Goal: Information Seeking & Learning: Learn about a topic

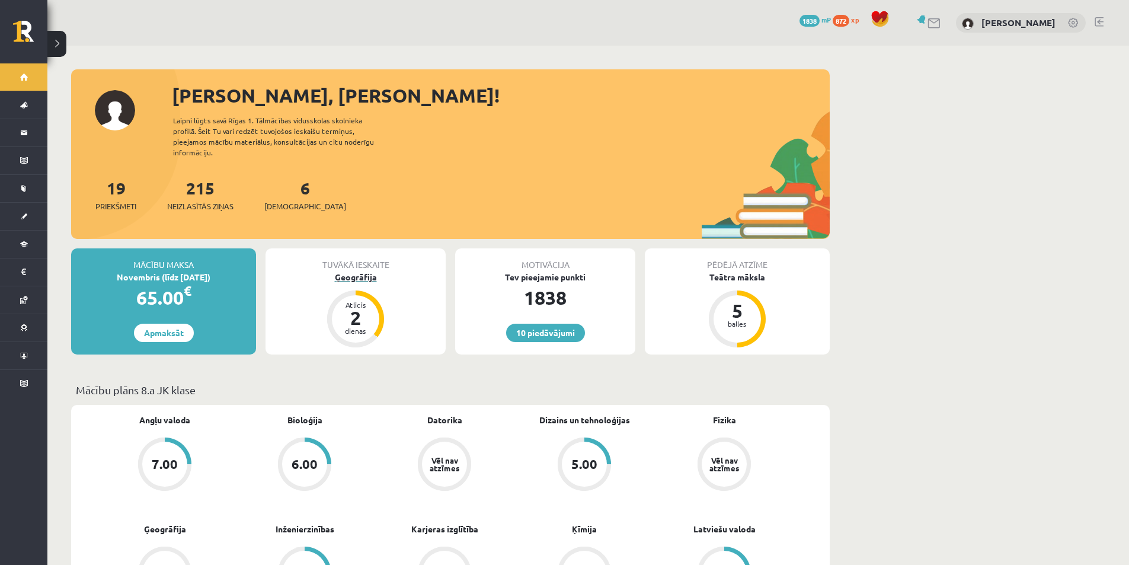
click at [324, 271] on div "Ģeogrāfija" at bounding box center [355, 277] width 180 height 12
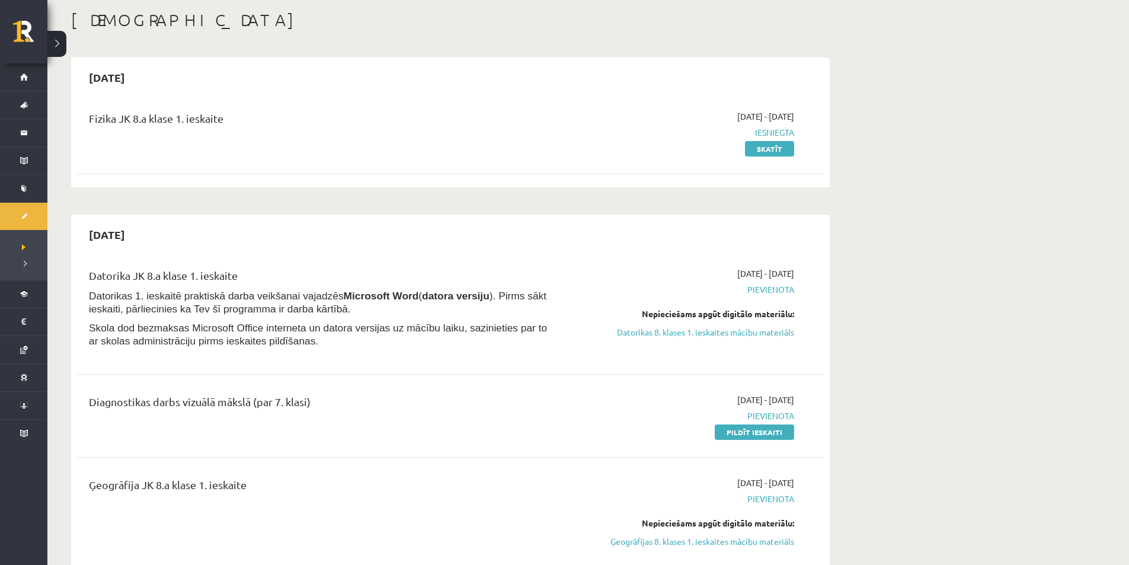
scroll to position [119, 0]
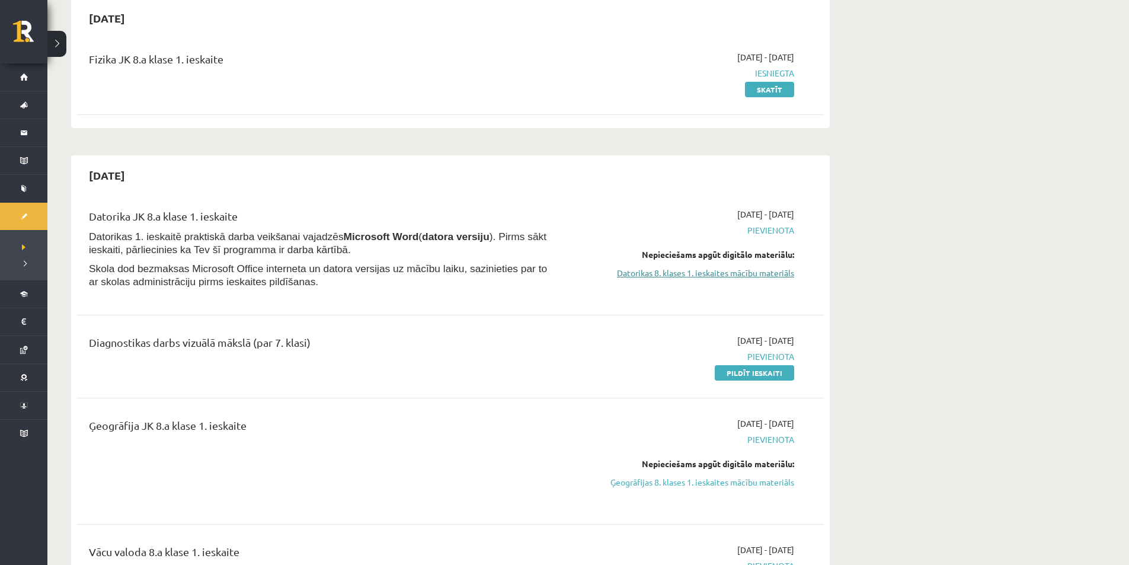
click at [737, 273] on link "Datorikas 8. klases 1. ieskaites mācību materiāls" at bounding box center [682, 273] width 223 height 12
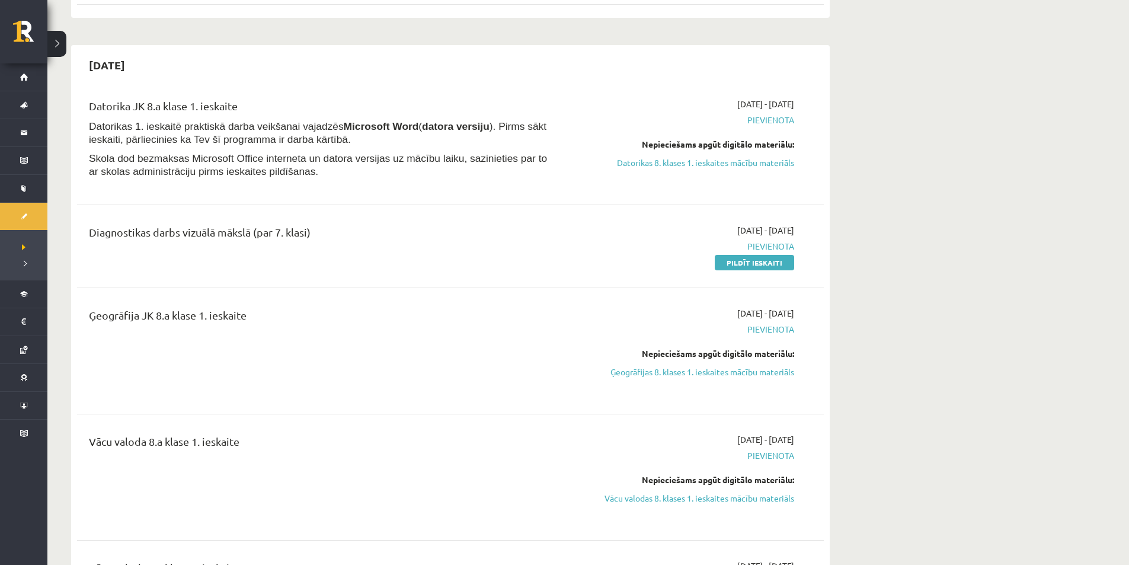
scroll to position [237, 0]
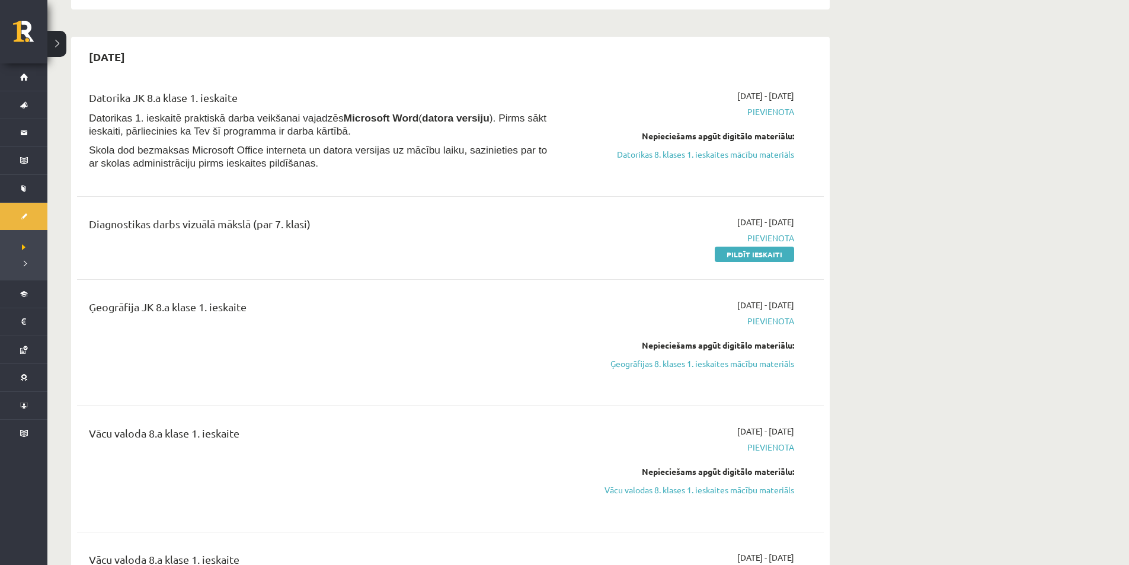
drag, startPoint x: 748, startPoint y: 158, endPoint x: 632, endPoint y: 68, distance: 147.8
click at [748, 158] on link "Datorikas 8. klases 1. ieskaites mācību materiāls" at bounding box center [682, 154] width 223 height 12
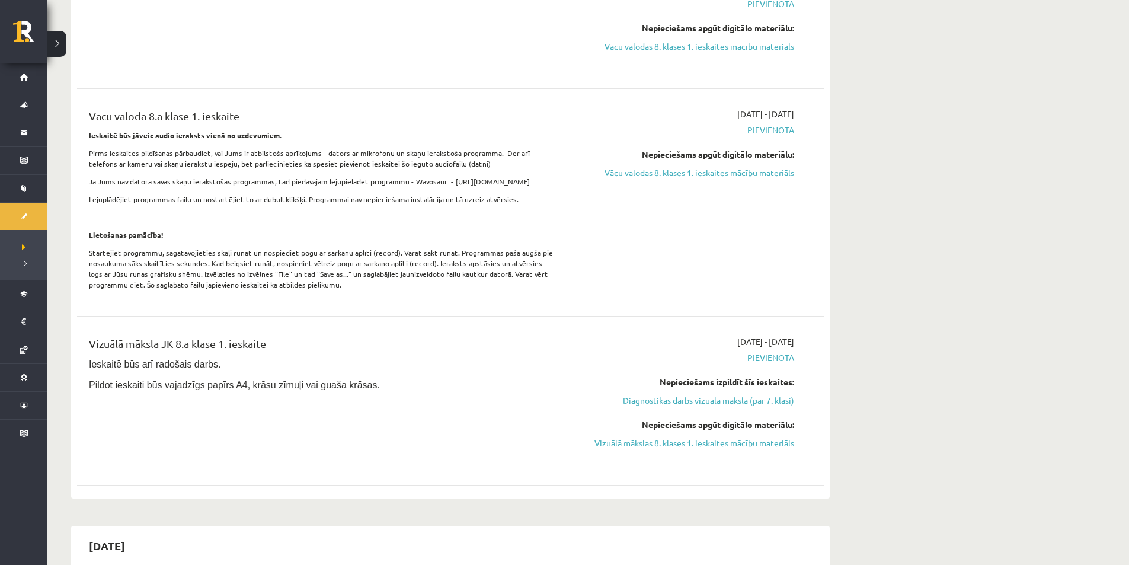
scroll to position [711, 0]
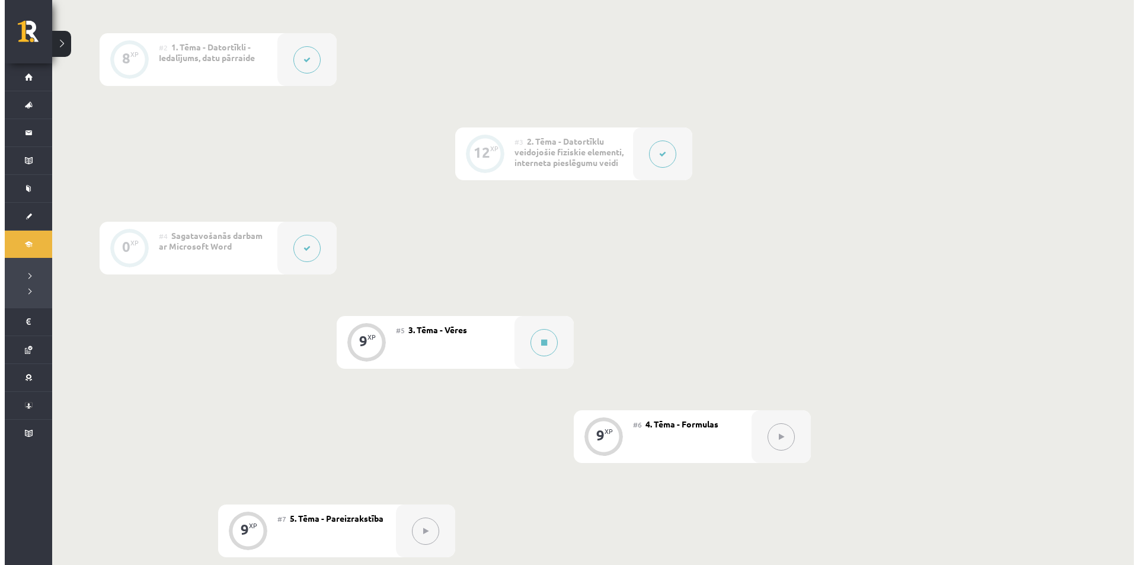
scroll to position [474, 0]
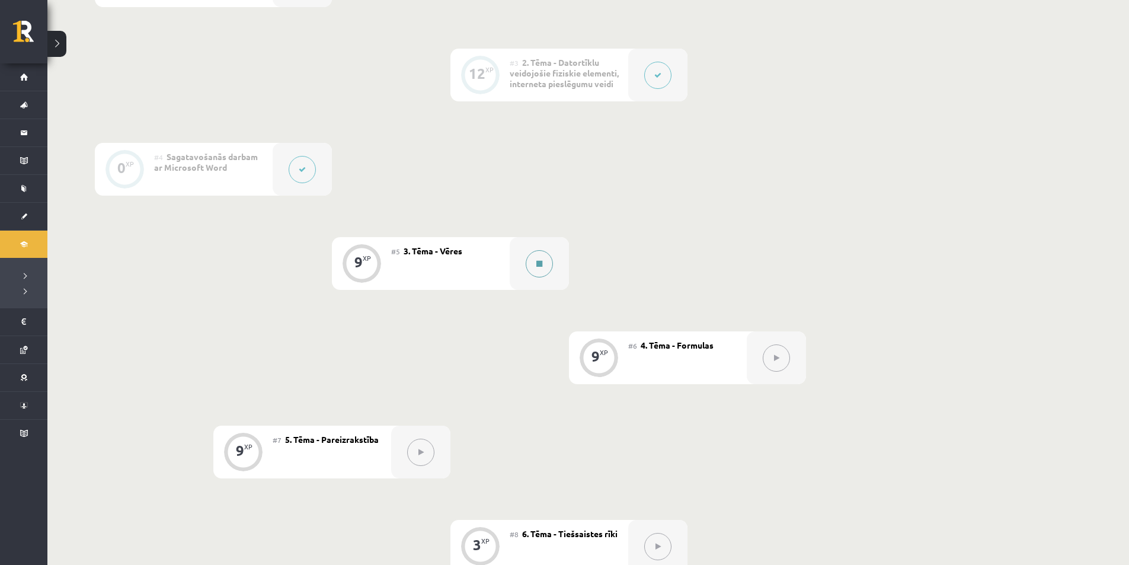
click at [559, 280] on div at bounding box center [539, 263] width 59 height 53
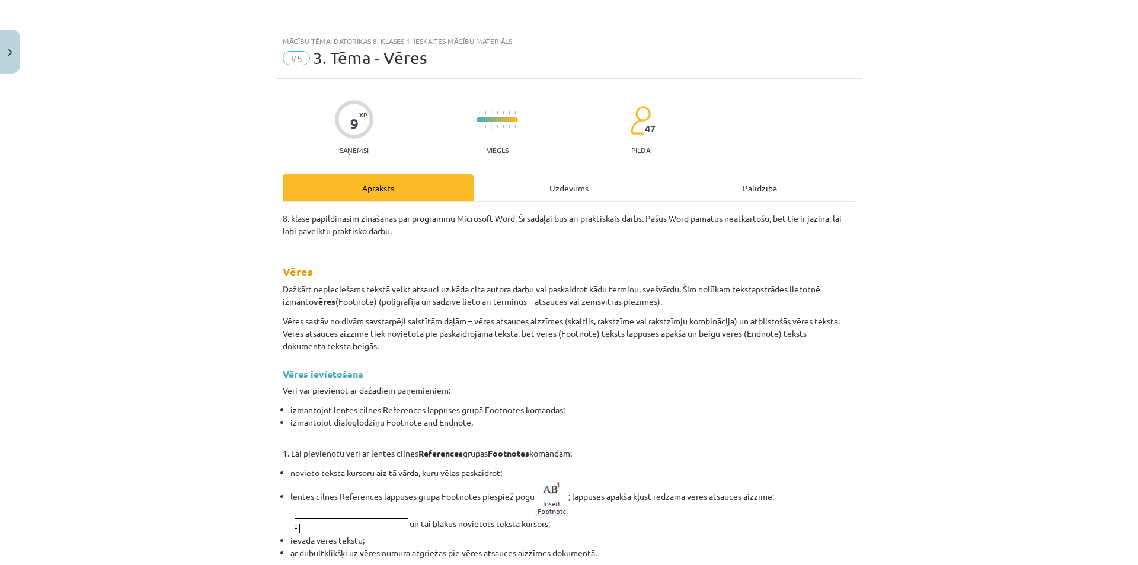
click at [527, 193] on div "Uzdevums" at bounding box center [568, 187] width 191 height 27
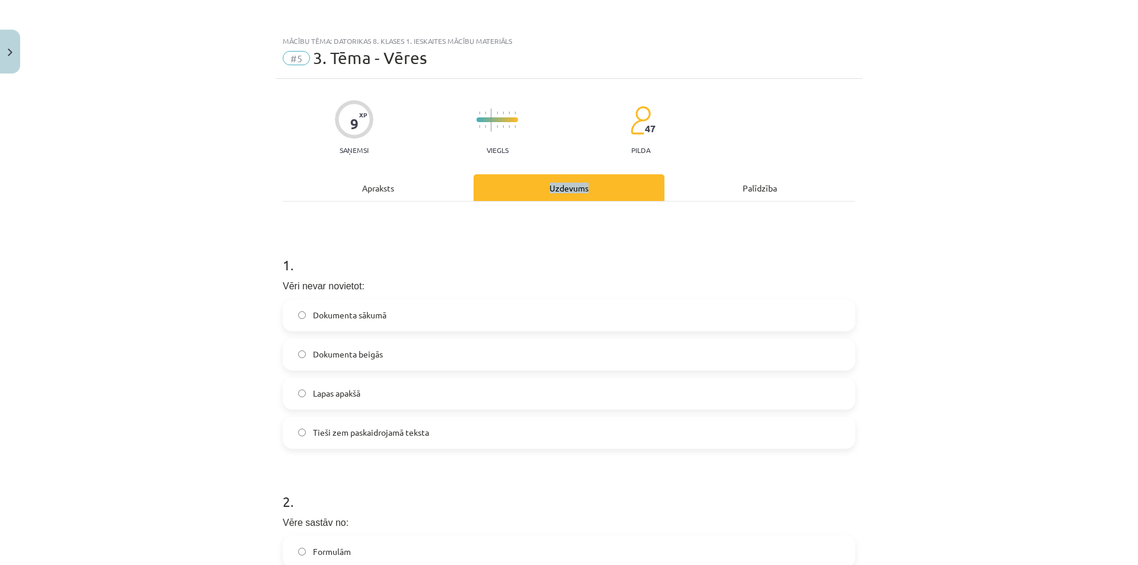
click at [527, 193] on div "Uzdevums" at bounding box center [568, 187] width 191 height 27
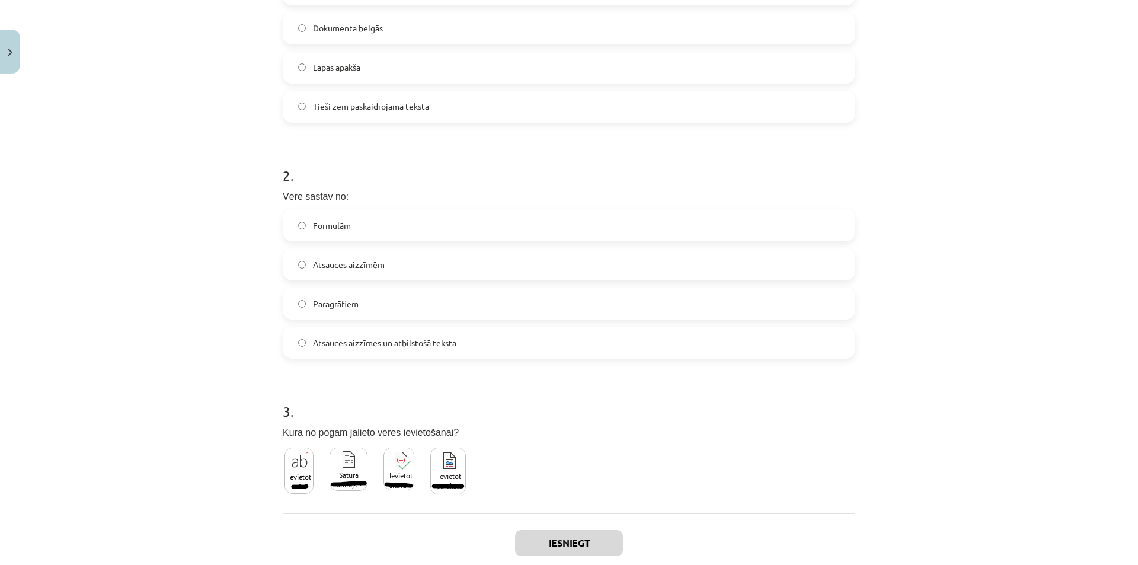
scroll to position [395, 0]
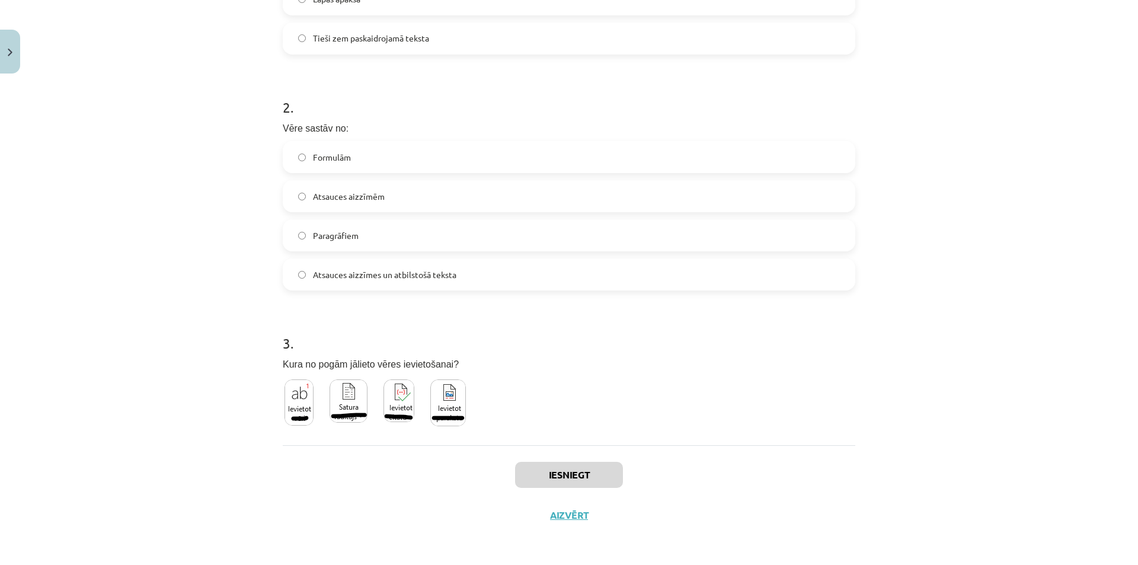
click at [918, 349] on div "Mācību tēma: Datorikas 8. klases 1. ieskaites mācību materiāls #5 3. Tēma - Vēr…" at bounding box center [569, 282] width 1138 height 565
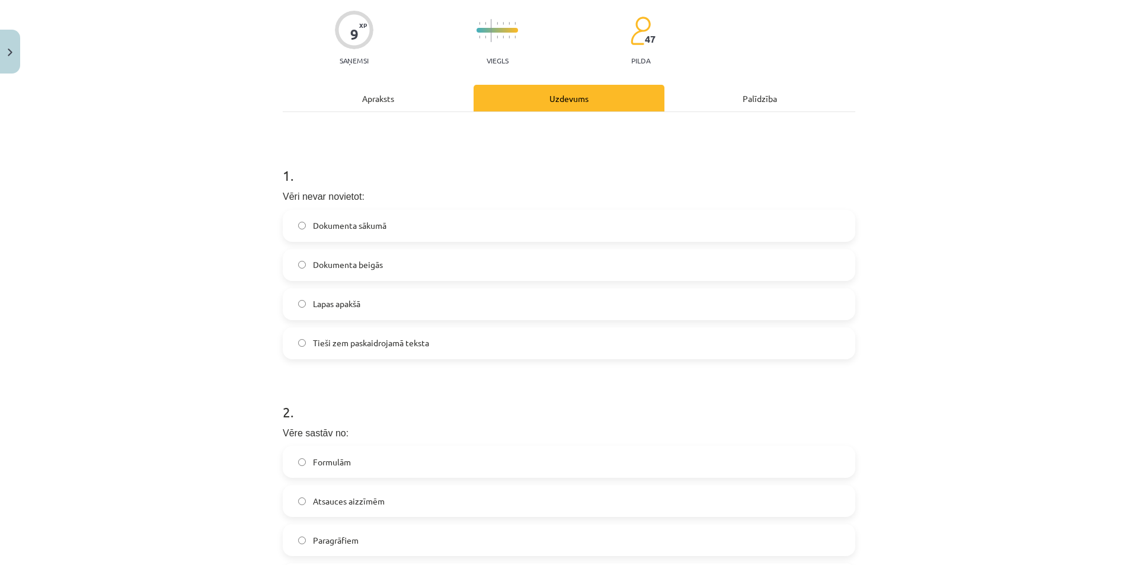
scroll to position [0, 0]
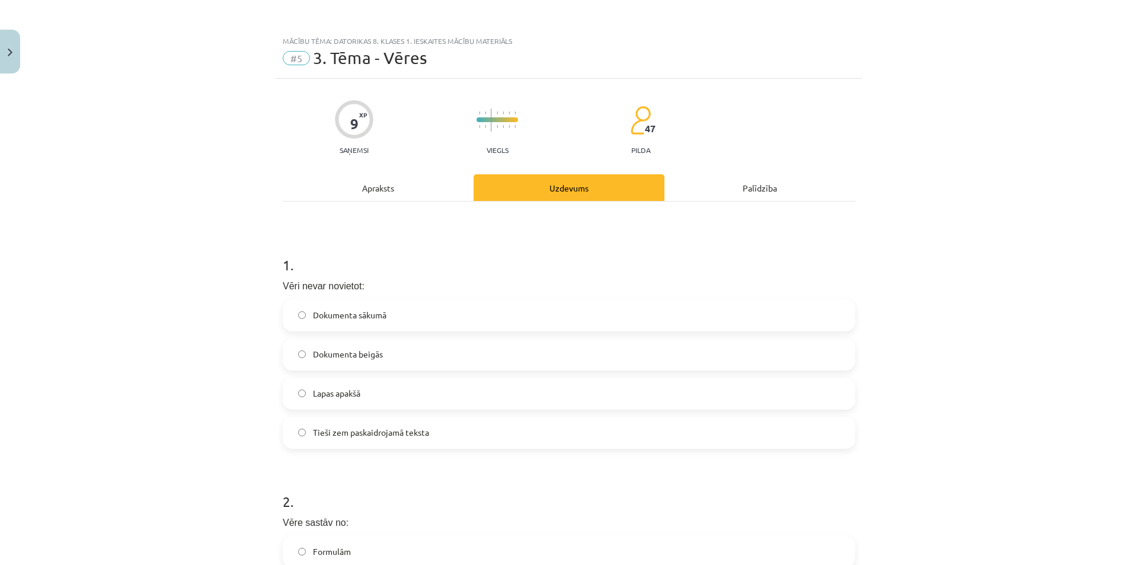
click at [363, 189] on div "Apraksts" at bounding box center [378, 187] width 191 height 27
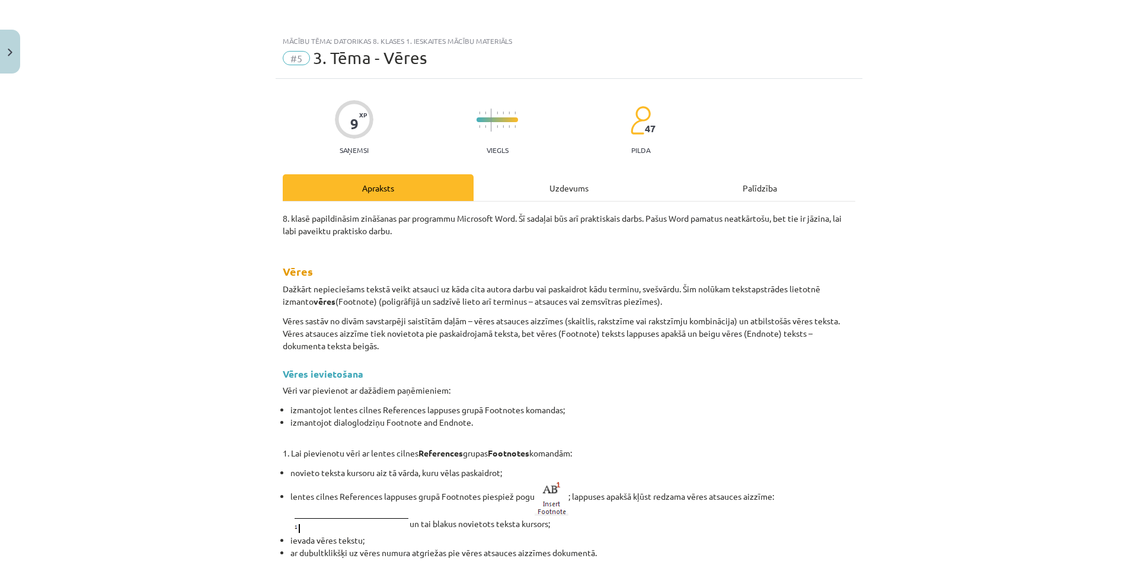
click at [363, 189] on div "Apraksts" at bounding box center [378, 187] width 191 height 27
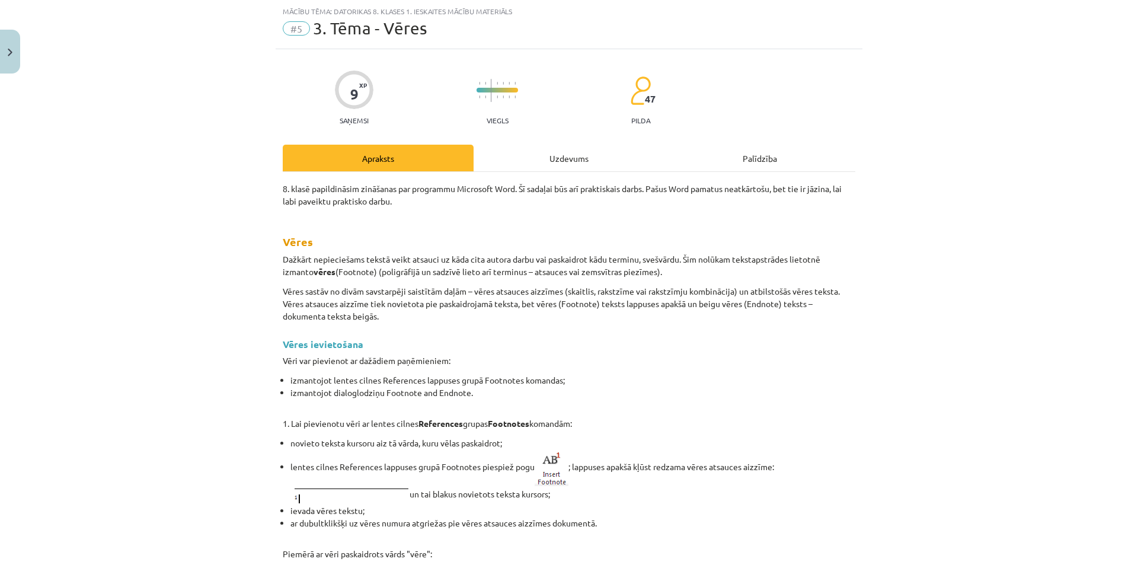
click at [828, 391] on li "izmantojot dialoglodziņu Footnote and Endnote." at bounding box center [572, 392] width 565 height 12
click at [572, 160] on div "Uzdevums" at bounding box center [568, 158] width 191 height 27
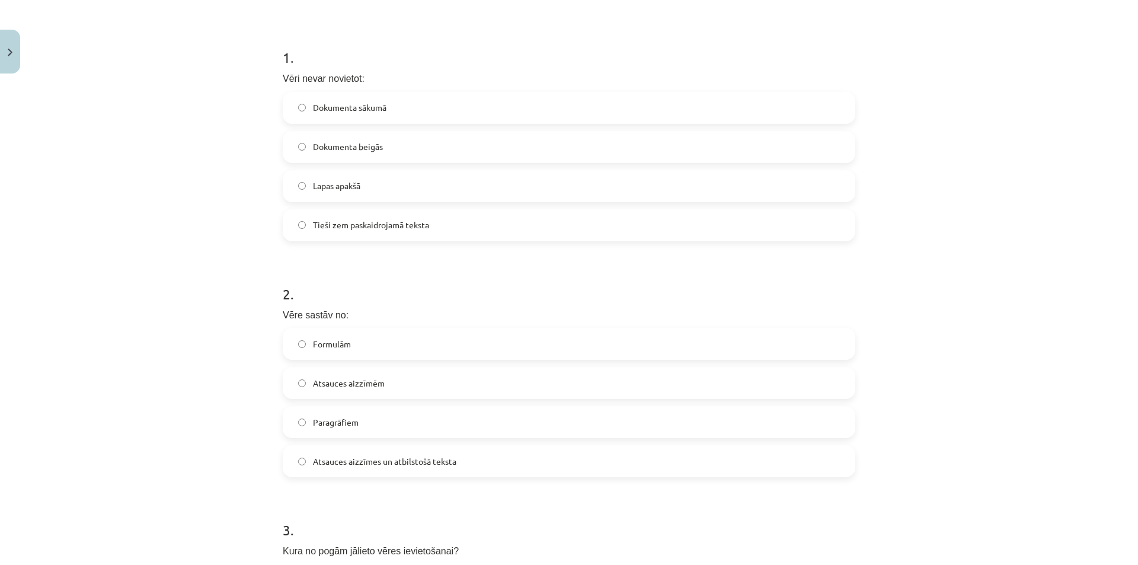
scroll to position [395, 0]
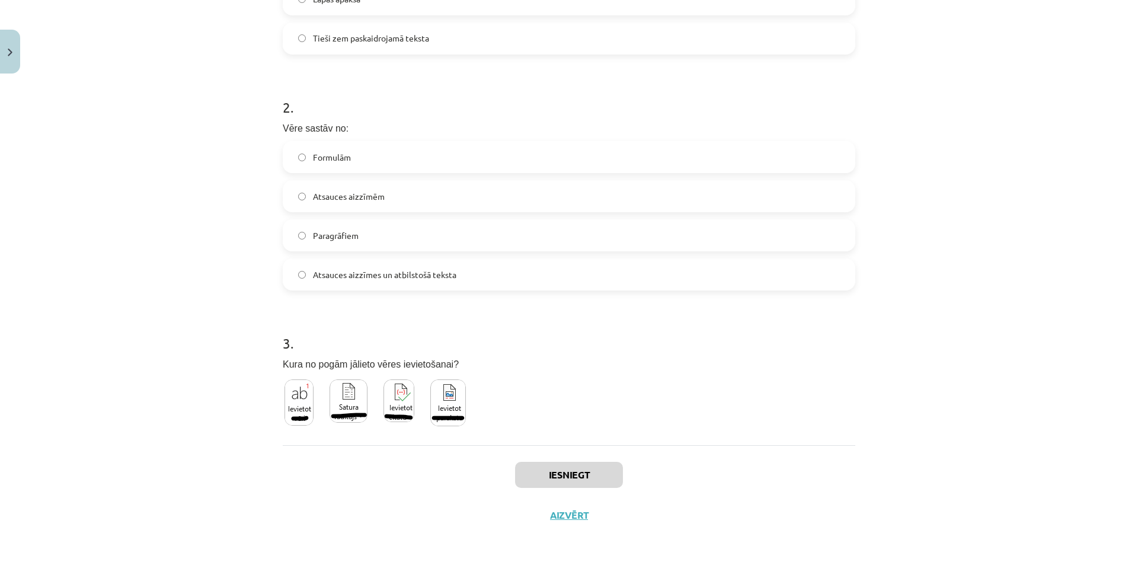
click at [292, 400] on img at bounding box center [298, 402] width 29 height 46
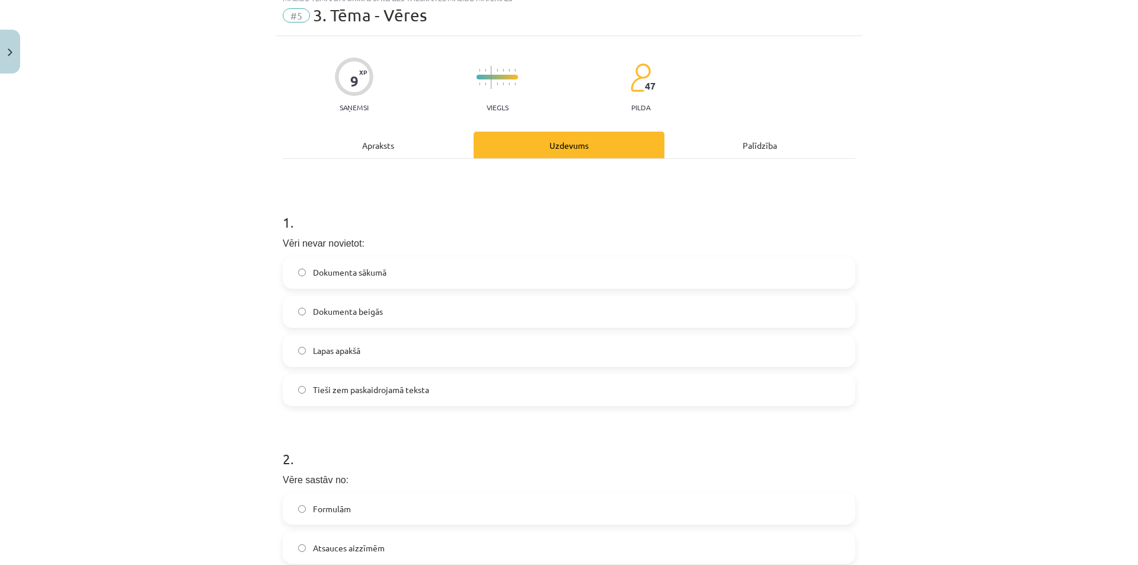
scroll to position [0, 0]
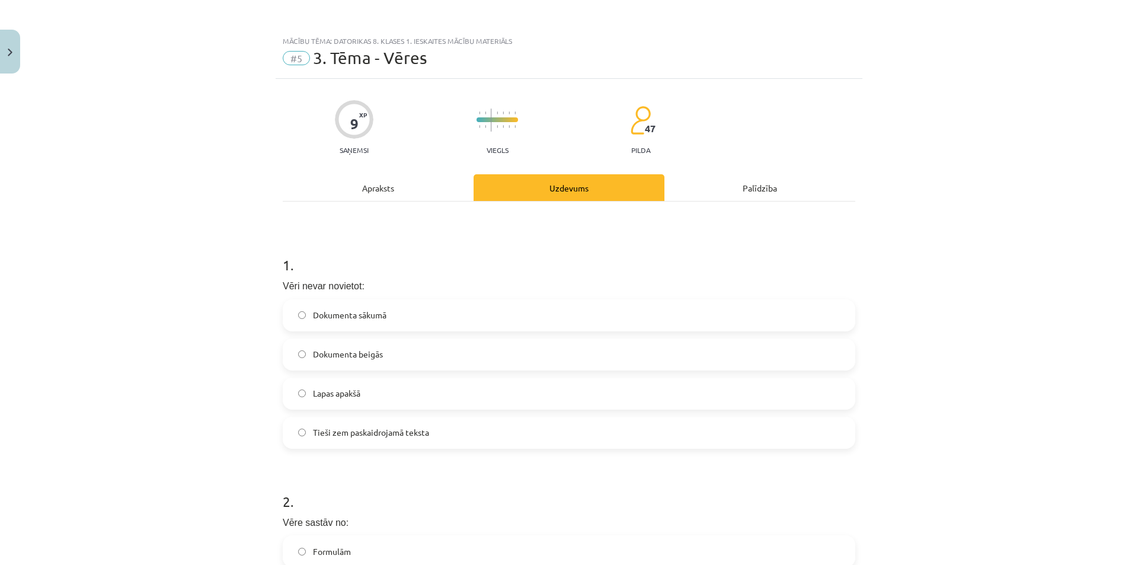
click at [401, 193] on div "Apraksts" at bounding box center [378, 187] width 191 height 27
click at [401, 193] on div "Apraksts Uzdevums Palīdzība 1 . Vēri nevar novietot: Dokumenta sākumā Dokumenta…" at bounding box center [569, 506] width 572 height 665
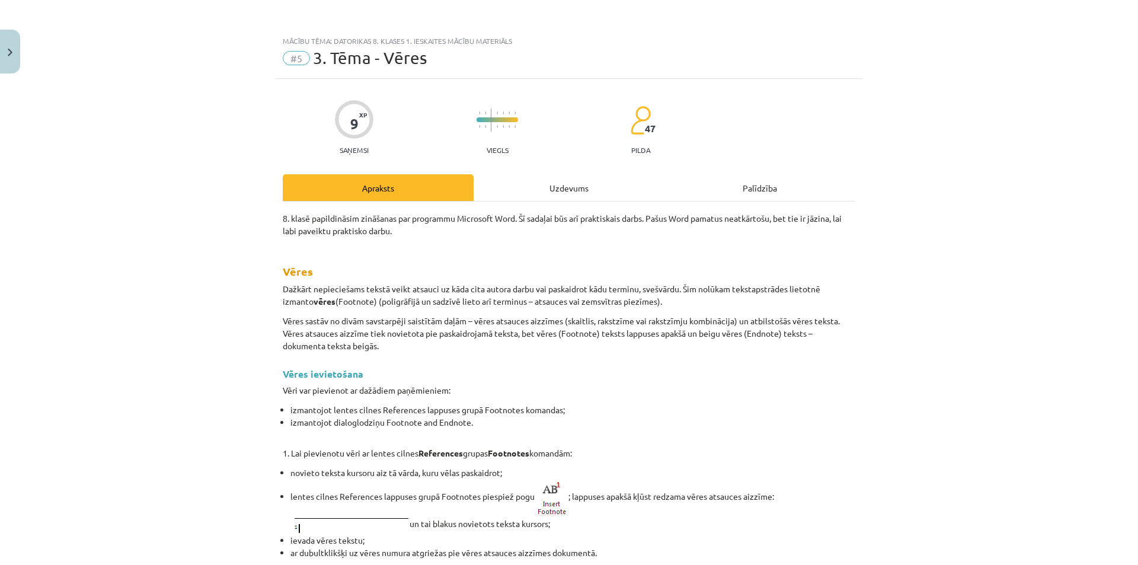
click at [550, 194] on div "Uzdevums" at bounding box center [568, 187] width 191 height 27
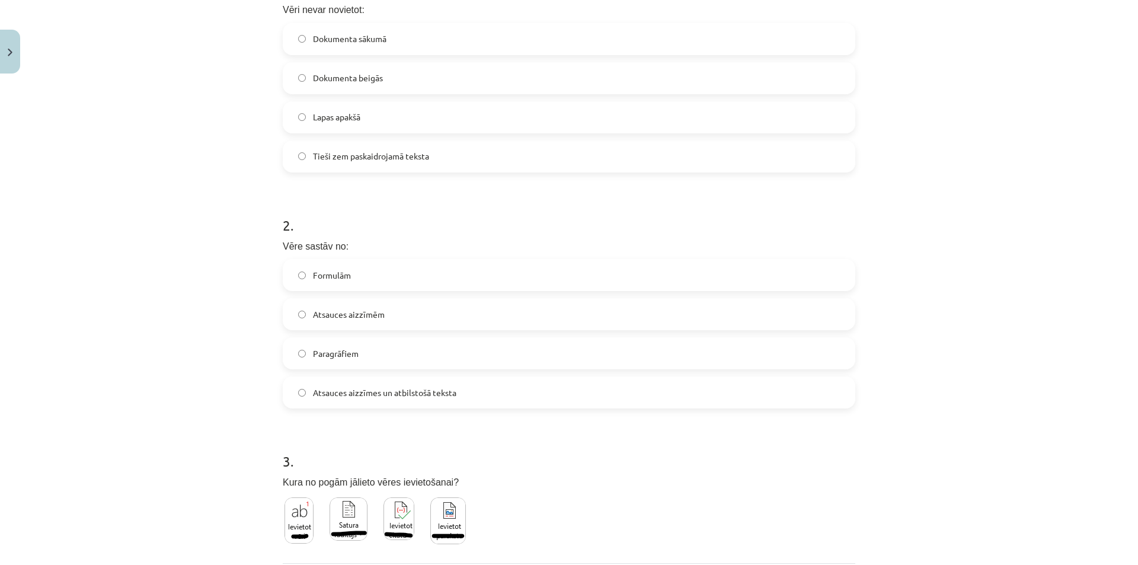
scroll to position [335, 0]
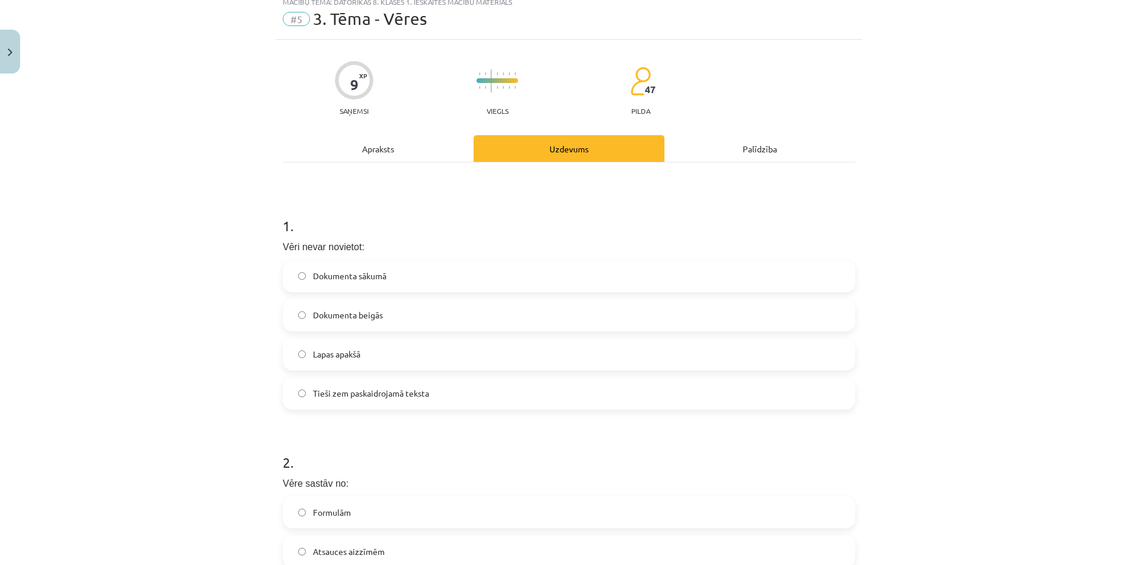
click at [341, 147] on div "Apraksts" at bounding box center [378, 148] width 191 height 27
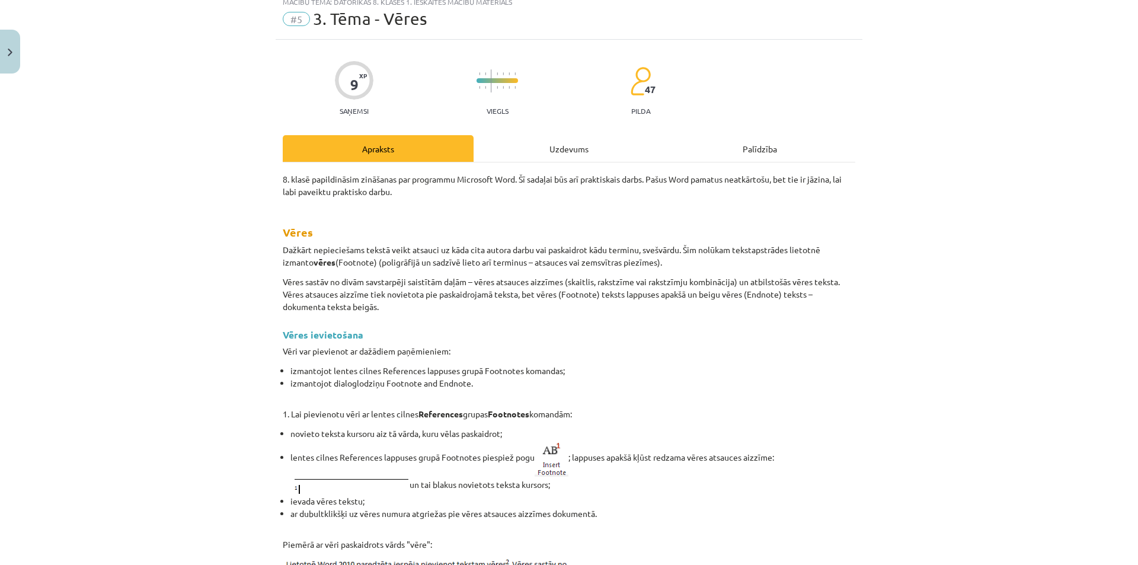
scroll to position [30, 0]
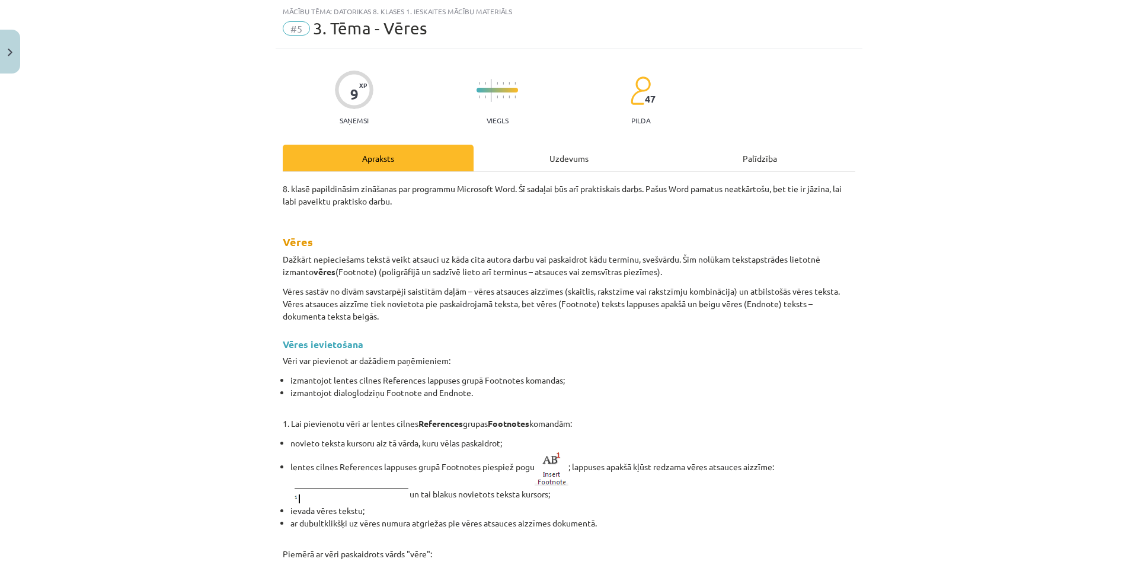
click at [578, 155] on div "Uzdevums" at bounding box center [568, 158] width 191 height 27
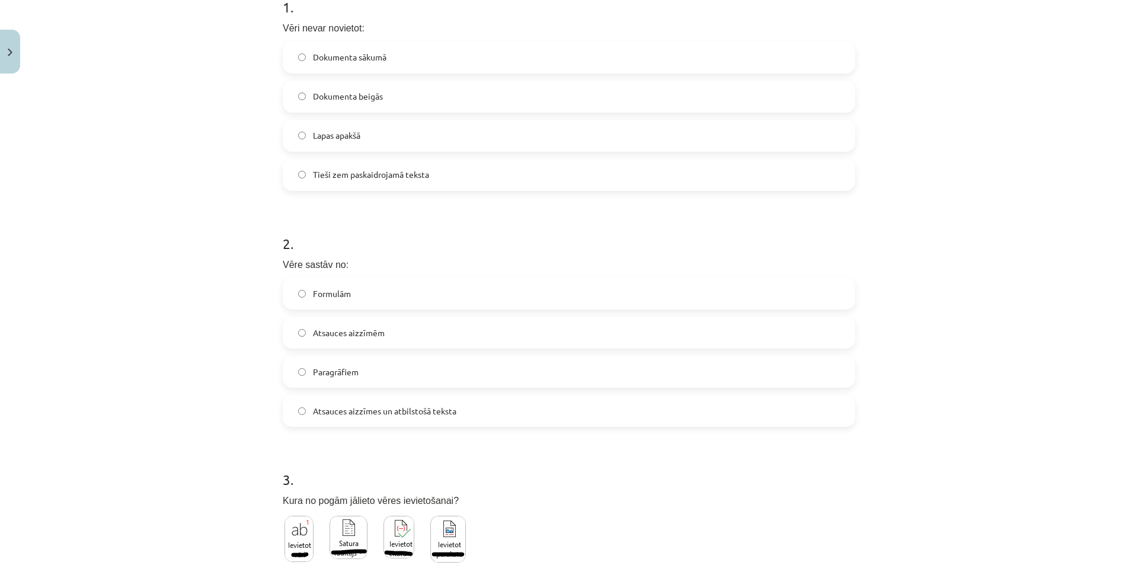
scroll to position [326, 0]
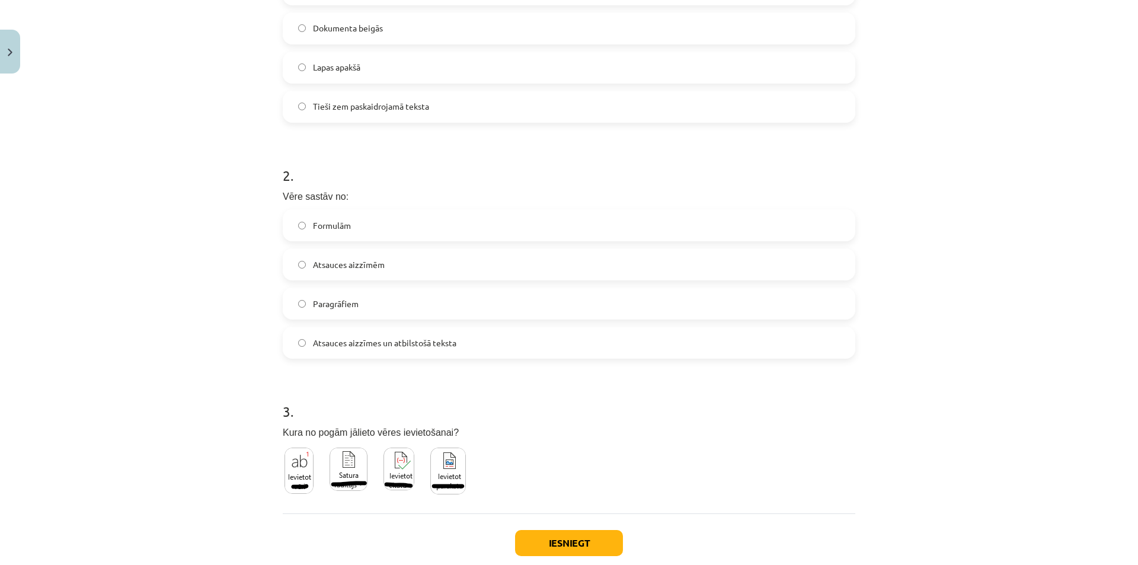
click at [413, 351] on label "Atsauces aizzīmes un atbilstošā teksta" at bounding box center [569, 343] width 570 height 30
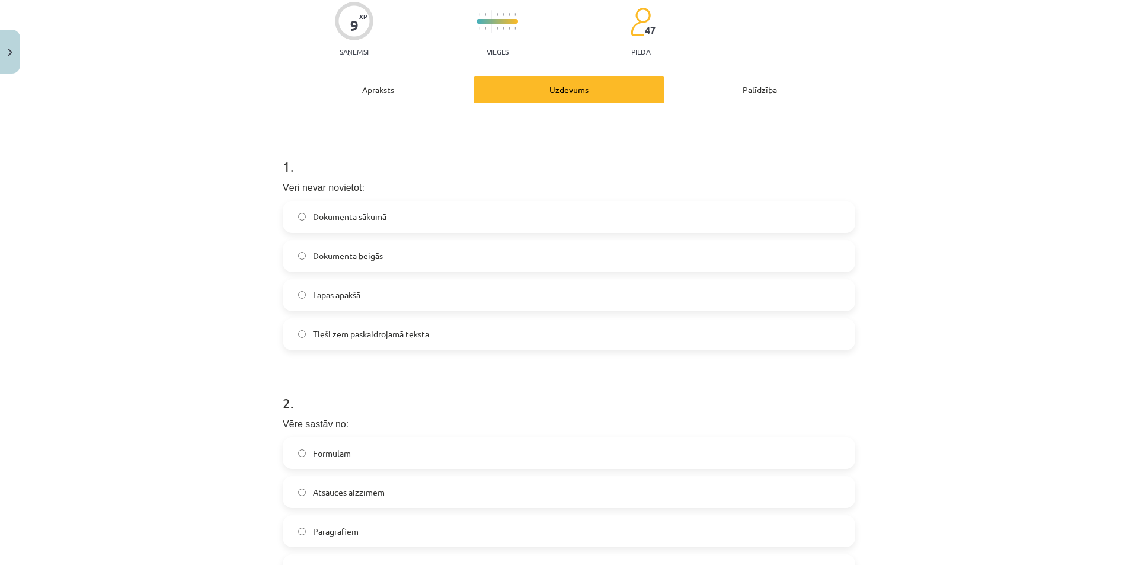
scroll to position [89, 0]
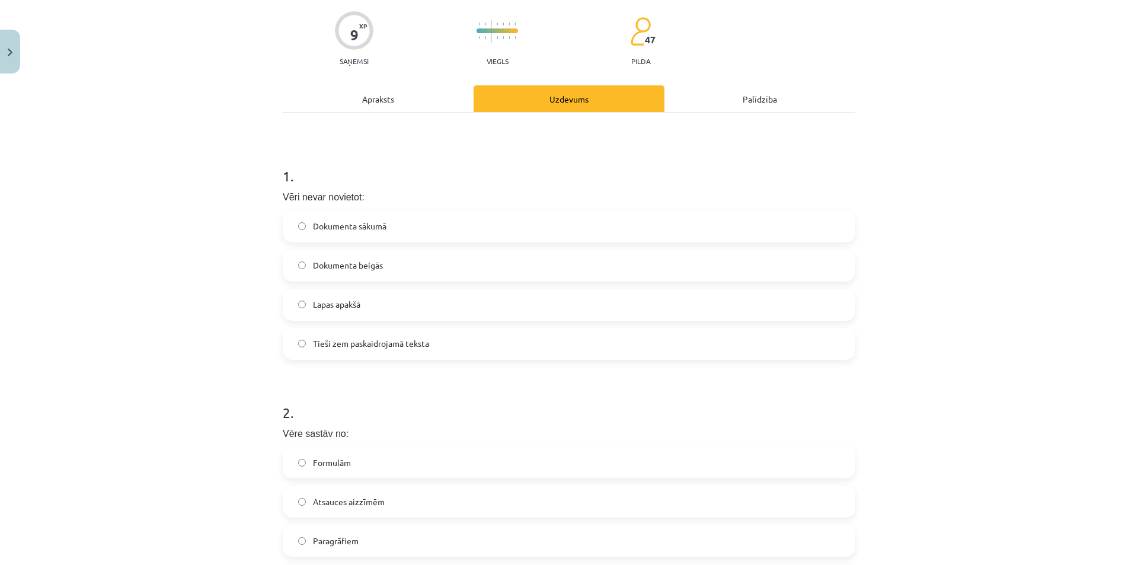
click at [373, 101] on div "Apraksts" at bounding box center [378, 98] width 191 height 27
click at [373, 101] on div "9 XP Saņemsi Viegls 47 pilda Apraksts Uzdevums Palīdzība 1 . Vēri nevar novieto…" at bounding box center [569, 415] width 587 height 850
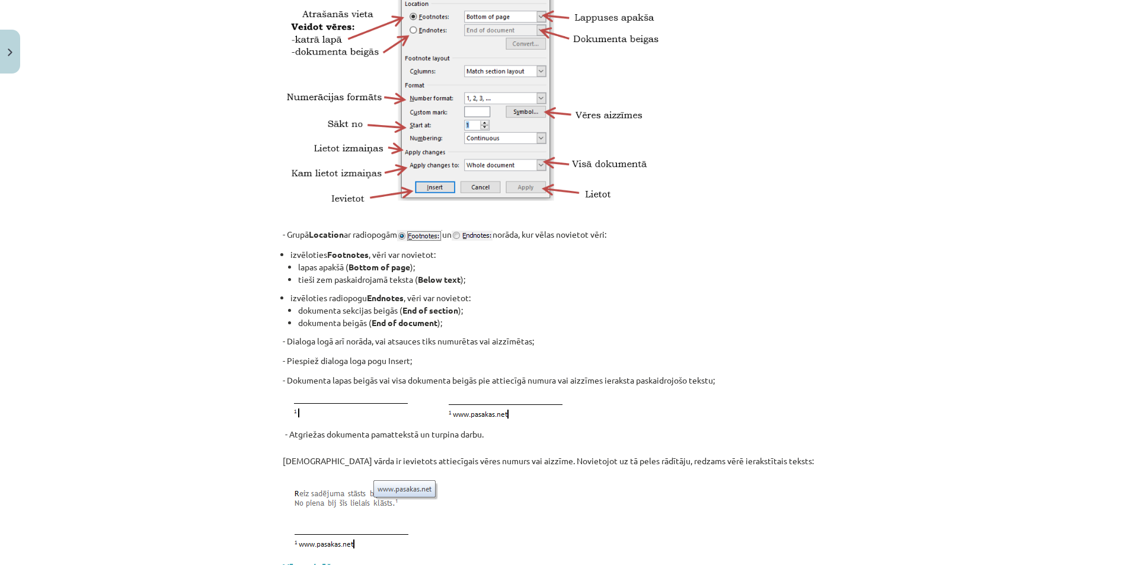
scroll to position [978, 0]
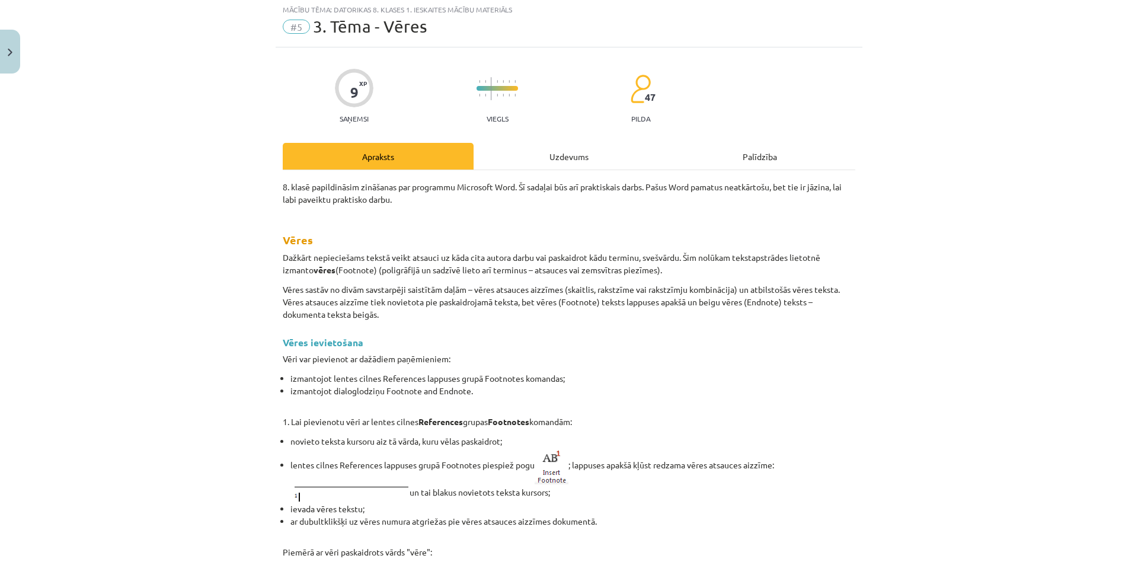
click at [597, 159] on div "Uzdevums" at bounding box center [568, 156] width 191 height 27
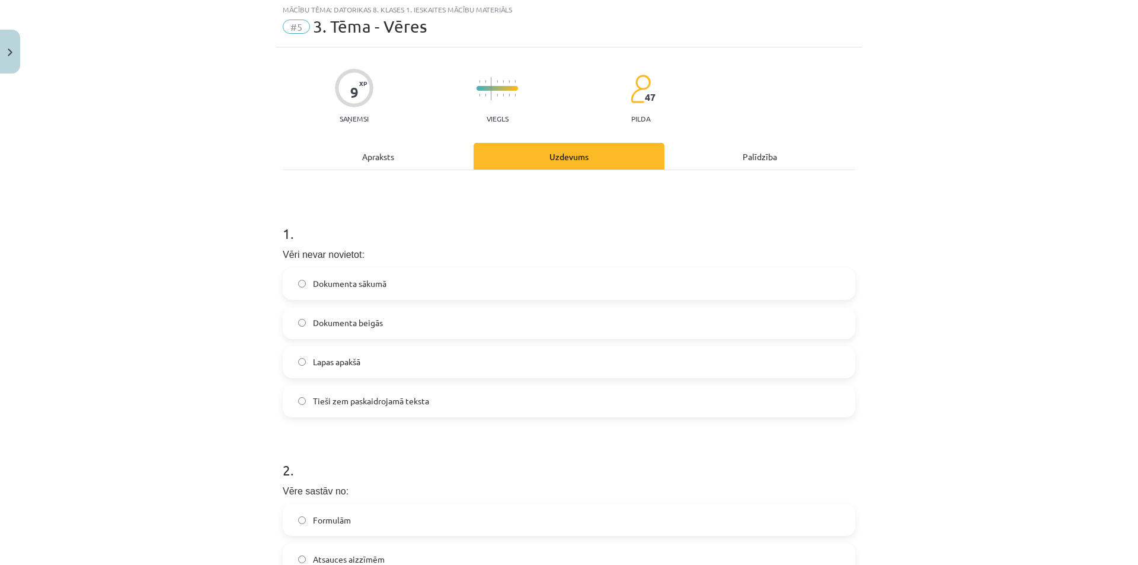
scroll to position [30, 0]
click at [382, 273] on label "Dokumenta sākumā" at bounding box center [569, 286] width 570 height 30
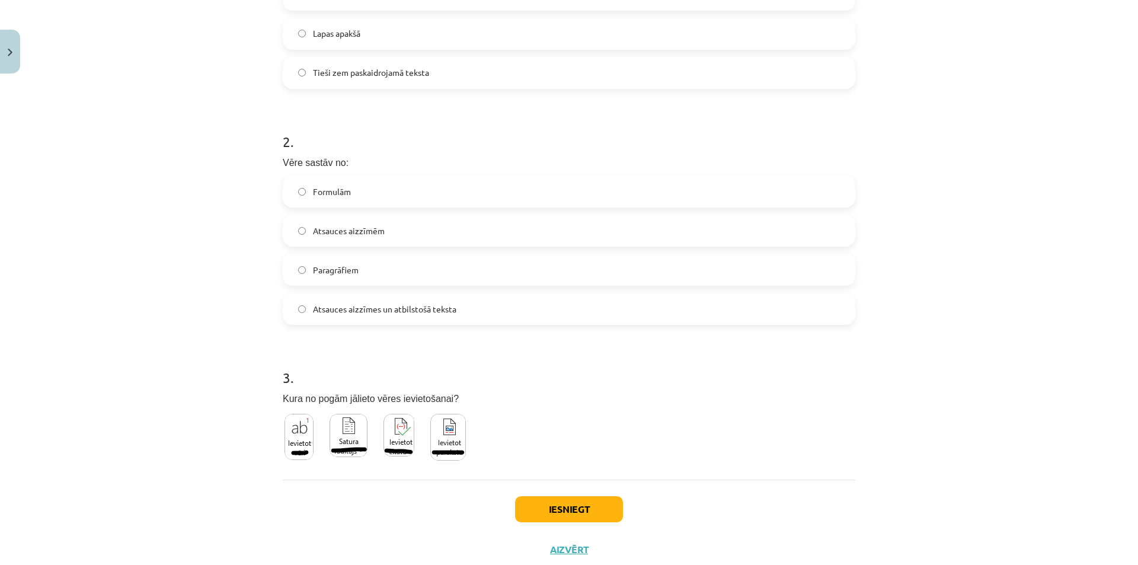
scroll to position [395, 0]
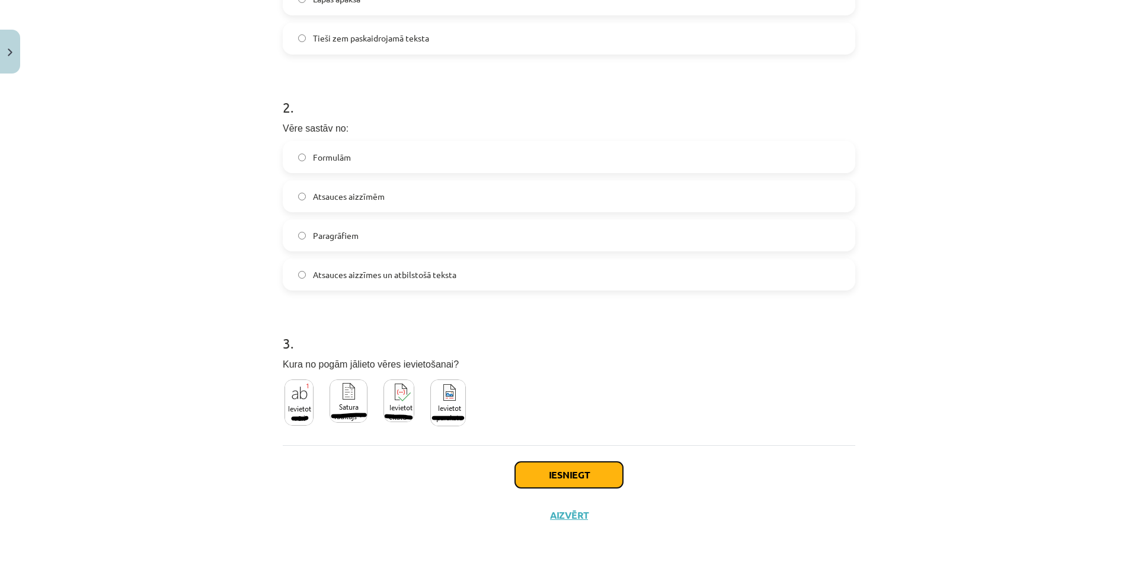
click at [609, 471] on button "Iesniegt" at bounding box center [569, 475] width 108 height 26
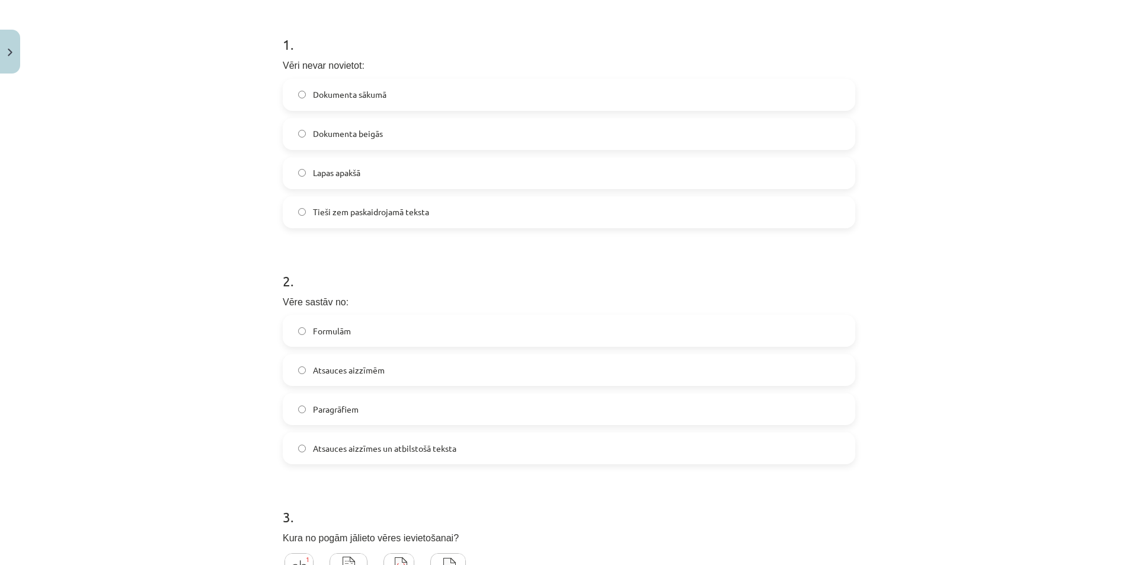
scroll to position [276, 0]
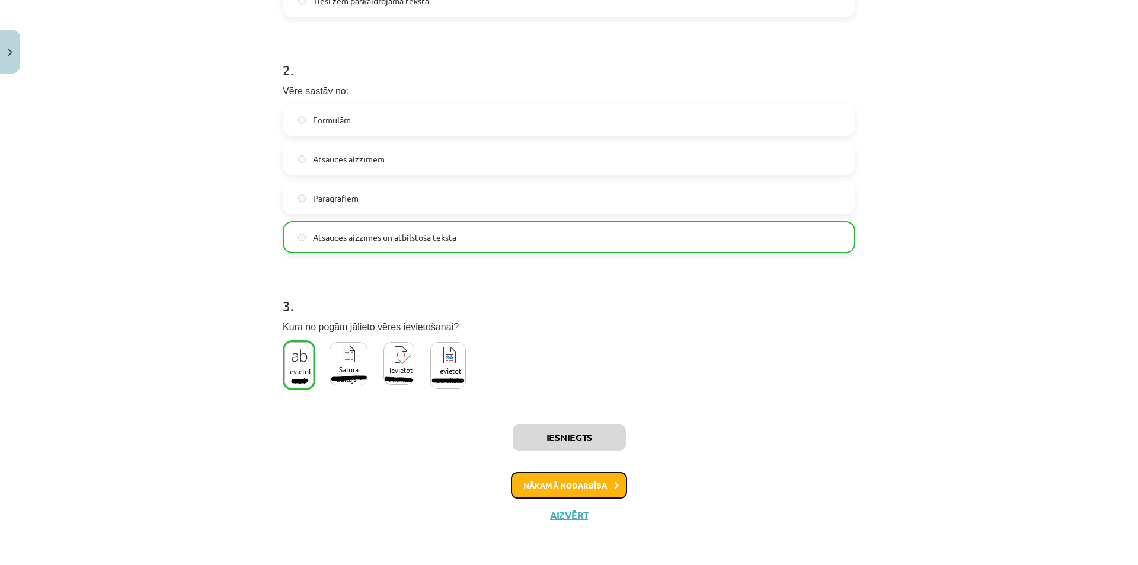
click at [583, 497] on button "Nākamā nodarbība" at bounding box center [569, 485] width 116 height 27
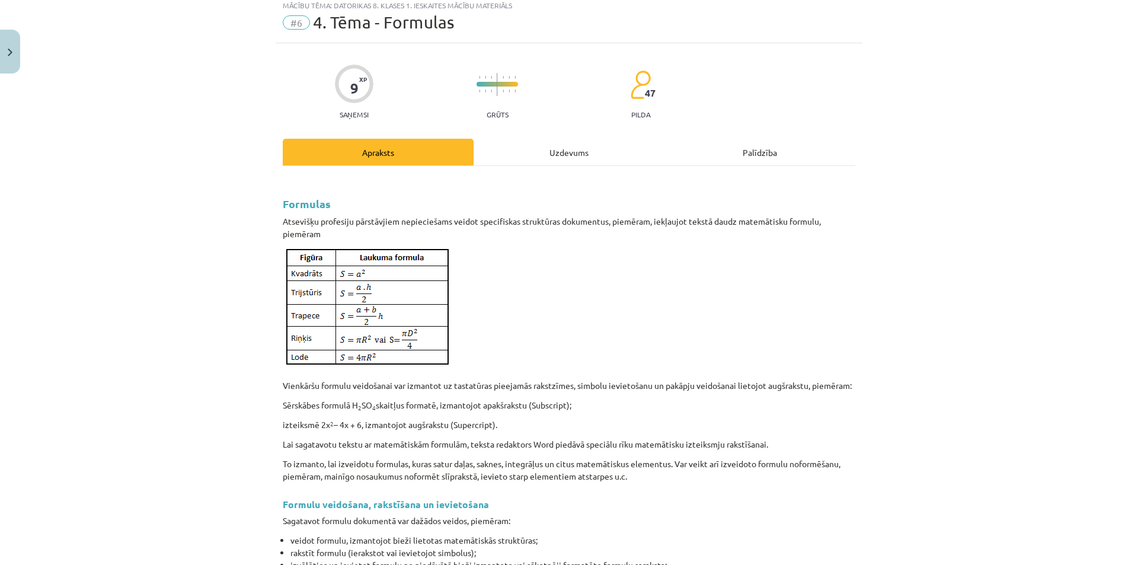
scroll to position [30, 0]
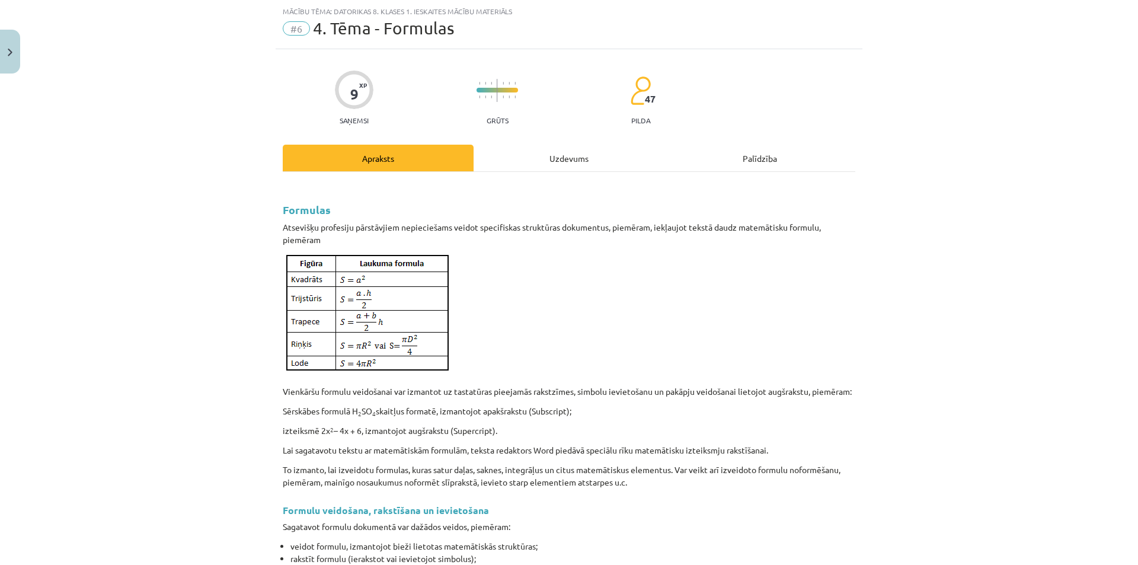
drag, startPoint x: 403, startPoint y: 300, endPoint x: 651, endPoint y: 282, distance: 248.3
click at [652, 281] on p at bounding box center [569, 313] width 572 height 120
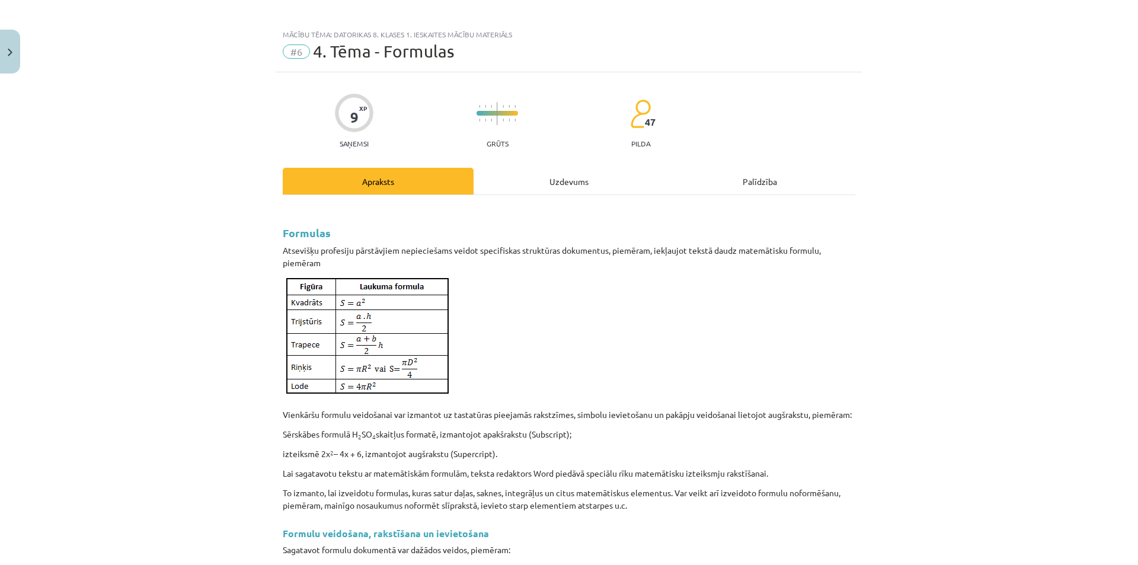
scroll to position [0, 0]
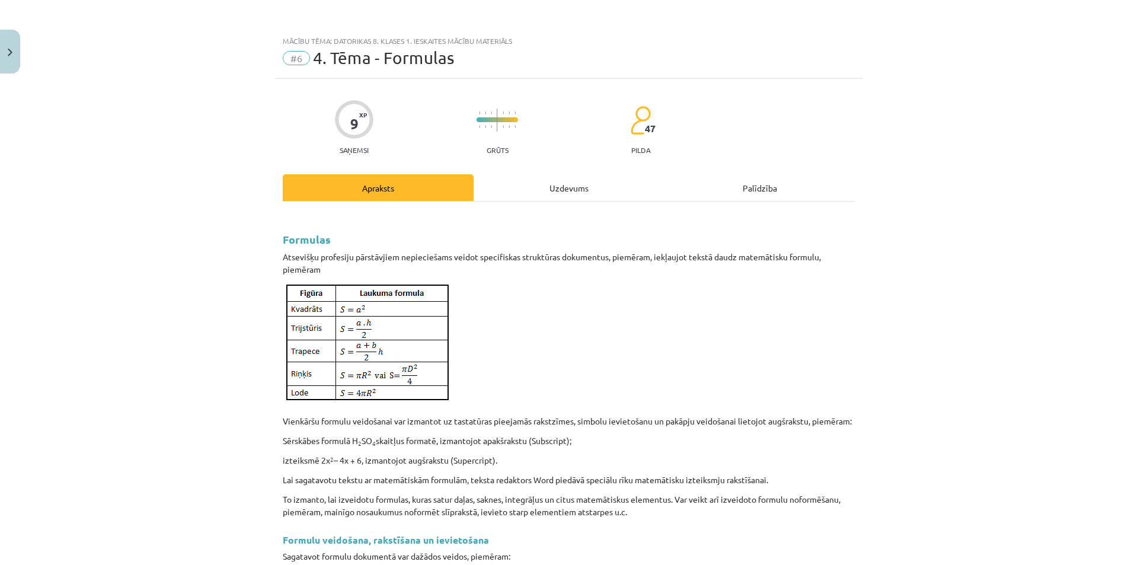
click at [564, 178] on div "Uzdevums" at bounding box center [568, 187] width 191 height 27
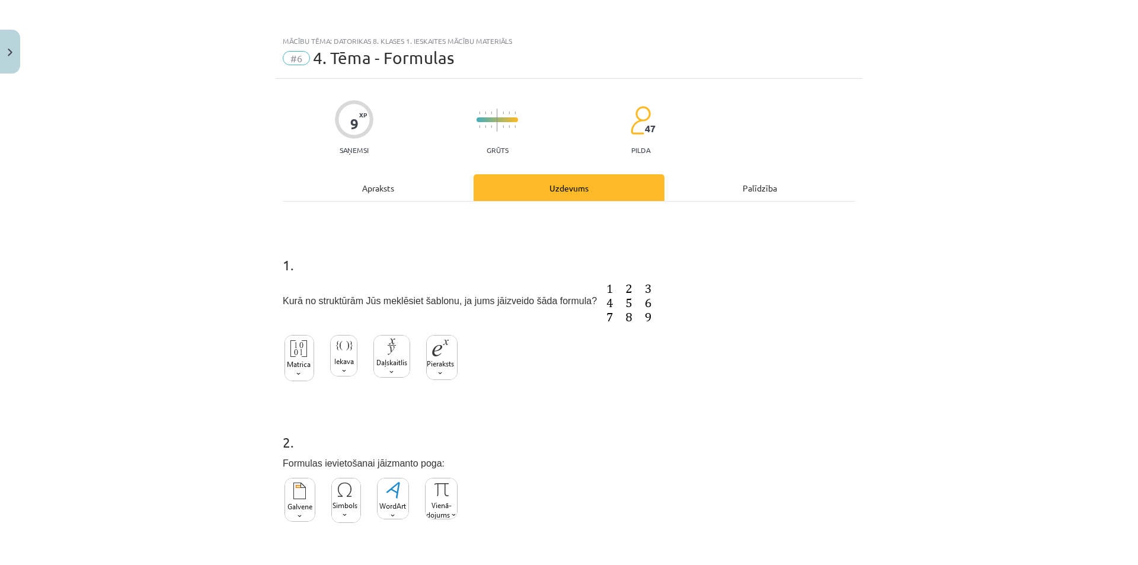
click at [415, 176] on div "Apraksts" at bounding box center [378, 187] width 191 height 27
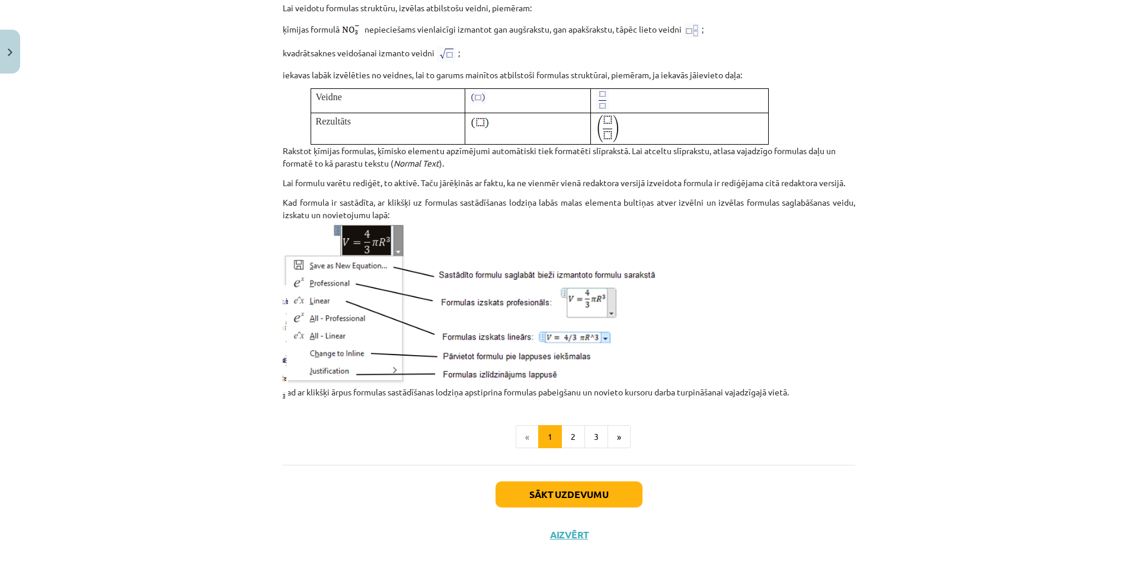
scroll to position [1397, 0]
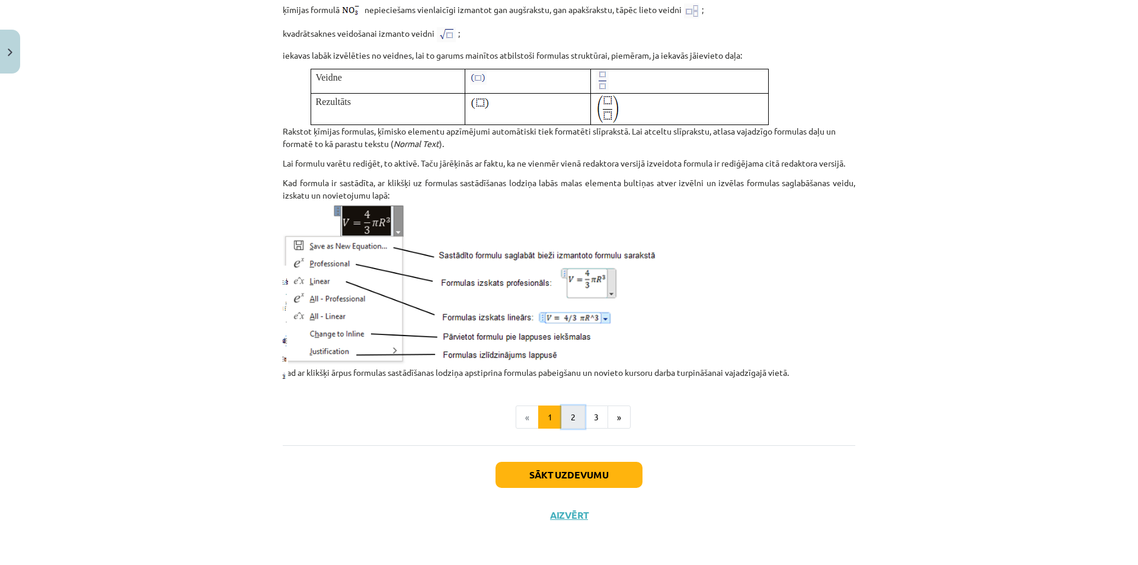
click at [561, 427] on button "2" at bounding box center [573, 417] width 24 height 24
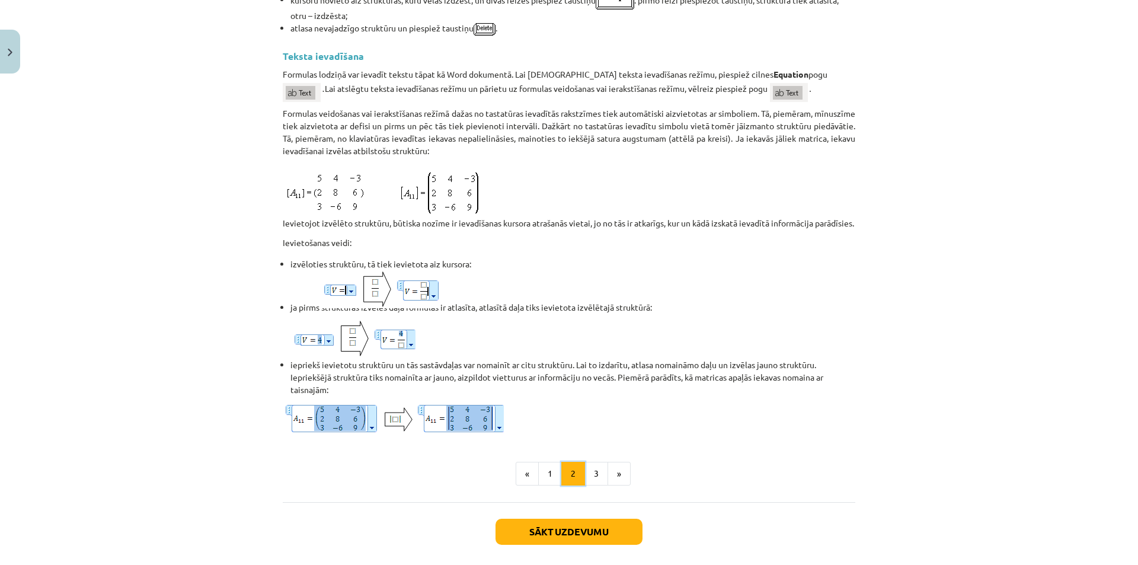
scroll to position [881, 0]
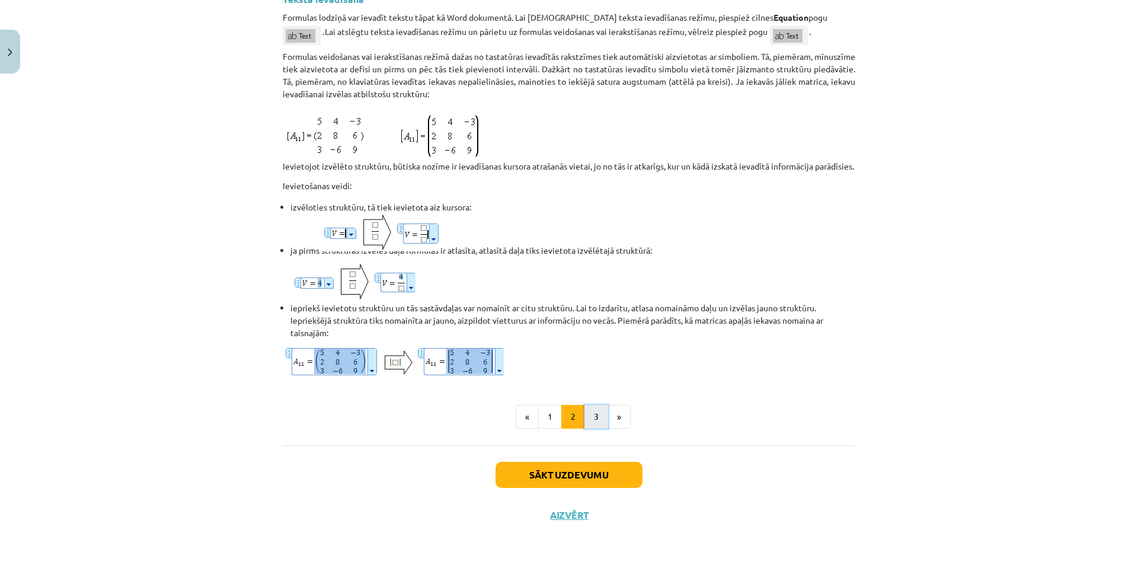
click at [594, 420] on button "3" at bounding box center [596, 417] width 24 height 24
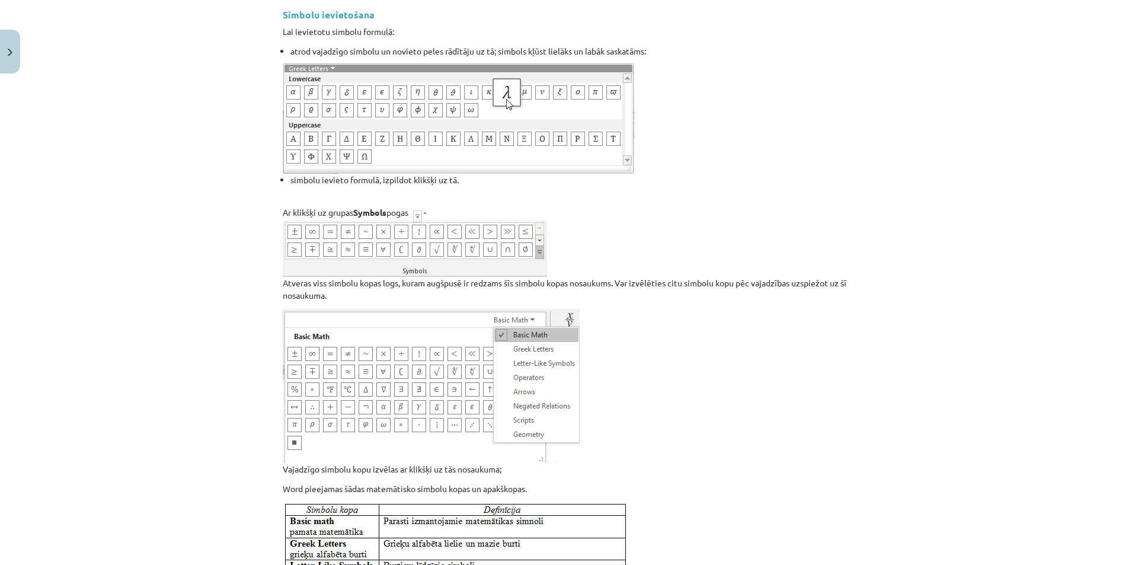
scroll to position [0, 0]
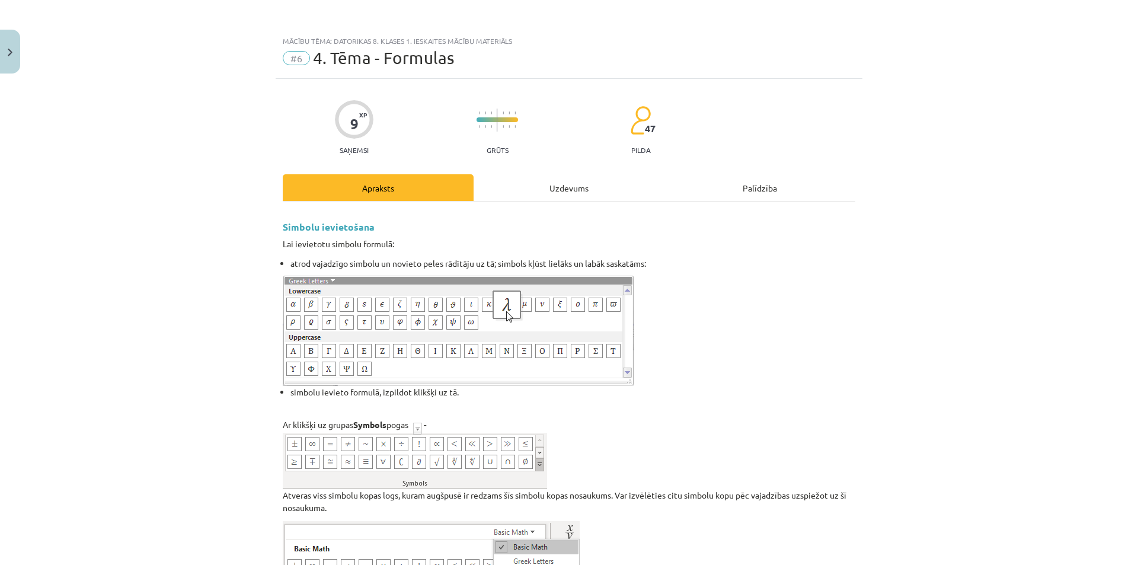
click at [591, 186] on div "Uzdevums" at bounding box center [568, 187] width 191 height 27
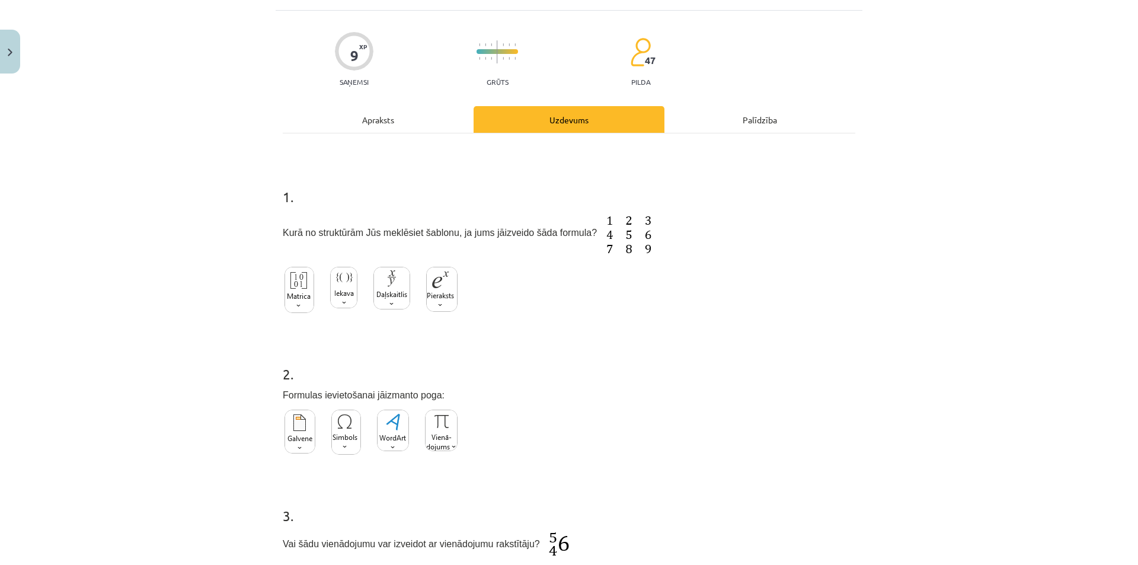
scroll to position [89, 0]
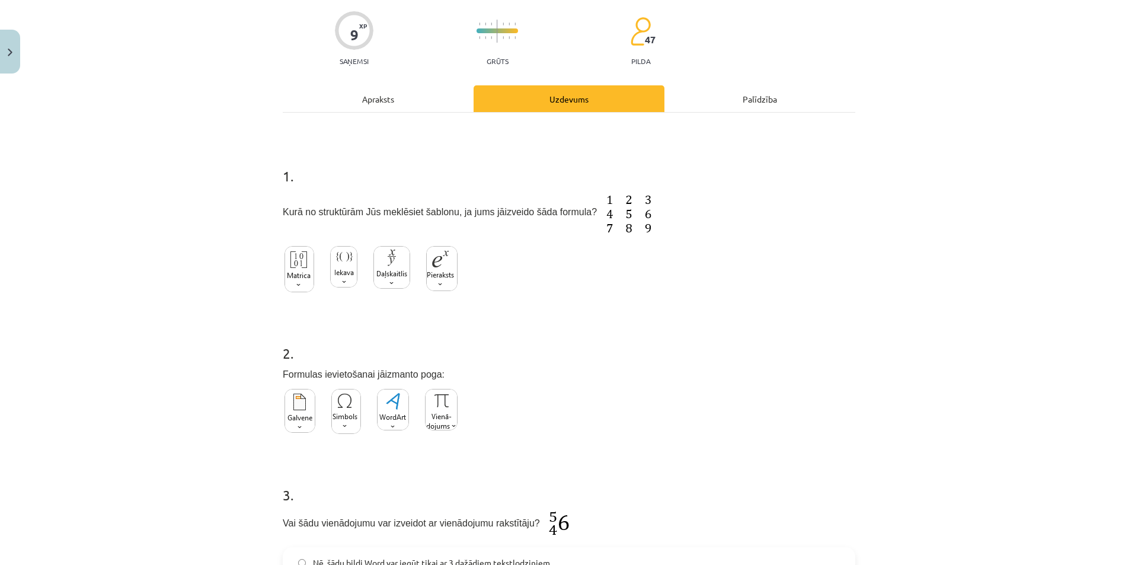
click at [381, 103] on div "Apraksts" at bounding box center [378, 98] width 191 height 27
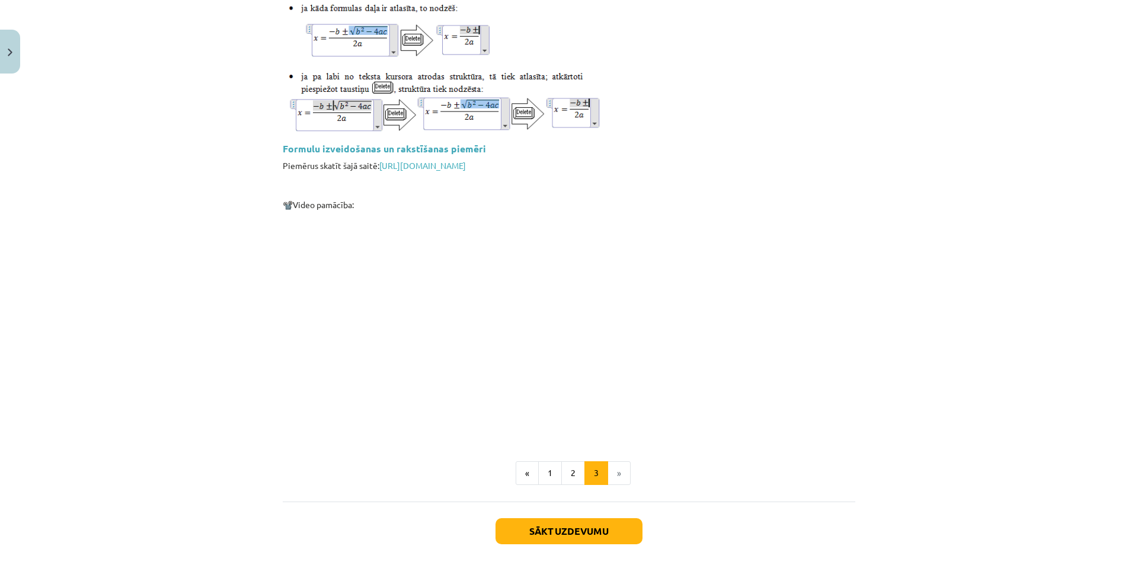
scroll to position [1682, 0]
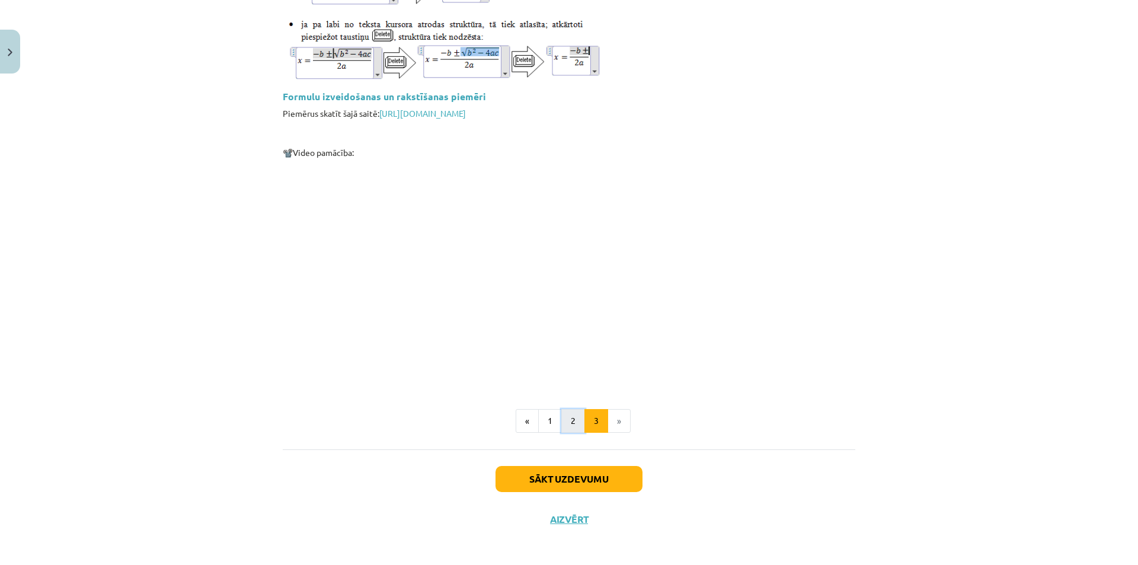
click at [573, 424] on button "2" at bounding box center [573, 421] width 24 height 24
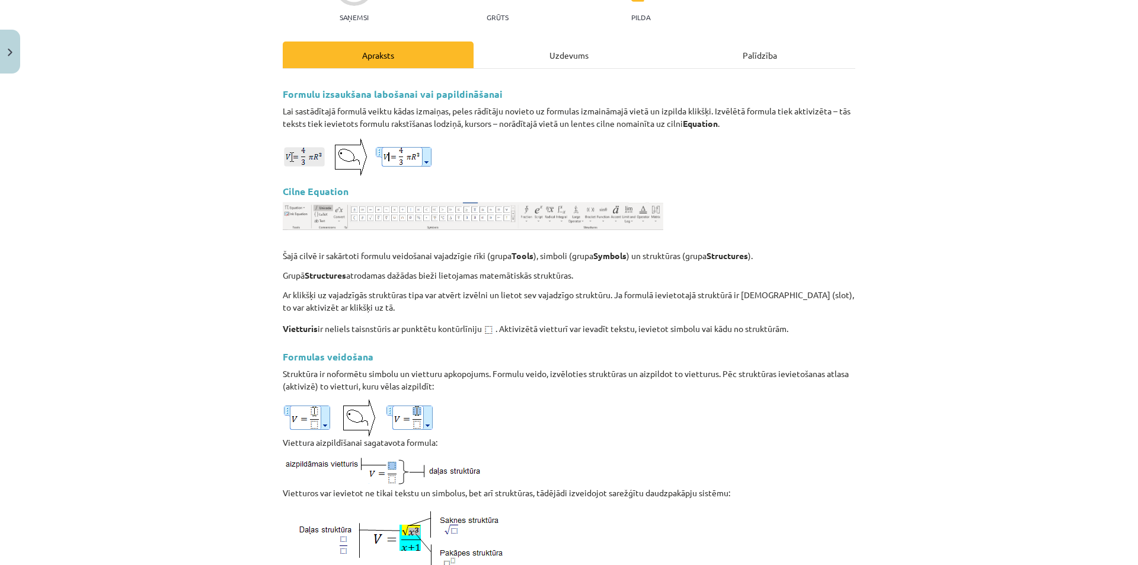
scroll to position [119, 0]
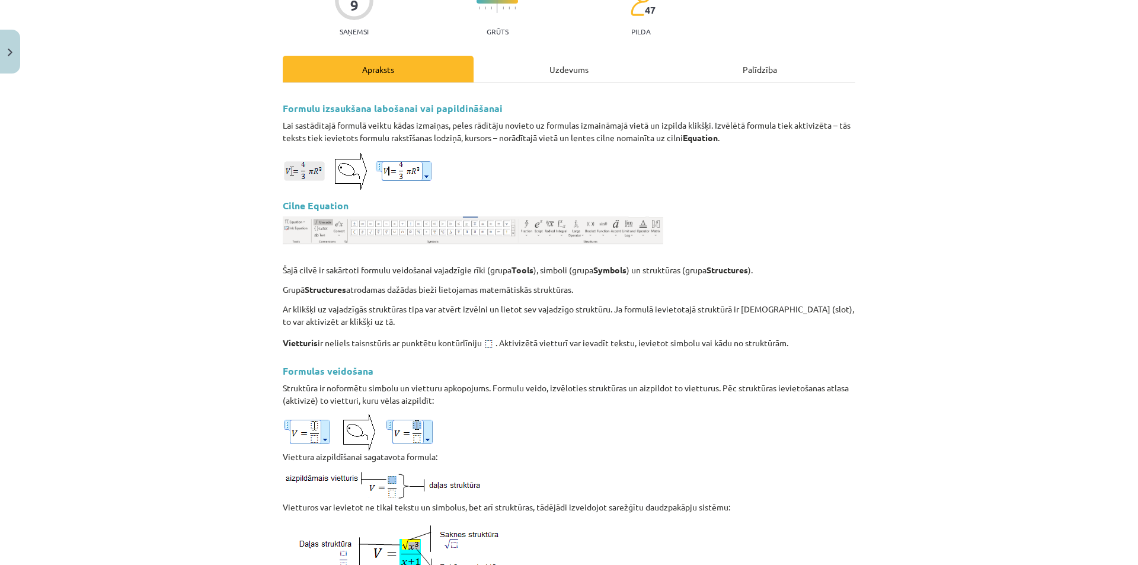
click at [313, 237] on img at bounding box center [473, 230] width 380 height 28
click at [330, 229] on img at bounding box center [473, 230] width 380 height 28
click at [529, 79] on div "Uzdevums" at bounding box center [568, 69] width 191 height 27
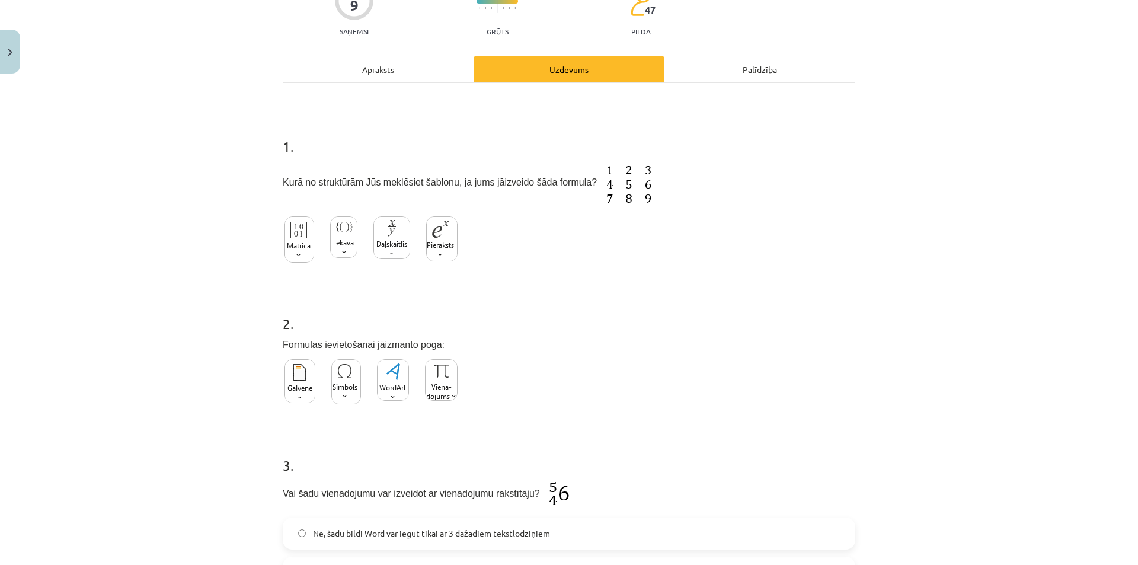
scroll to position [30, 0]
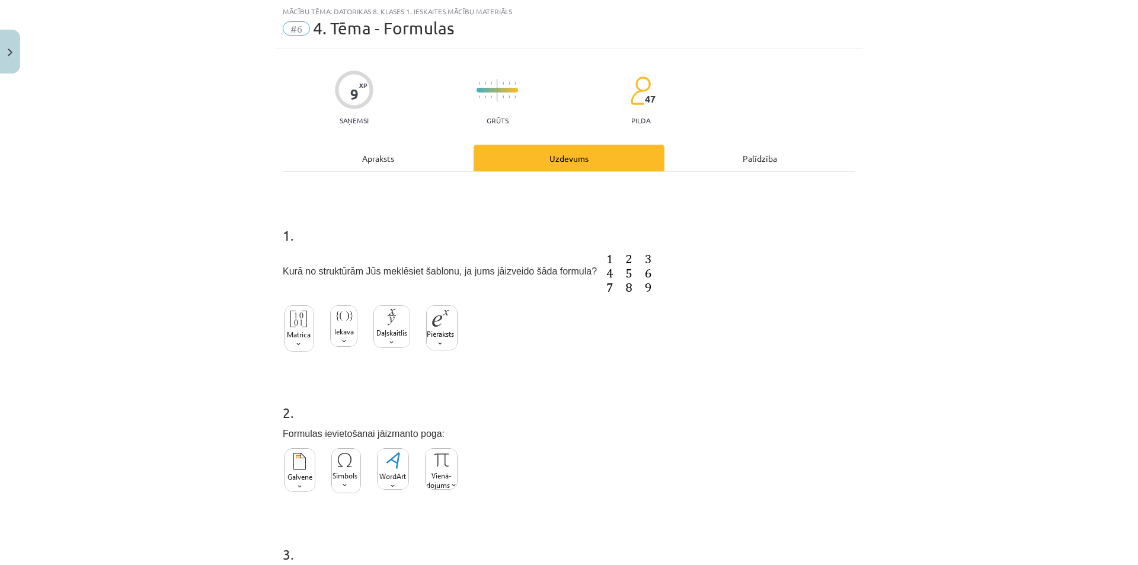
click at [415, 167] on div "Apraksts" at bounding box center [378, 158] width 191 height 27
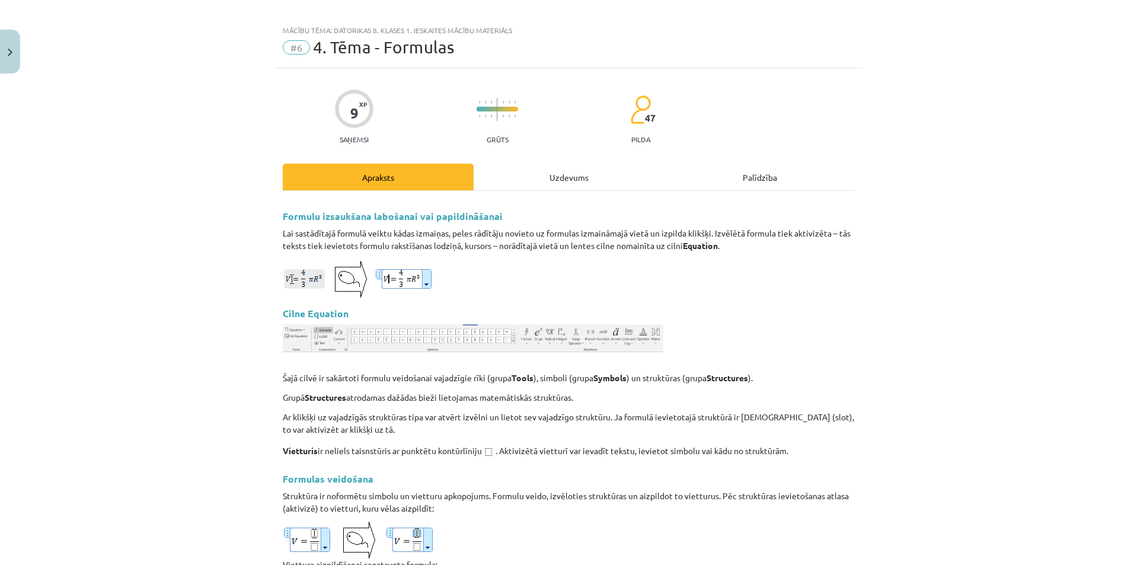
scroll to position [0, 0]
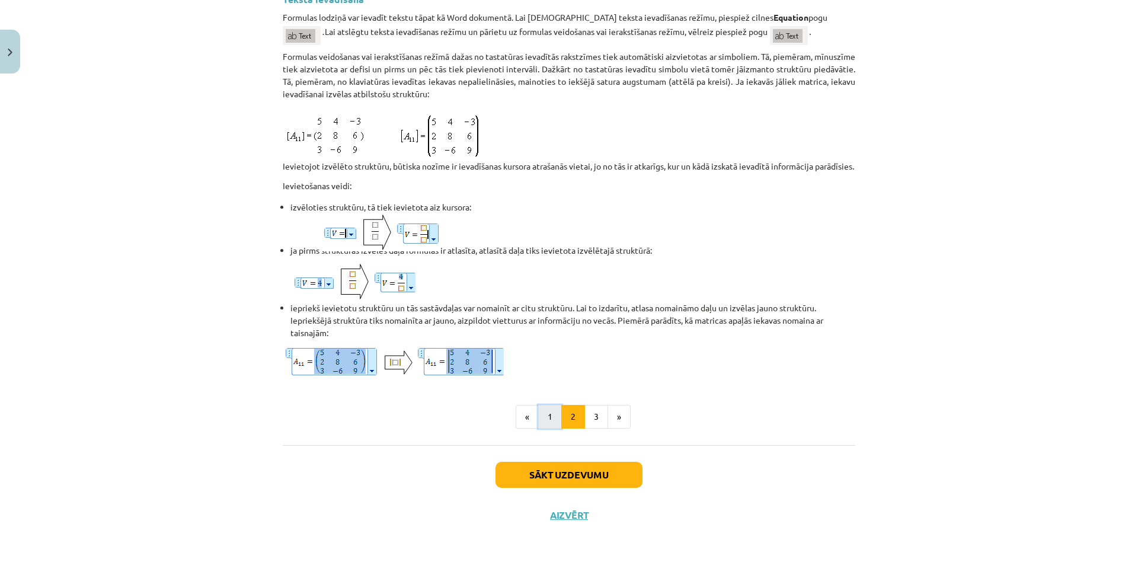
click at [539, 415] on button "1" at bounding box center [550, 417] width 24 height 24
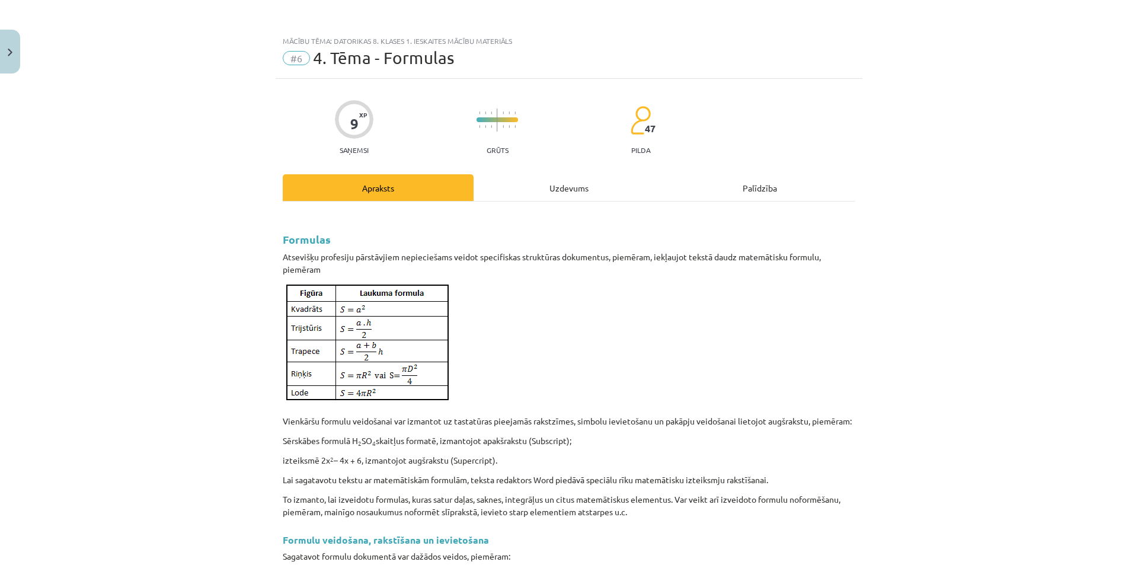
click at [542, 191] on div "Uzdevums" at bounding box center [568, 187] width 191 height 27
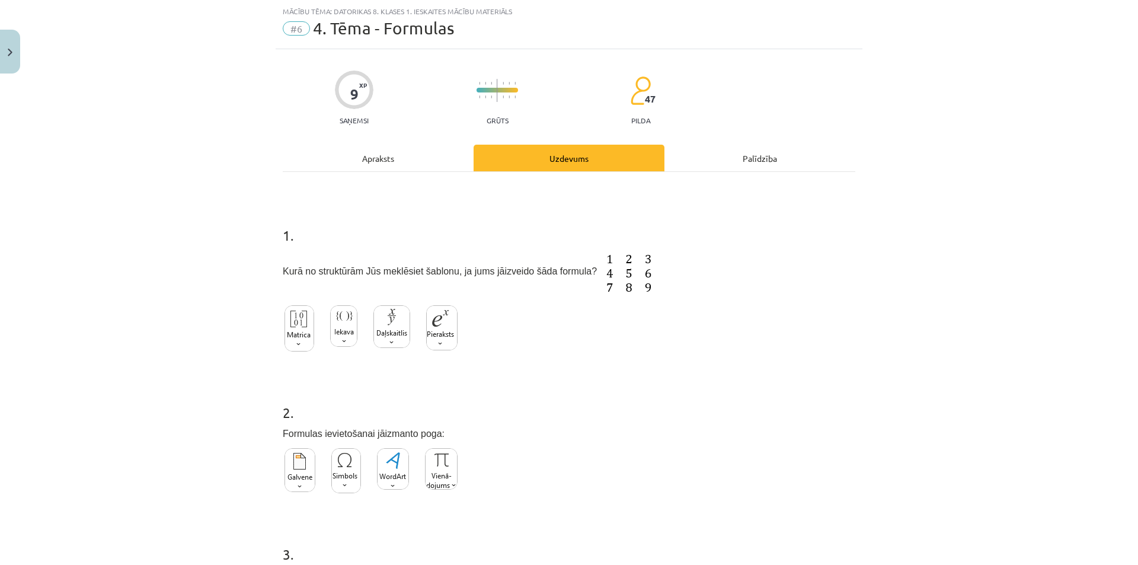
scroll to position [89, 0]
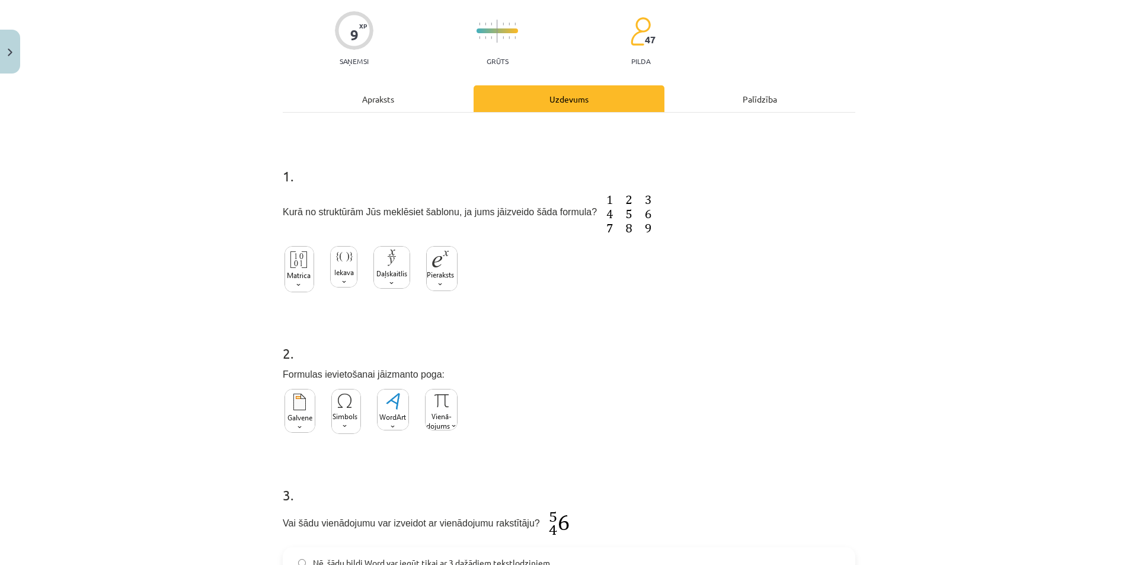
click at [301, 281] on img at bounding box center [299, 269] width 30 height 46
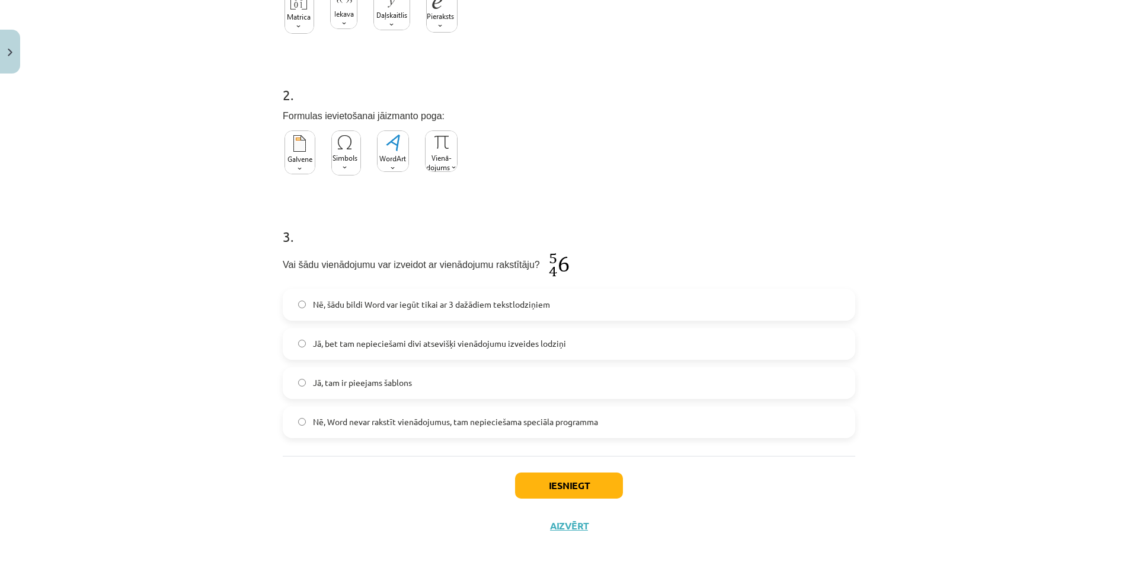
scroll to position [359, 0]
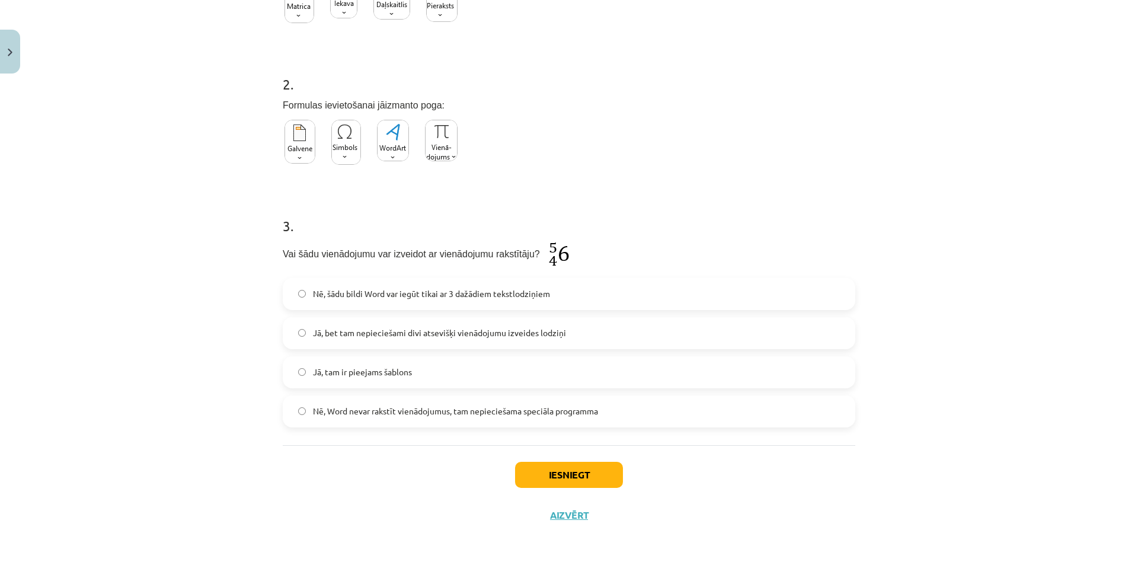
click at [449, 151] on img at bounding box center [441, 140] width 33 height 41
click at [438, 320] on label "Jā, bet tam nepieciešami divi atsevišķi vienādojumu izveides lodziņi" at bounding box center [569, 333] width 570 height 30
click at [333, 491] on div "Iesniegt Aizvērt" at bounding box center [569, 486] width 572 height 83
click at [569, 462] on button "Iesniegt" at bounding box center [569, 475] width 108 height 26
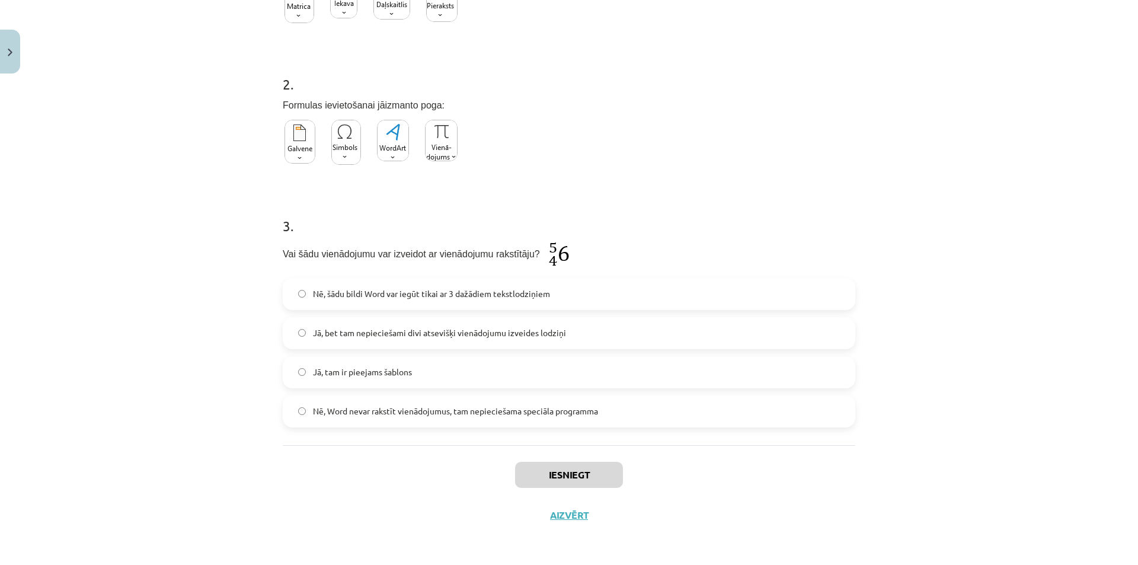
click at [408, 370] on span "Jā, tam ir pieejams šablons" at bounding box center [362, 372] width 99 height 12
click at [418, 327] on span "Jā, bet tam nepieciešami divi atsevišķi vienādojumu izveides lodziņi" at bounding box center [439, 333] width 253 height 12
click at [406, 368] on span "Jā, tam ir pieejams šablons" at bounding box center [362, 372] width 99 height 12
click at [404, 310] on div "Nē, šādu bildi Word var iegūt tikai ar 3 dažādiem tekstlodziņiem Jā, bet tam ne…" at bounding box center [569, 352] width 572 height 149
click at [395, 346] on label "Jā, bet tam nepieciešami divi atsevišķi vienādojumu izveides lodziņi" at bounding box center [569, 333] width 570 height 30
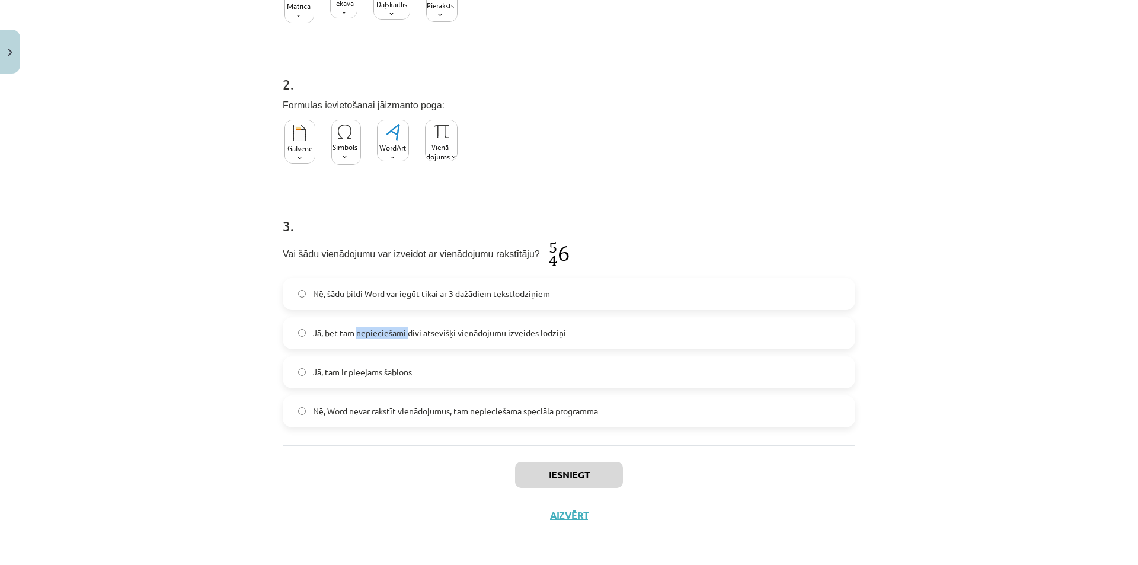
drag, startPoint x: 395, startPoint y: 347, endPoint x: 400, endPoint y: 342, distance: 6.7
click at [398, 346] on label "Jā, bet tam nepieciešami divi atsevišķi vienādojumu izveides lodziņi" at bounding box center [569, 333] width 570 height 30
click at [410, 296] on span "Nē, šādu bildi Word var iegūt tikai ar 3 dažādiem tekstlodziņiem" at bounding box center [431, 293] width 237 height 12
click at [413, 343] on label "Jā, bet tam nepieciešami divi atsevišķi vienādojumu izveides lodziņi" at bounding box center [569, 333] width 570 height 30
drag, startPoint x: 409, startPoint y: 364, endPoint x: 409, endPoint y: 370, distance: 6.5
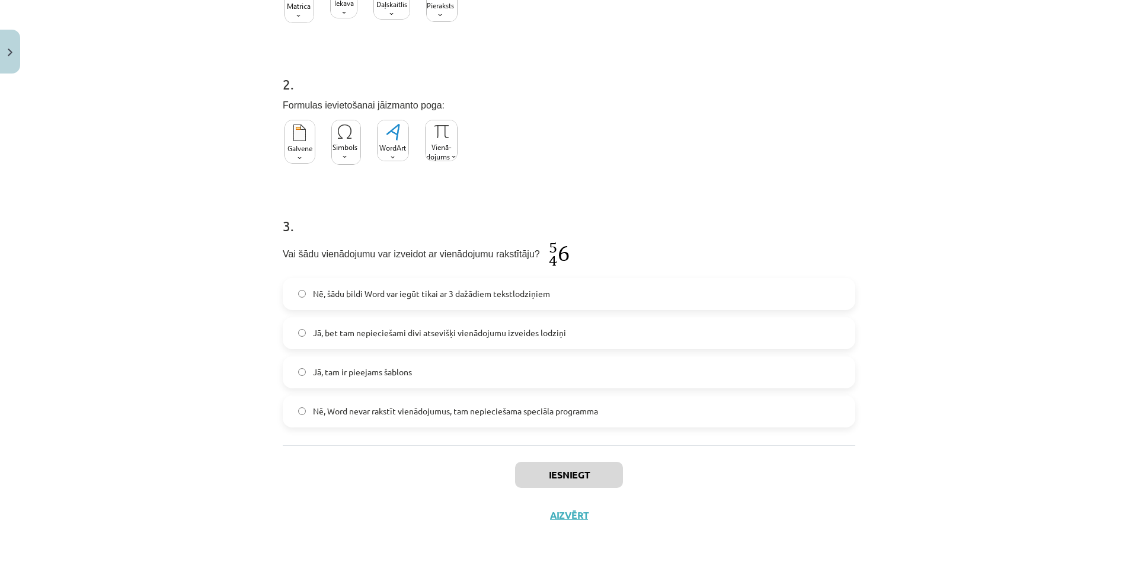
click at [409, 364] on label "Jā, tam ir pieejams šablons" at bounding box center [569, 372] width 570 height 30
click at [414, 394] on div "Nē, šādu bildi Word var iegūt tikai ar 3 dažādiem tekstlodziņiem Jā, bet tam ne…" at bounding box center [569, 352] width 572 height 149
click at [419, 408] on span "Nē, Word nevar rakstīt vienādojumus, tam nepieciešama speciāla programma" at bounding box center [455, 411] width 285 height 12
click at [424, 376] on label "Jā, tam ir pieejams šablons" at bounding box center [569, 372] width 570 height 30
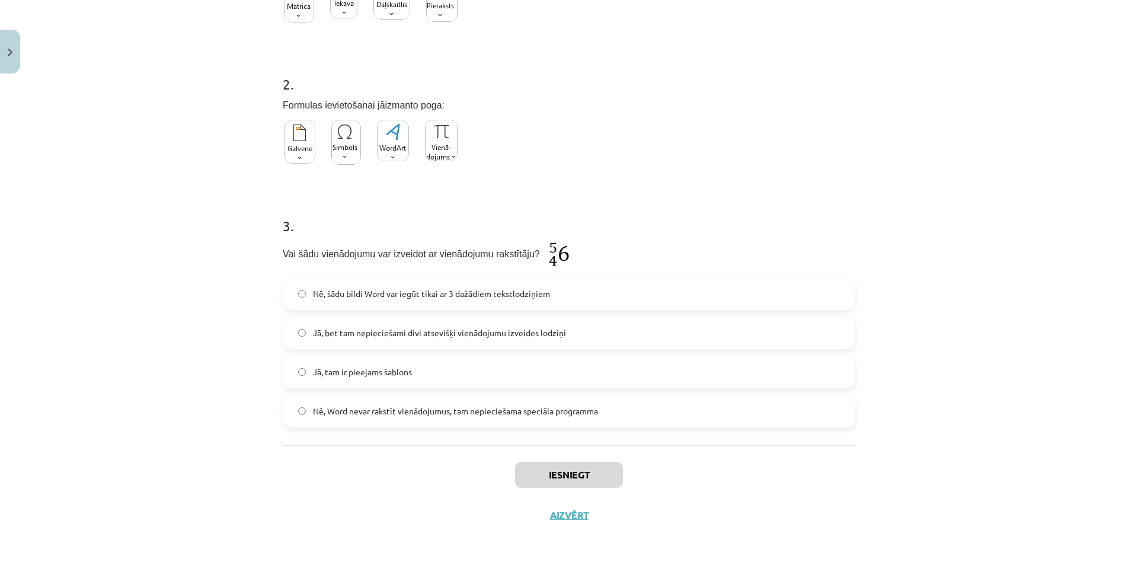
drag, startPoint x: 431, startPoint y: 336, endPoint x: 433, endPoint y: 328, distance: 7.8
click at [432, 335] on span "Jā, bet tam nepieciešami divi atsevišķi vienādojumu izveides lodziņi" at bounding box center [439, 333] width 253 height 12
drag, startPoint x: 432, startPoint y: 281, endPoint x: 430, endPoint y: 292, distance: 11.4
click at [430, 281] on label "Nē, šādu bildi Word var iegūt tikai ar 3 dažādiem tekstlodziņiem" at bounding box center [569, 294] width 570 height 30
click at [434, 331] on span "Jā, bet tam nepieciešami divi atsevišķi vienādojumu izveides lodziņi" at bounding box center [439, 333] width 253 height 12
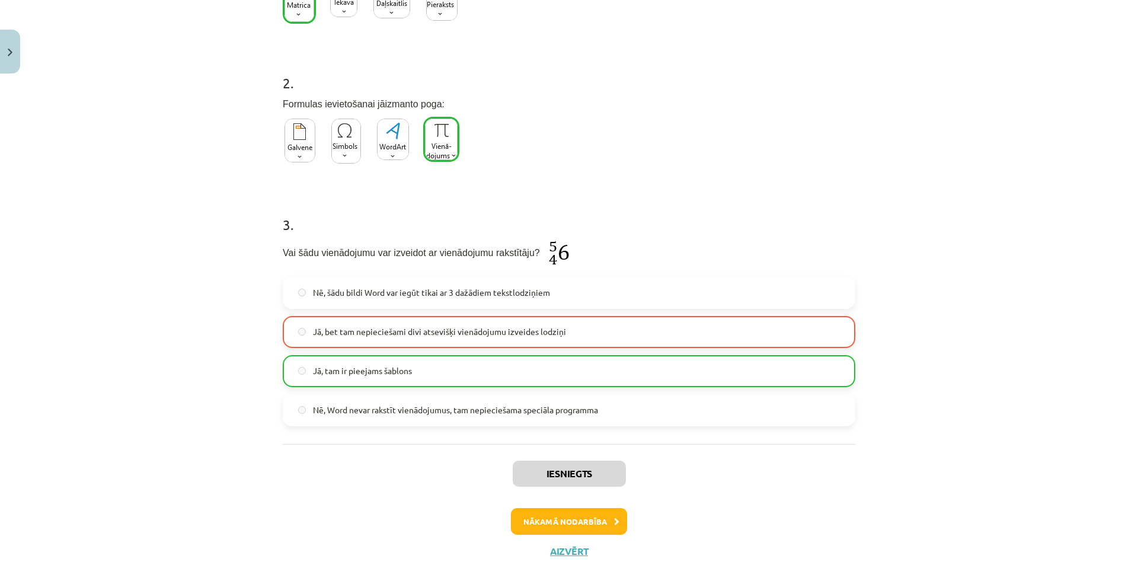
click at [440, 283] on label "Nē, šādu bildi Word var iegūt tikai ar 3 dažādiem tekstlodziņiem" at bounding box center [569, 293] width 570 height 30
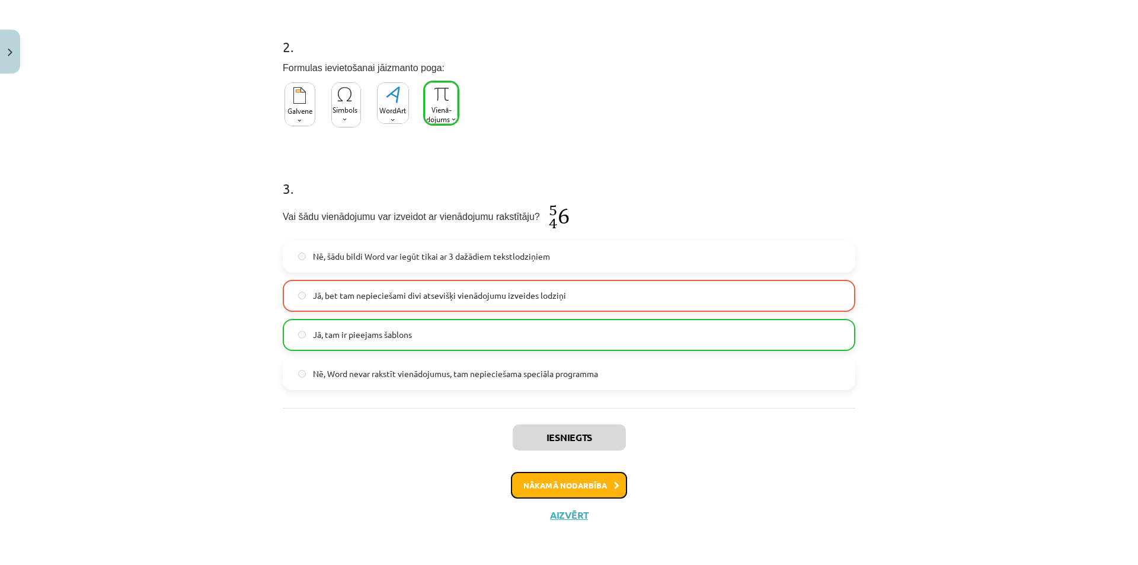
click at [569, 485] on button "Nākamā nodarbība" at bounding box center [569, 485] width 116 height 27
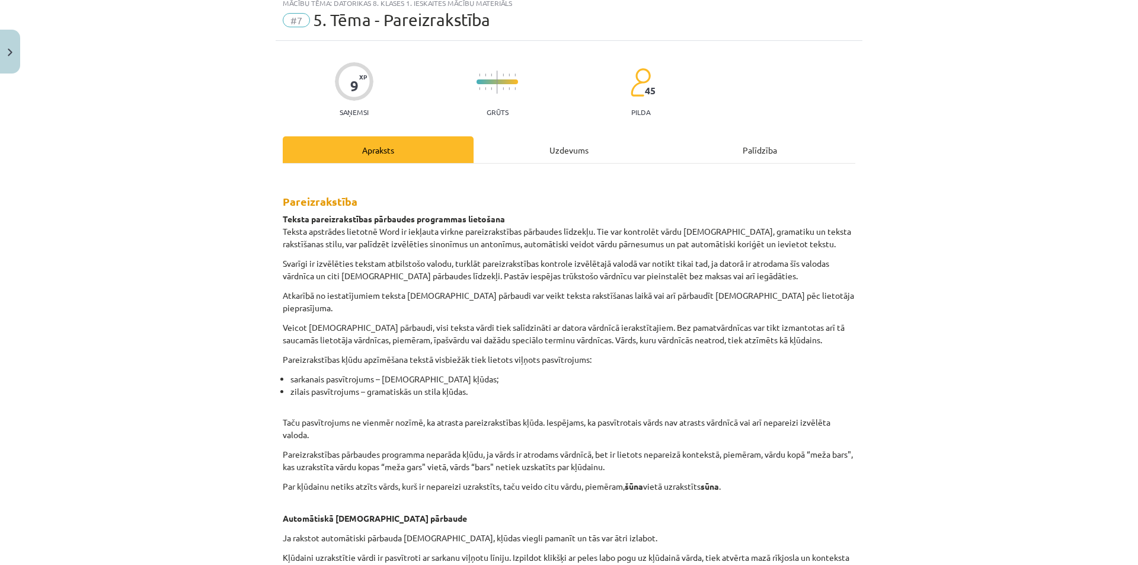
scroll to position [30, 0]
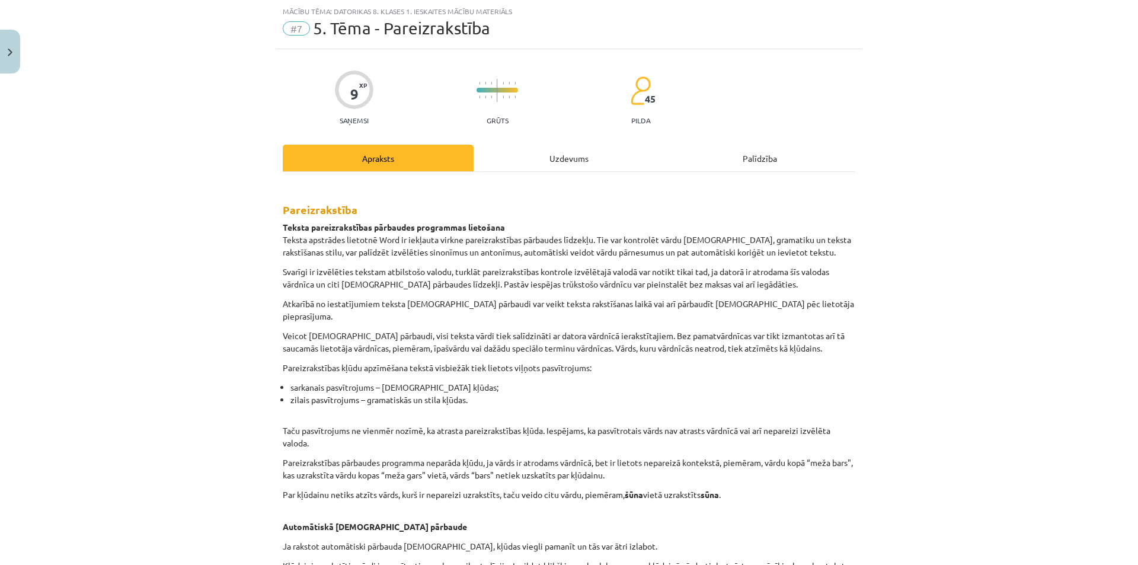
click at [541, 151] on div "Uzdevums" at bounding box center [568, 158] width 191 height 27
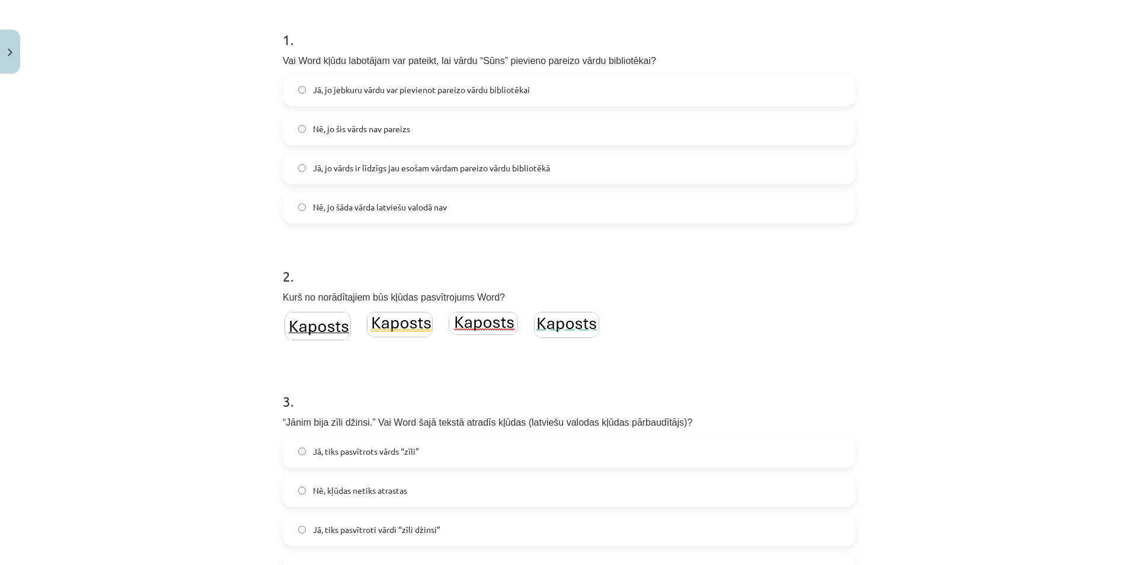
scroll to position [265, 0]
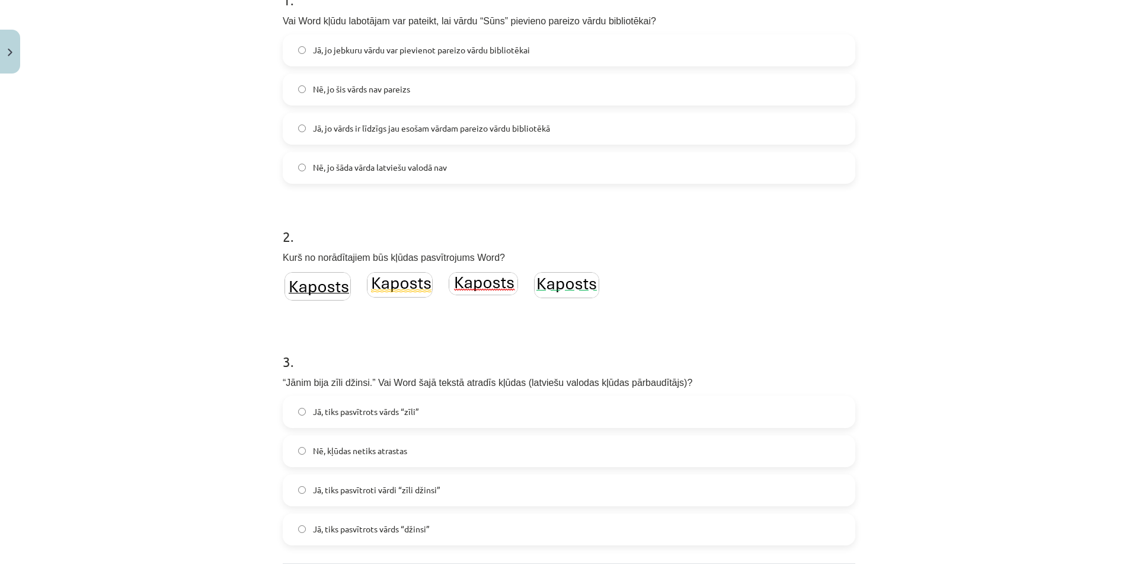
click at [494, 283] on img at bounding box center [483, 283] width 69 height 23
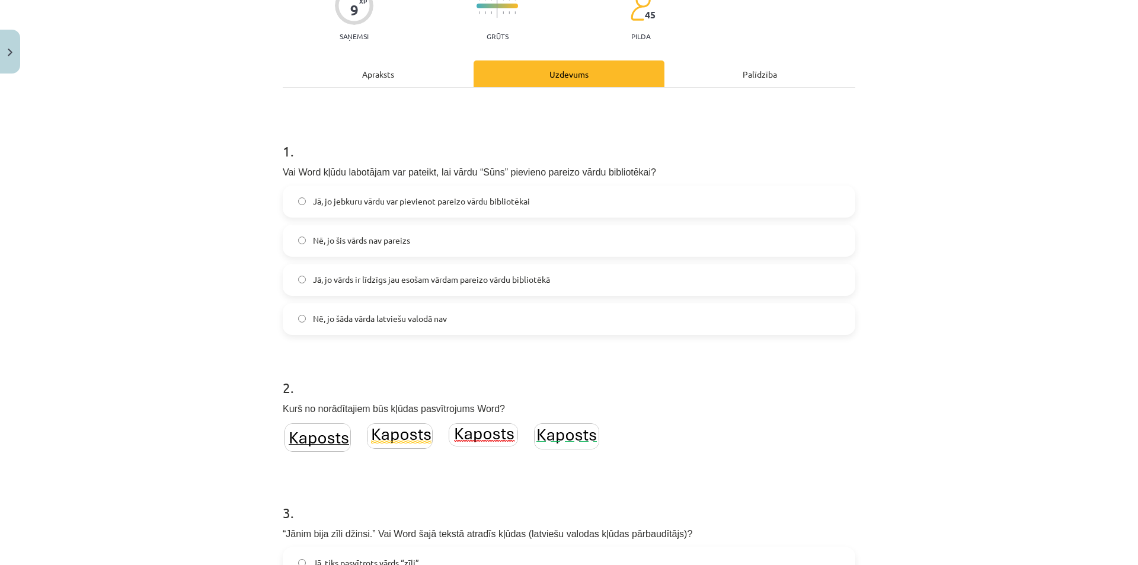
scroll to position [87, 0]
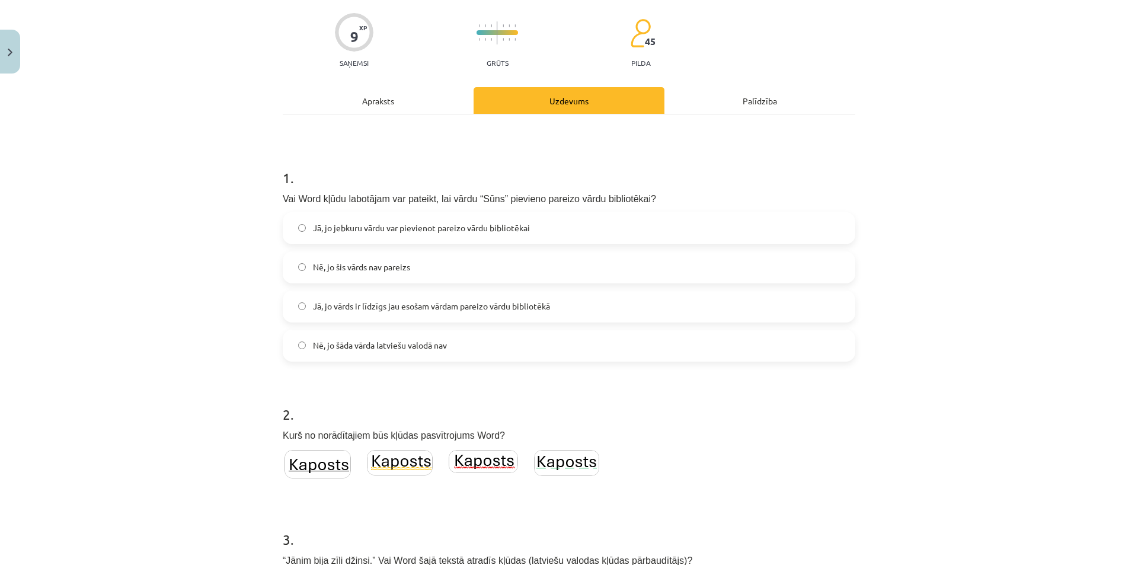
click at [376, 356] on label "Nē, jo šāda vārda latviešu valodā nav" at bounding box center [569, 346] width 570 height 30
click at [214, 343] on div "Mācību tēma: Datorikas 8. klases 1. ieskaites mācību materiāls #7 5. Tēma - Par…" at bounding box center [569, 282] width 1138 height 565
click at [365, 311] on span "Jā, jo vārds ir līdzīgs jau esošam vārdam pareizo vārdu bibliotēkā" at bounding box center [431, 306] width 237 height 12
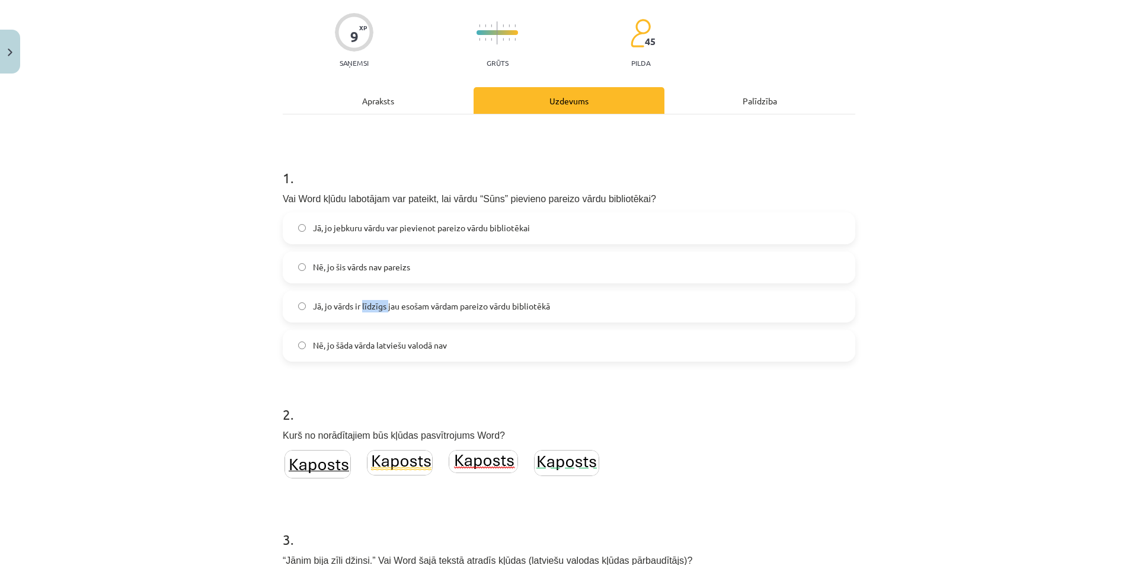
click at [223, 297] on div "Mācību tēma: Datorikas 8. klases 1. ieskaites mācību materiāls #7 5. Tēma - Par…" at bounding box center [569, 282] width 1138 height 565
click at [362, 276] on label "Nē, jo šis vārds nav pareizs" at bounding box center [569, 267] width 570 height 30
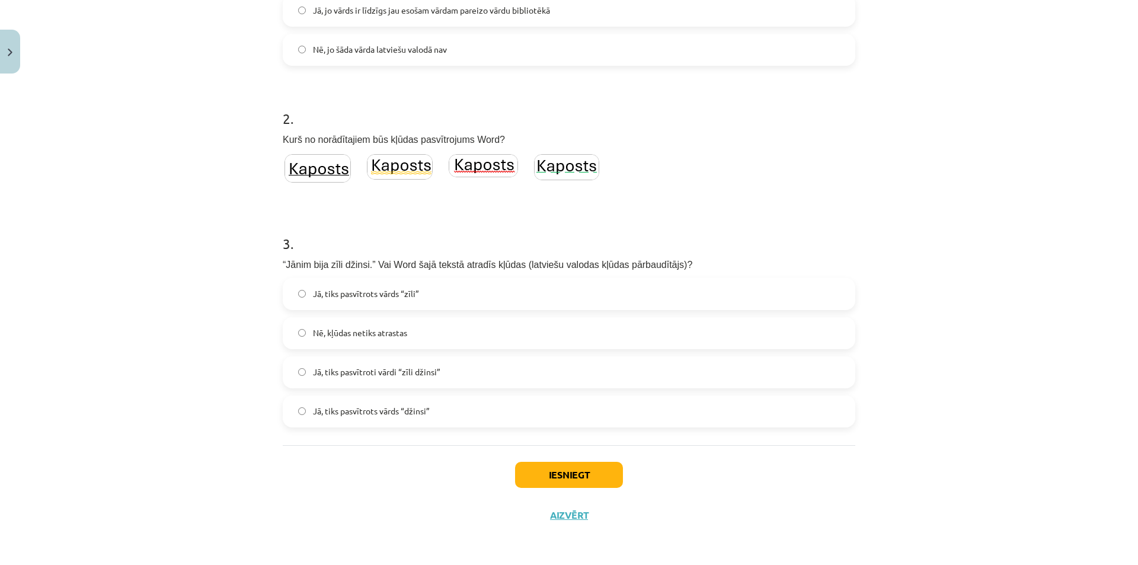
scroll to position [383, 0]
click at [408, 295] on span "Jā, tiks pasvītrots vārds “zīli”" at bounding box center [366, 293] width 106 height 12
click at [565, 459] on div "Iesniegt Aizvērt" at bounding box center [569, 486] width 572 height 83
click at [540, 473] on button "Iesniegt" at bounding box center [569, 475] width 108 height 26
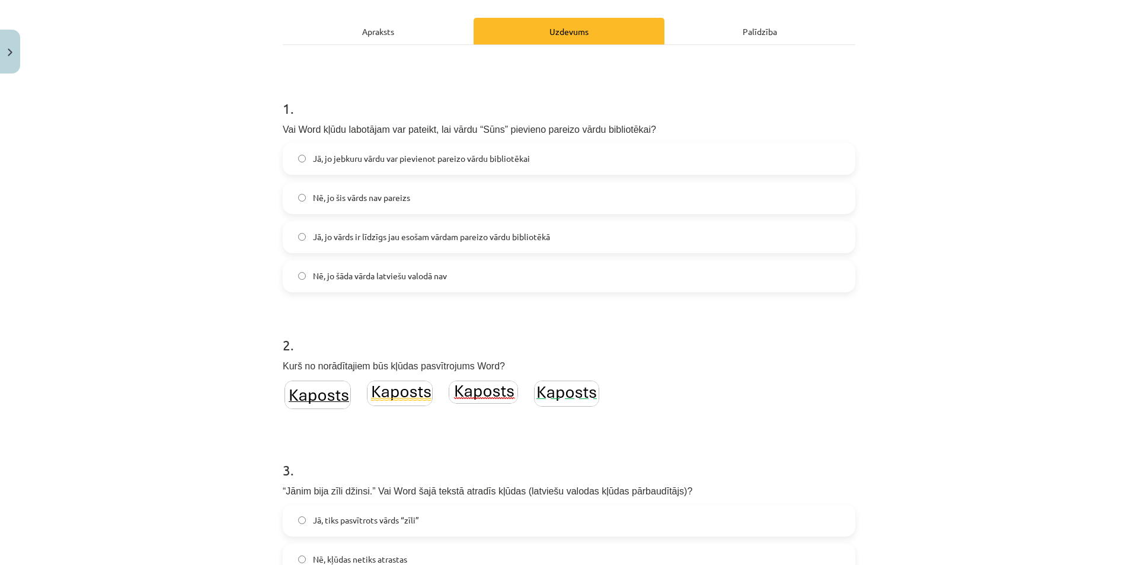
scroll to position [146, 0]
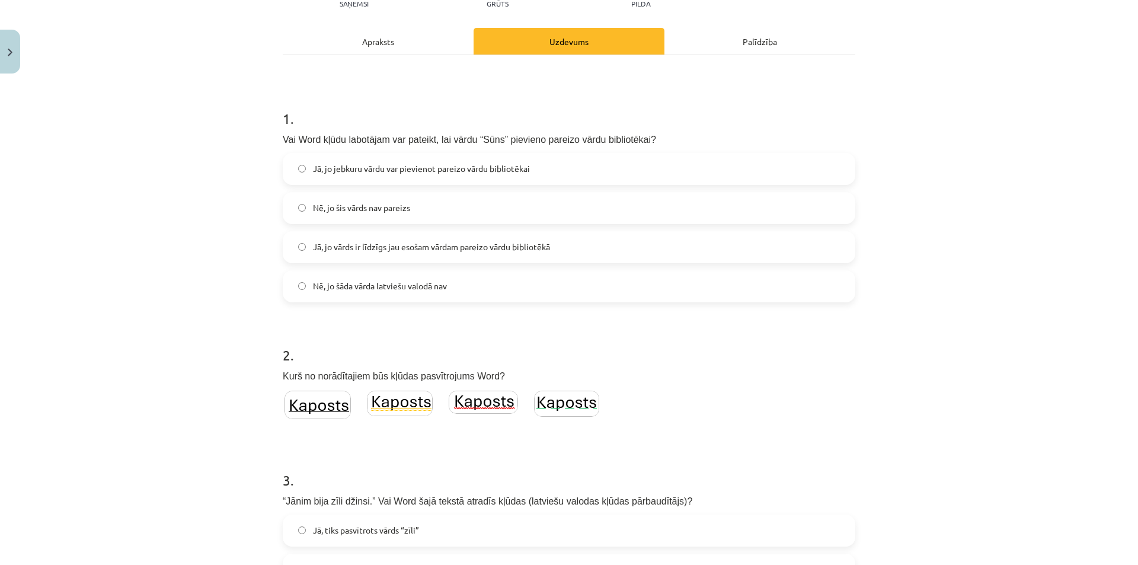
click at [189, 372] on div "Mācību tēma: Datorikas 8. klases 1. ieskaites mācību materiāls #7 5. Tēma - Par…" at bounding box center [569, 282] width 1138 height 565
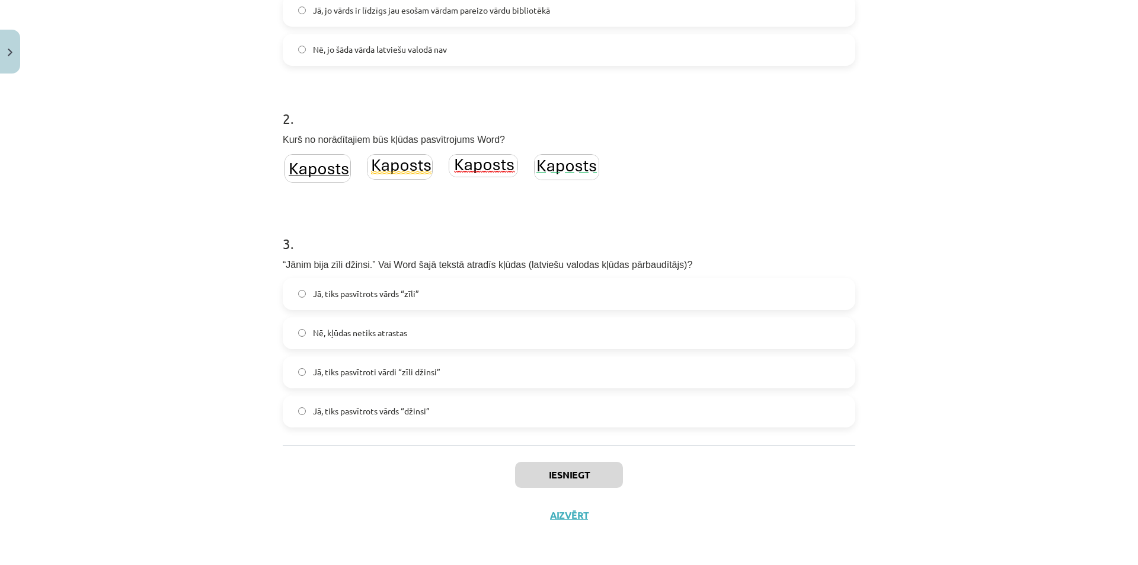
scroll to position [0, 0]
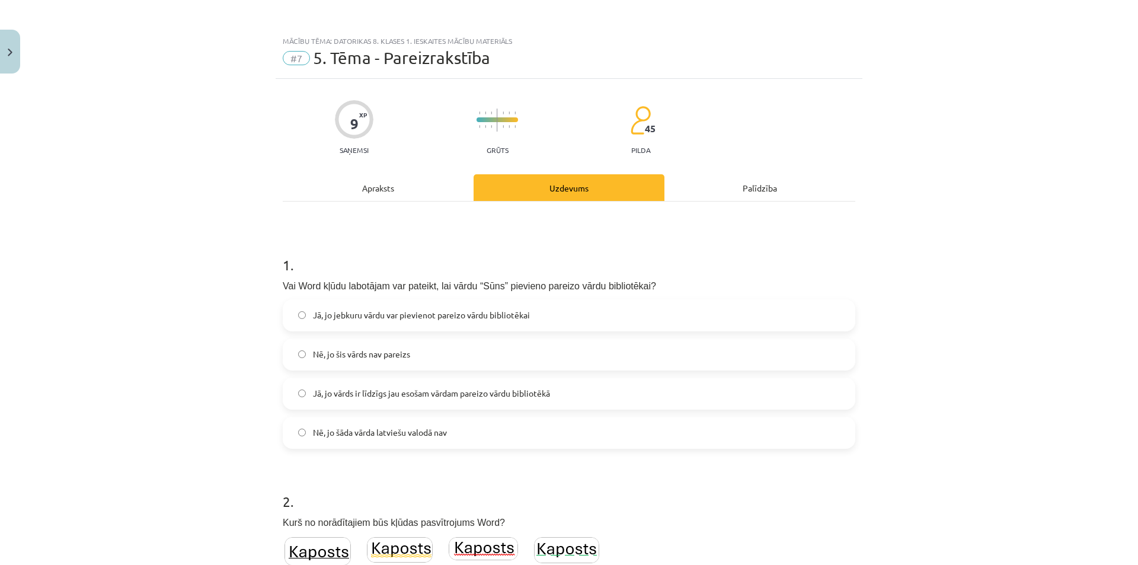
click at [349, 190] on div "Apraksts" at bounding box center [378, 187] width 191 height 27
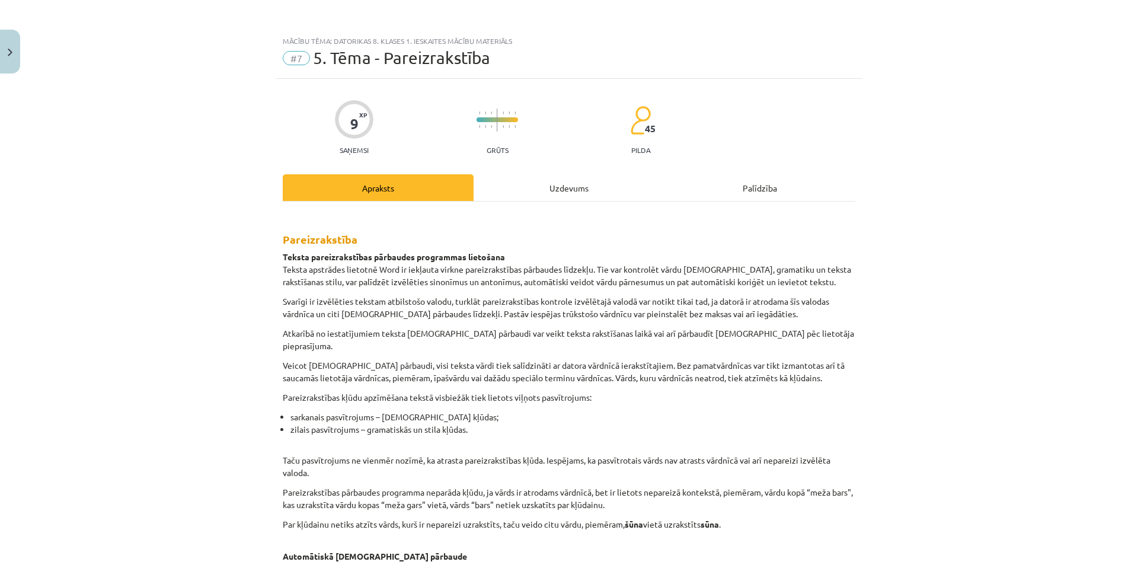
drag, startPoint x: 548, startPoint y: 207, endPoint x: 553, endPoint y: 191, distance: 17.1
click at [553, 191] on div "Uzdevums" at bounding box center [568, 187] width 191 height 27
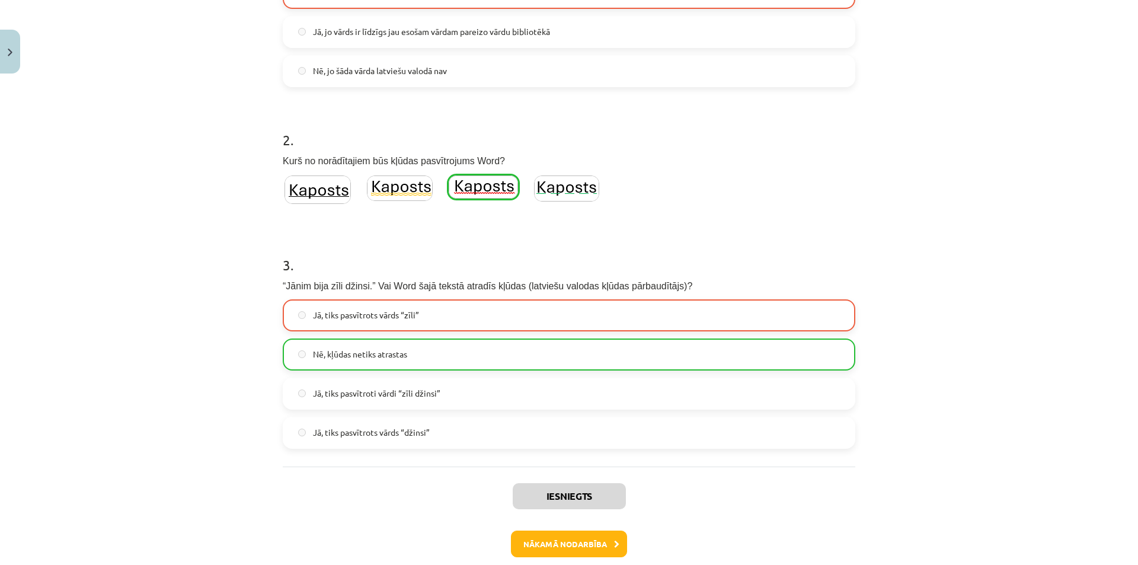
scroll to position [421, 0]
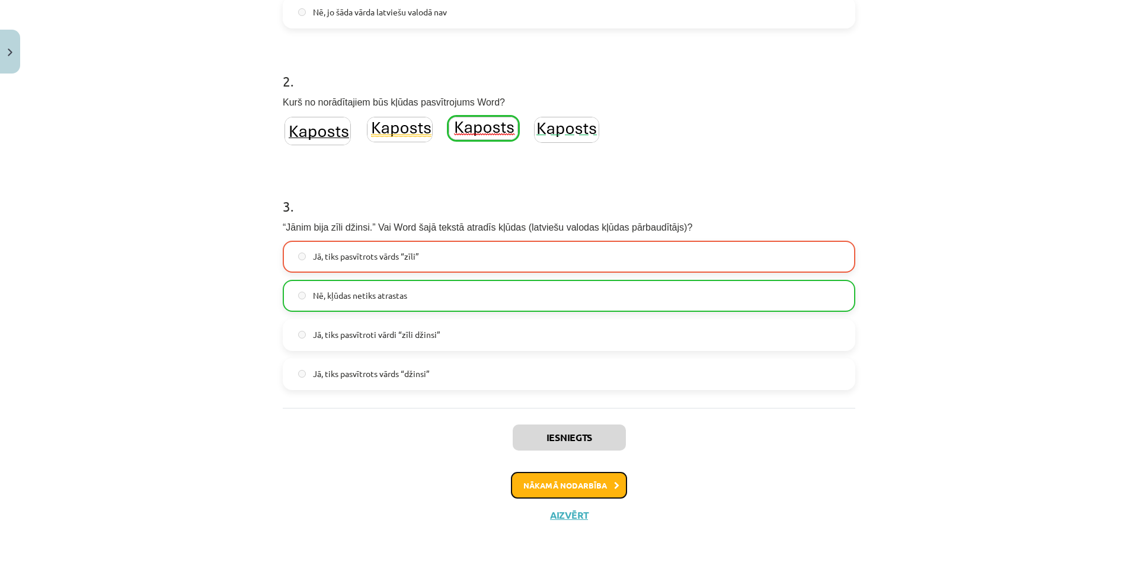
click at [545, 481] on button "Nākamā nodarbība" at bounding box center [569, 485] width 116 height 27
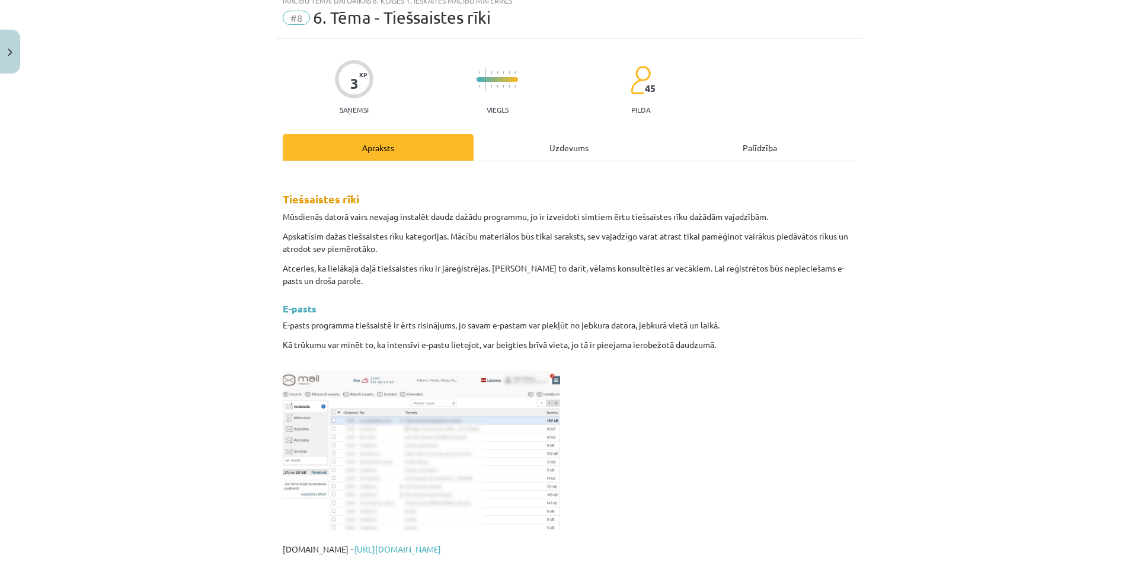
scroll to position [30, 0]
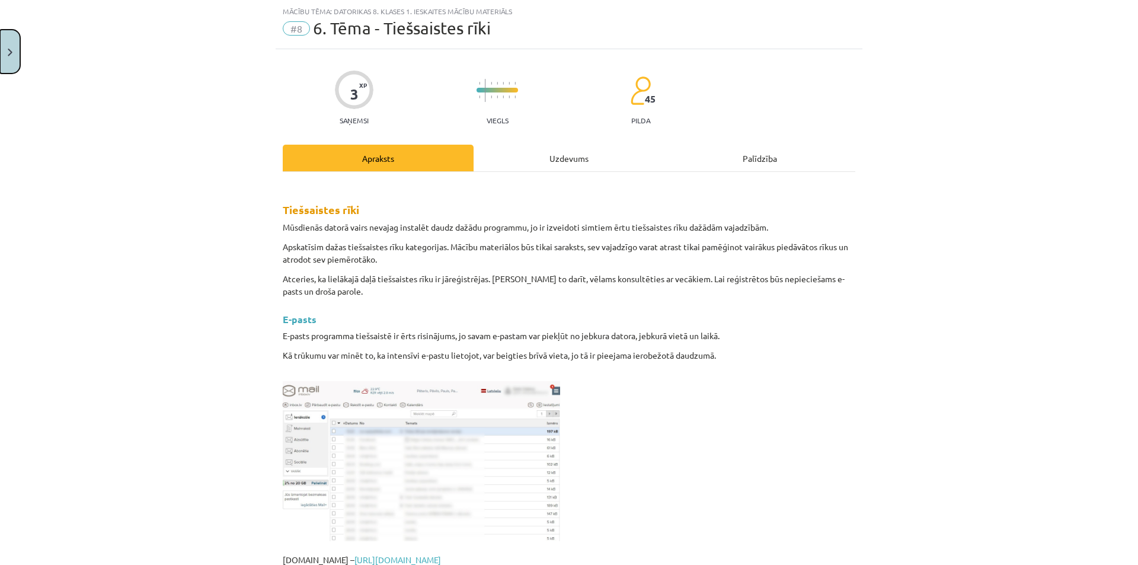
click at [10, 60] on button "Close" at bounding box center [10, 52] width 20 height 44
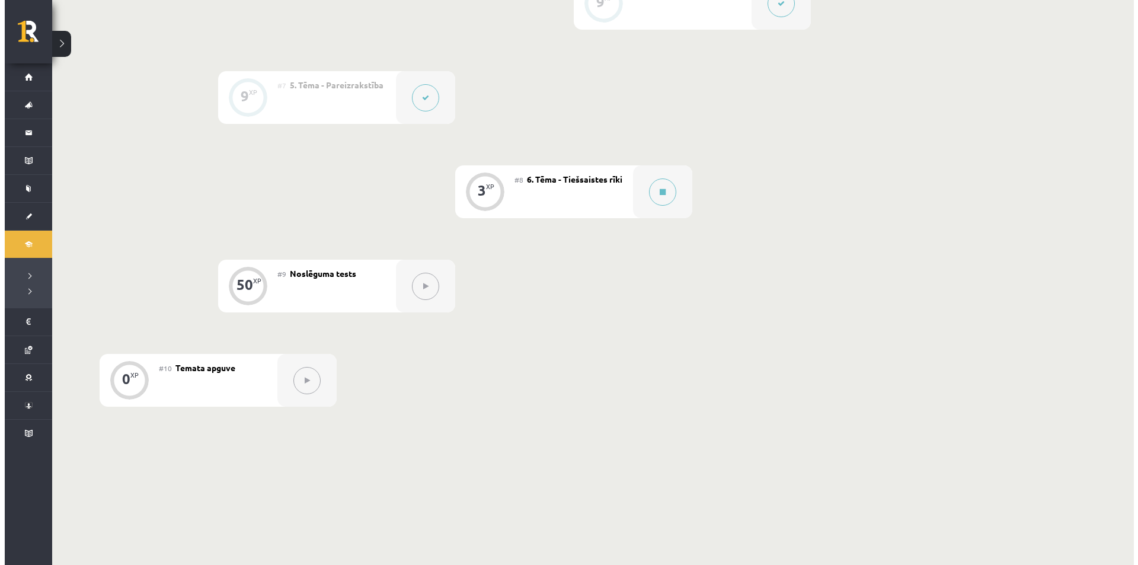
scroll to position [830, 0]
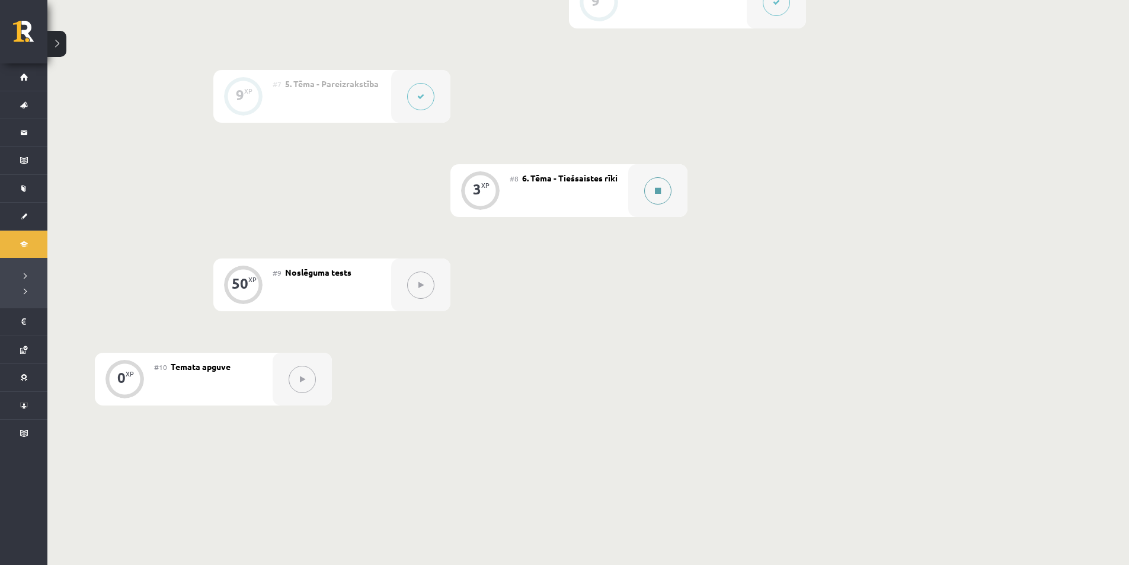
click at [655, 213] on div at bounding box center [657, 190] width 59 height 53
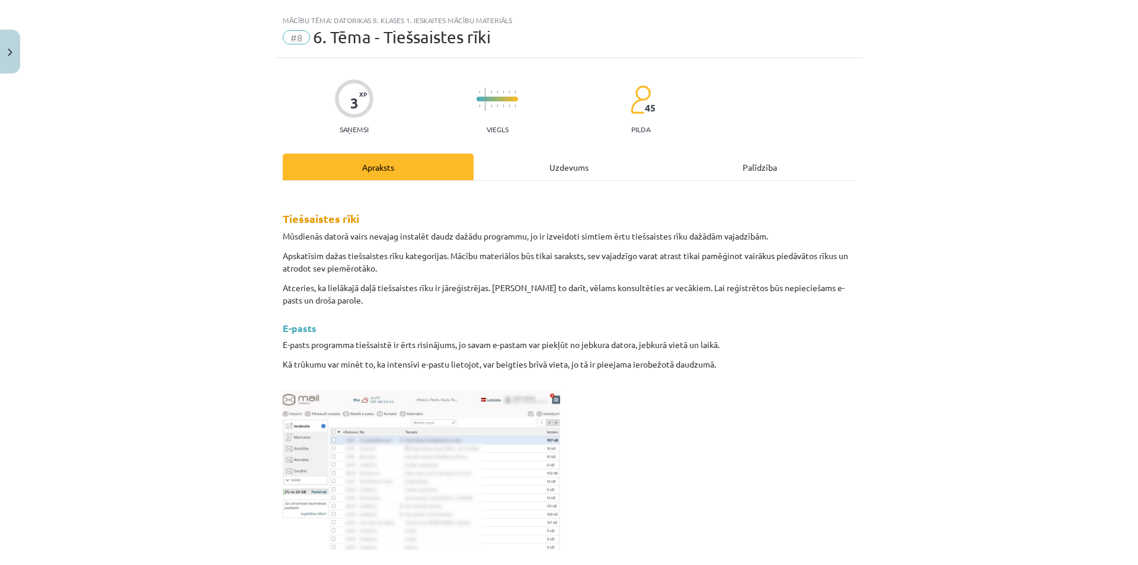
scroll to position [0, 0]
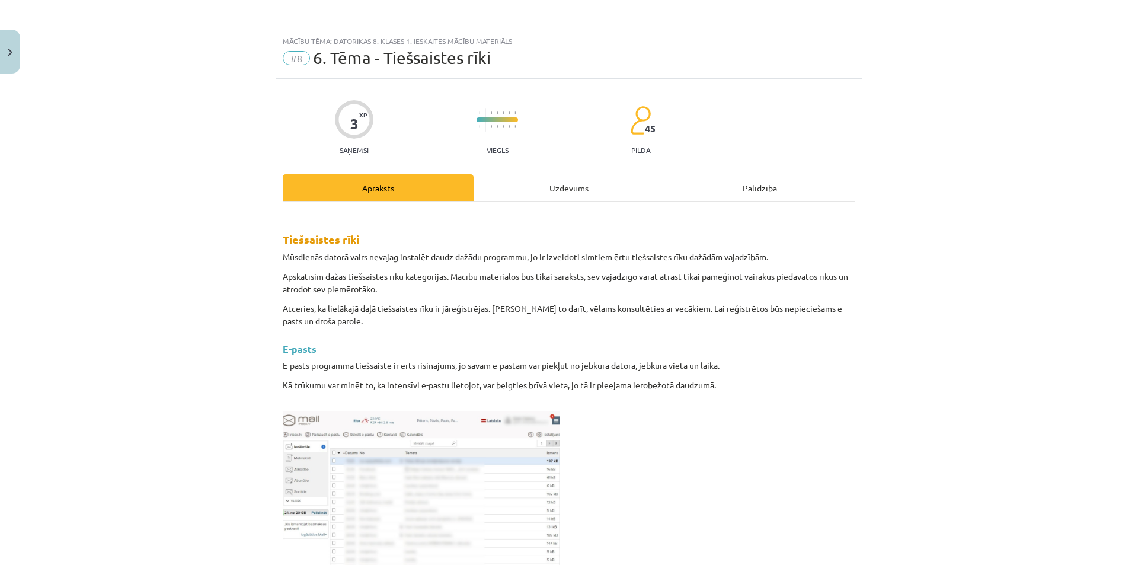
click at [548, 198] on div "Uzdevums" at bounding box center [568, 187] width 191 height 27
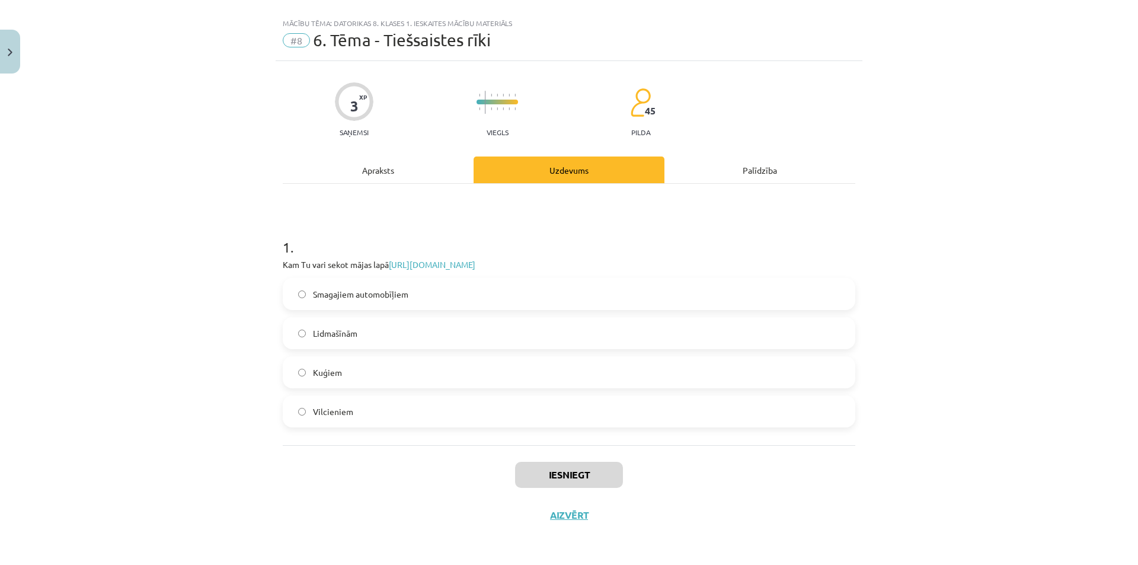
drag, startPoint x: 341, startPoint y: 338, endPoint x: 292, endPoint y: 341, distance: 49.3
click at [340, 338] on span "Lidmašīnām" at bounding box center [335, 333] width 44 height 12
drag, startPoint x: 417, startPoint y: 223, endPoint x: 436, endPoint y: 225, distance: 19.1
click at [436, 225] on h1 "1 ." at bounding box center [569, 236] width 572 height 37
click at [391, 177] on div "Apraksts" at bounding box center [378, 169] width 191 height 27
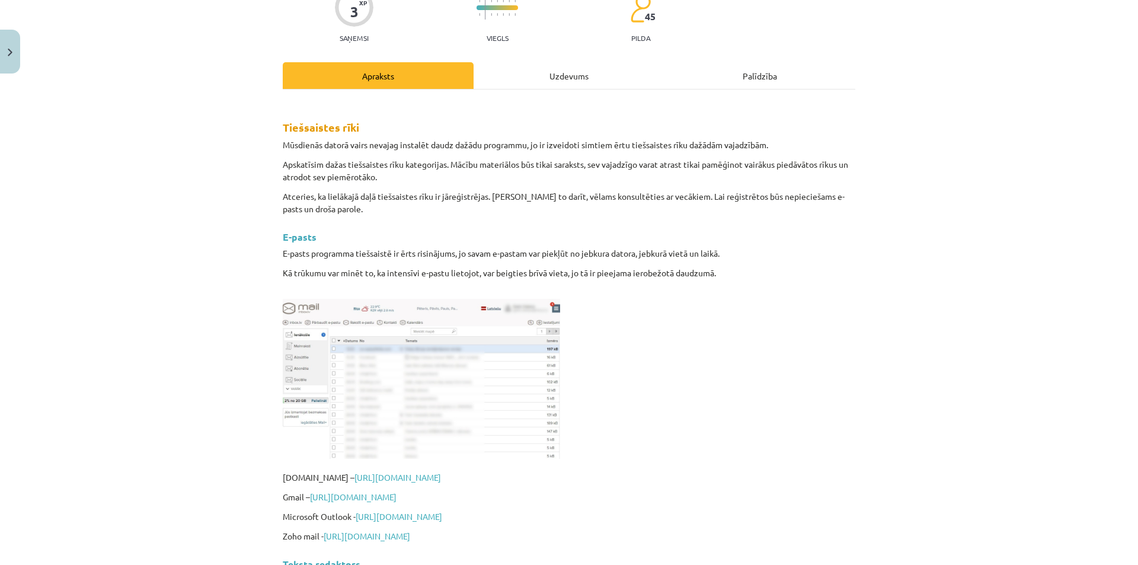
scroll to position [314, 0]
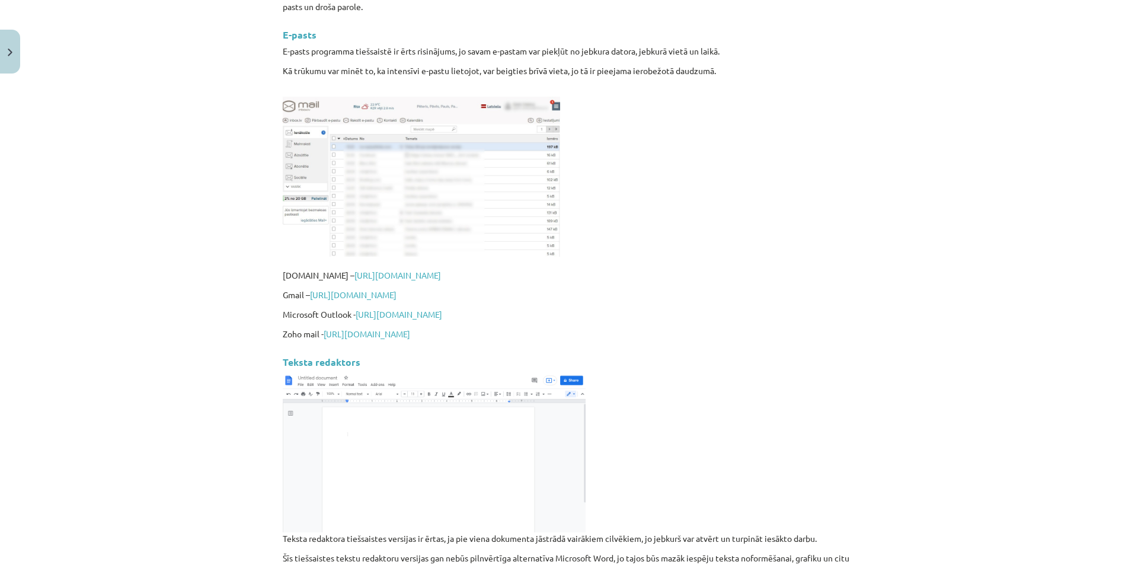
click at [310, 119] on img at bounding box center [421, 177] width 277 height 160
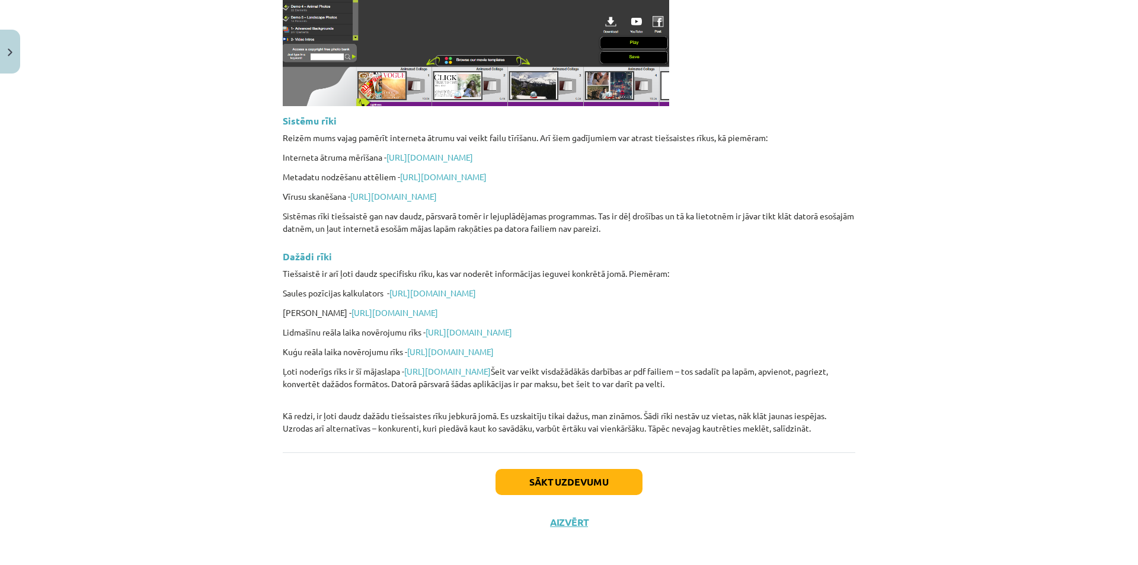
scroll to position [2731, 0]
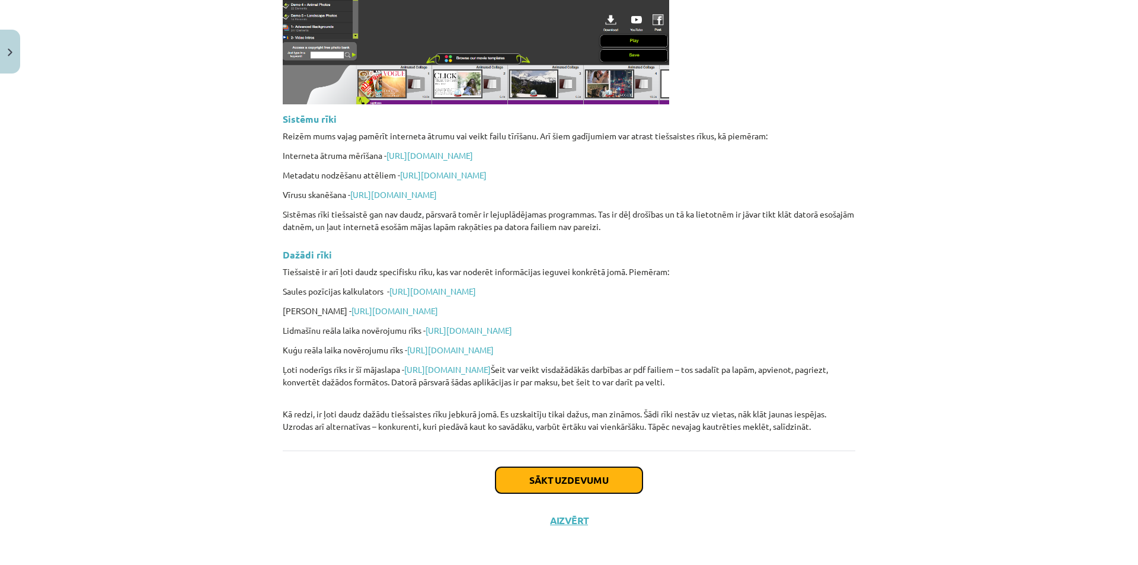
click at [624, 471] on button "Sākt uzdevumu" at bounding box center [568, 480] width 147 height 26
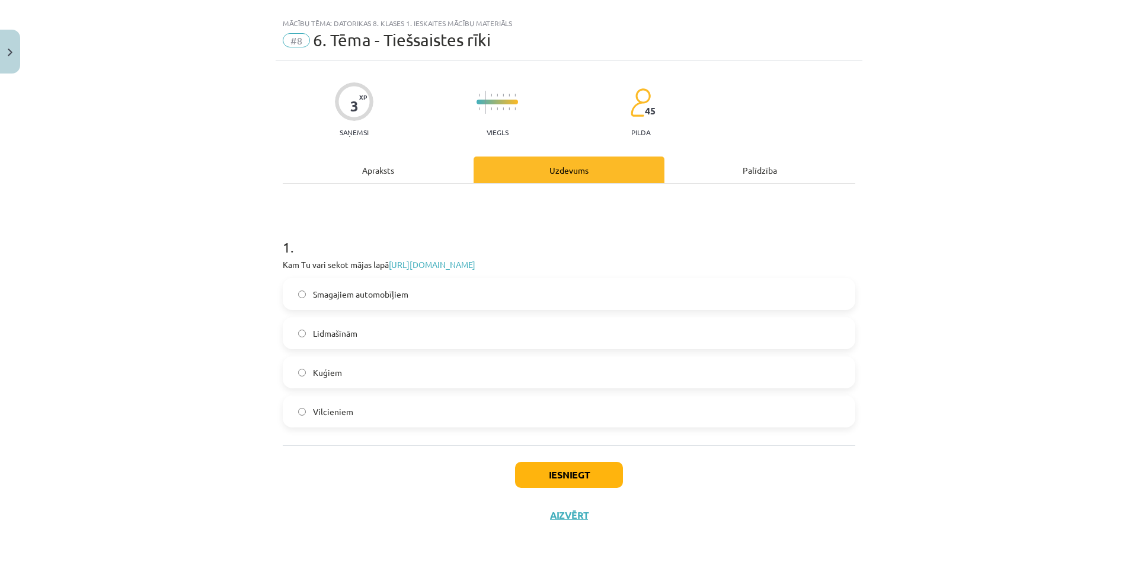
scroll to position [18, 0]
drag, startPoint x: 598, startPoint y: 473, endPoint x: 587, endPoint y: 478, distance: 11.4
click at [587, 478] on button "Iesniegt" at bounding box center [569, 475] width 108 height 26
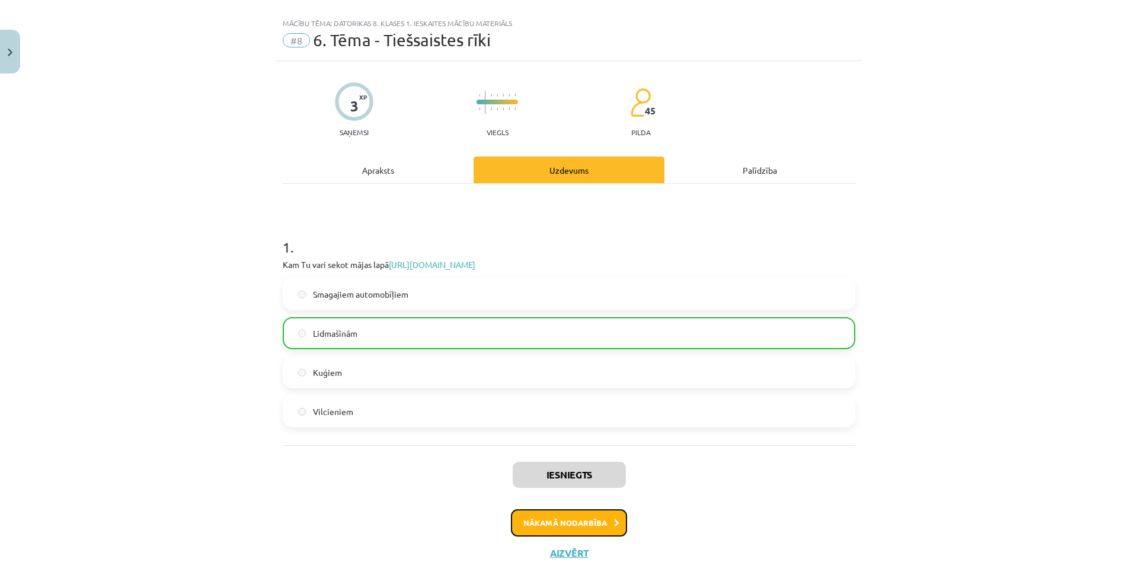
click at [558, 514] on button "Nākamā nodarbība" at bounding box center [569, 522] width 116 height 27
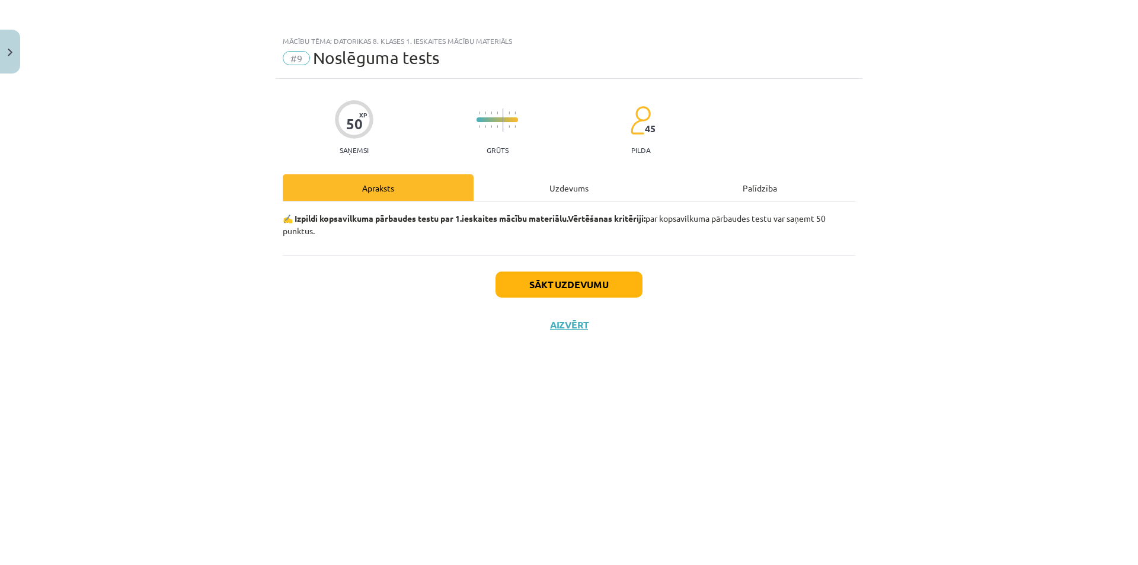
click at [557, 187] on div "Uzdevums" at bounding box center [568, 187] width 191 height 27
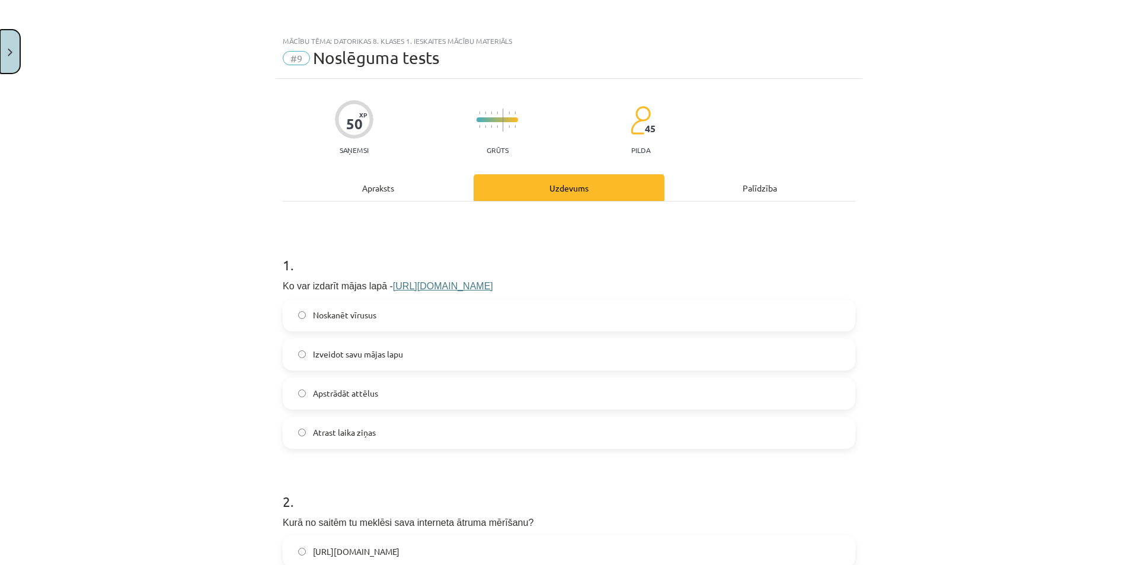
click at [14, 68] on button "Close" at bounding box center [10, 52] width 20 height 44
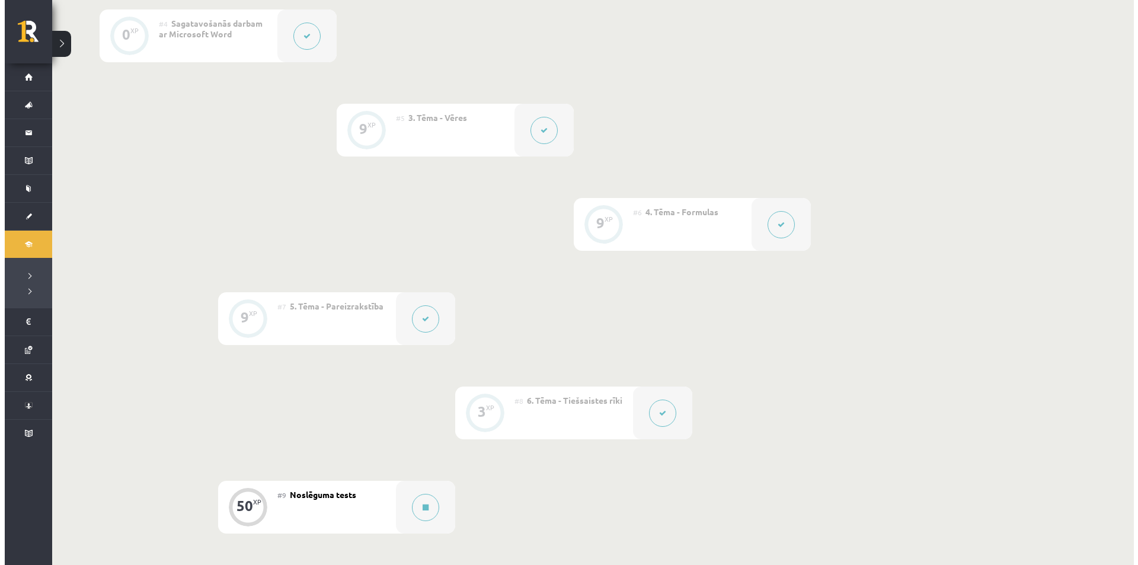
scroll to position [711, 0]
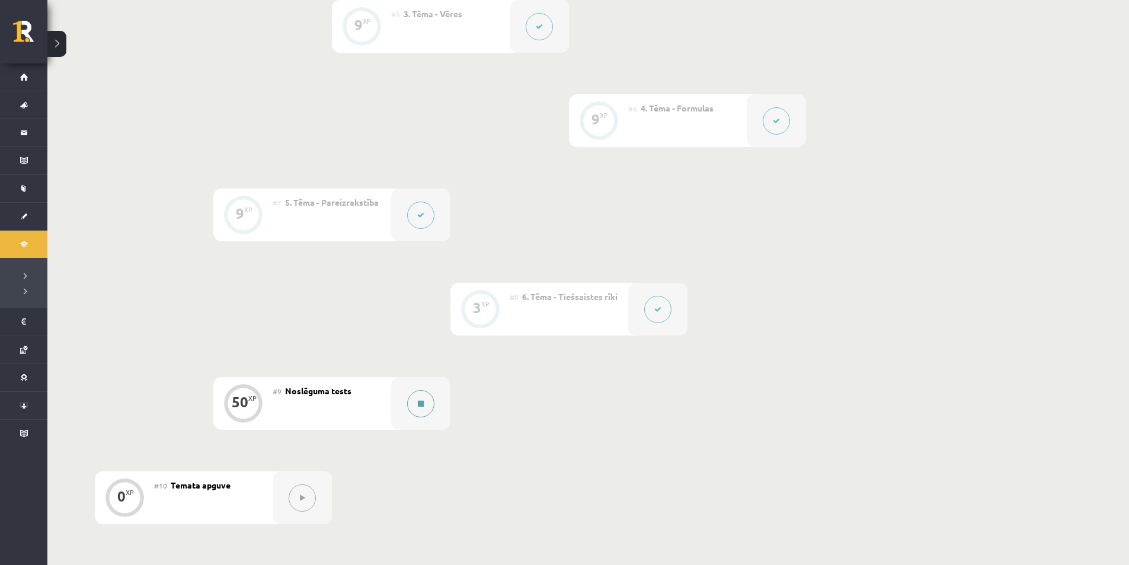
click at [420, 407] on icon at bounding box center [421, 403] width 6 height 7
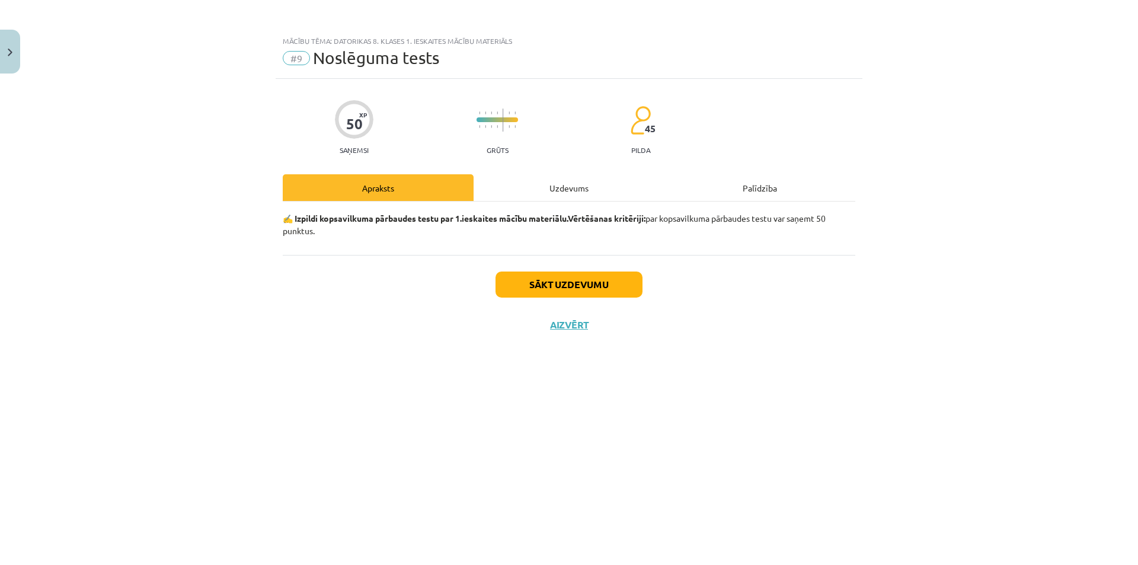
click at [543, 181] on div "Uzdevums" at bounding box center [568, 187] width 191 height 27
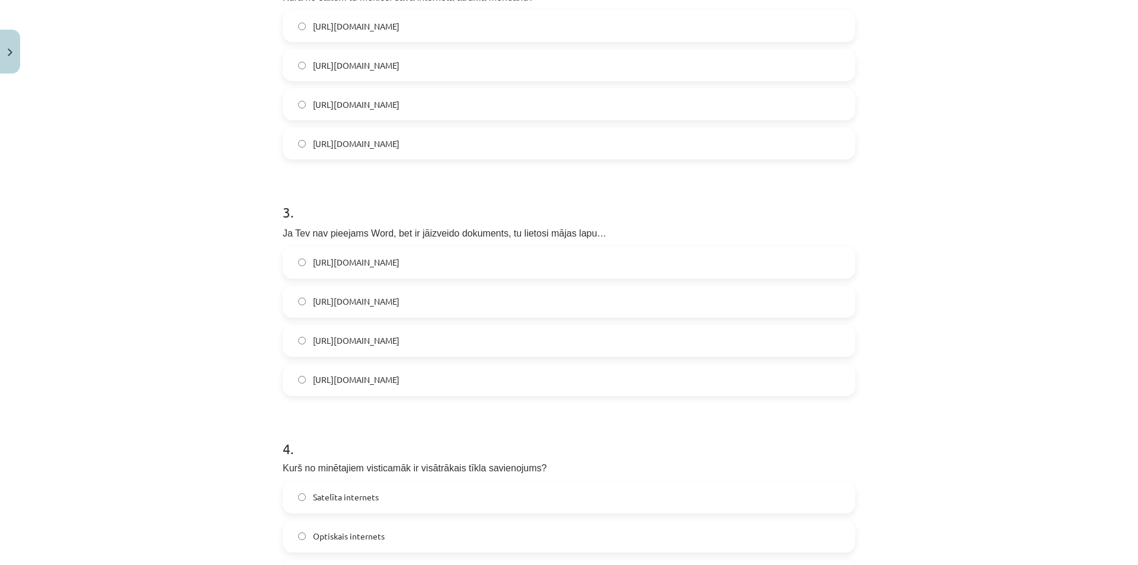
scroll to position [533, 0]
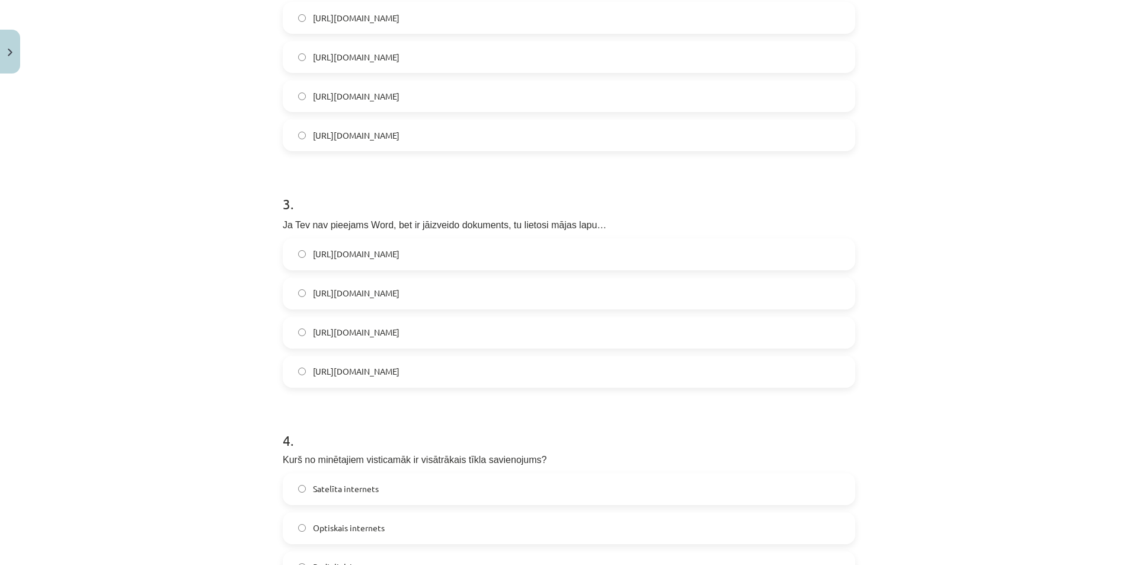
click at [446, 325] on label "https://www.google.com/docs/about/" at bounding box center [569, 333] width 570 height 30
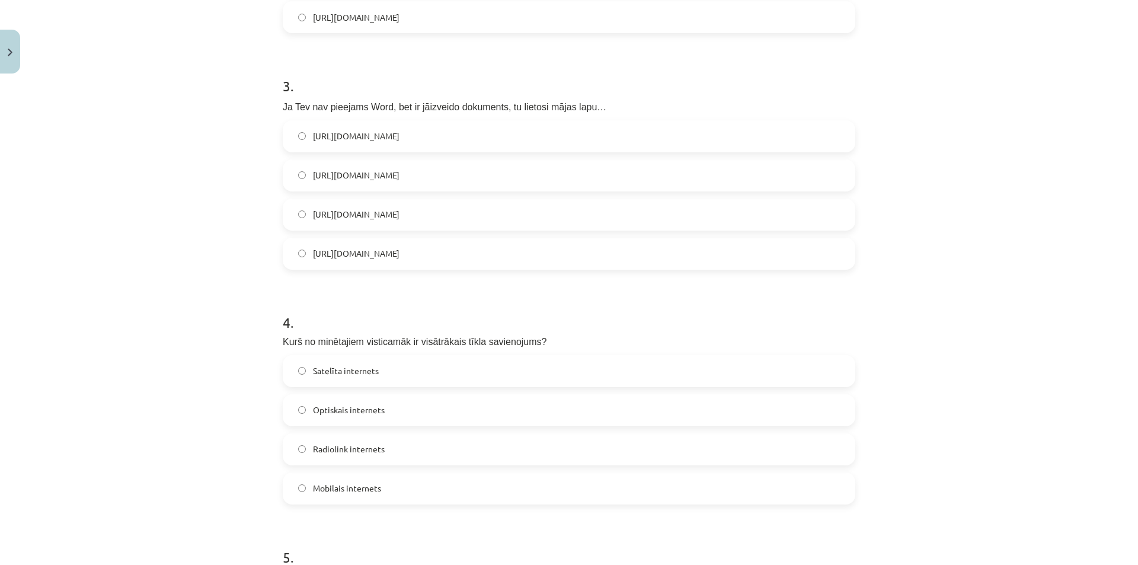
scroll to position [652, 0]
drag, startPoint x: 411, startPoint y: 218, endPoint x: 433, endPoint y: 216, distance: 22.6
click at [399, 216] on span "https://www.google.com/docs/about/" at bounding box center [356, 213] width 87 height 12
click at [258, 241] on div "Mācību tēma: Datorikas 8. klases 1. ieskaites mācību materiāls #9 Noslēguma tes…" at bounding box center [569, 282] width 1138 height 565
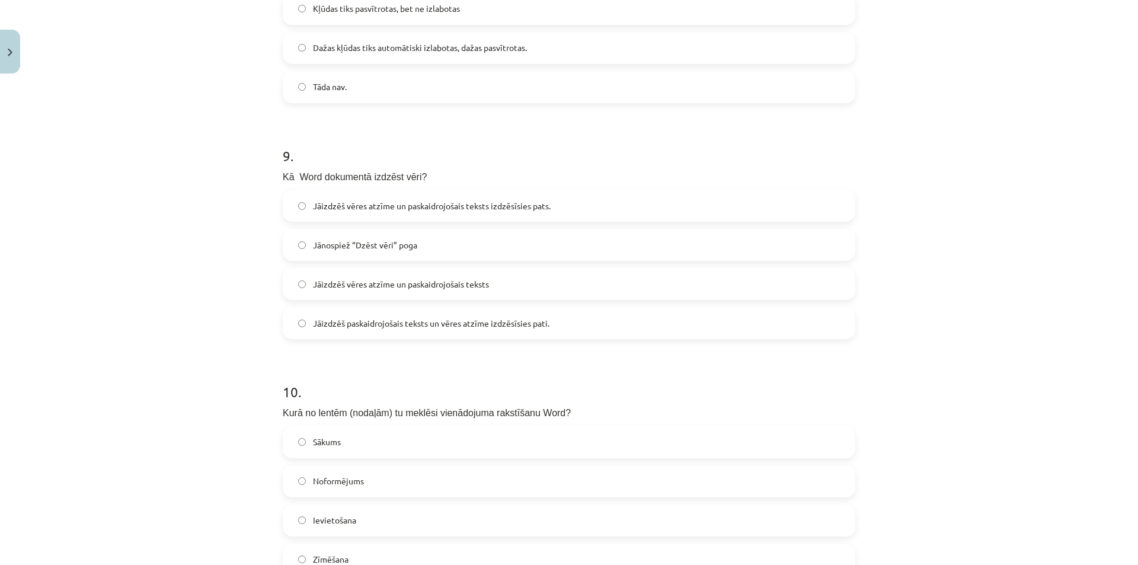
scroll to position [1929, 0]
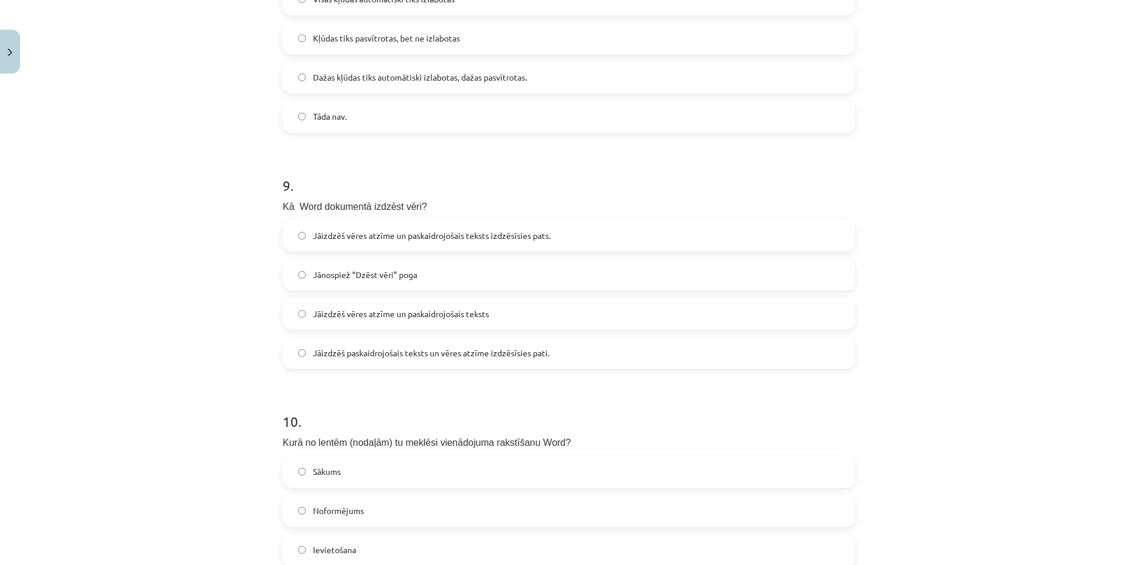
click at [443, 351] on span "Jāizdzēš paskaidrojošais teksts un vēres atzīme izdzēsīsies pati." at bounding box center [431, 353] width 236 height 12
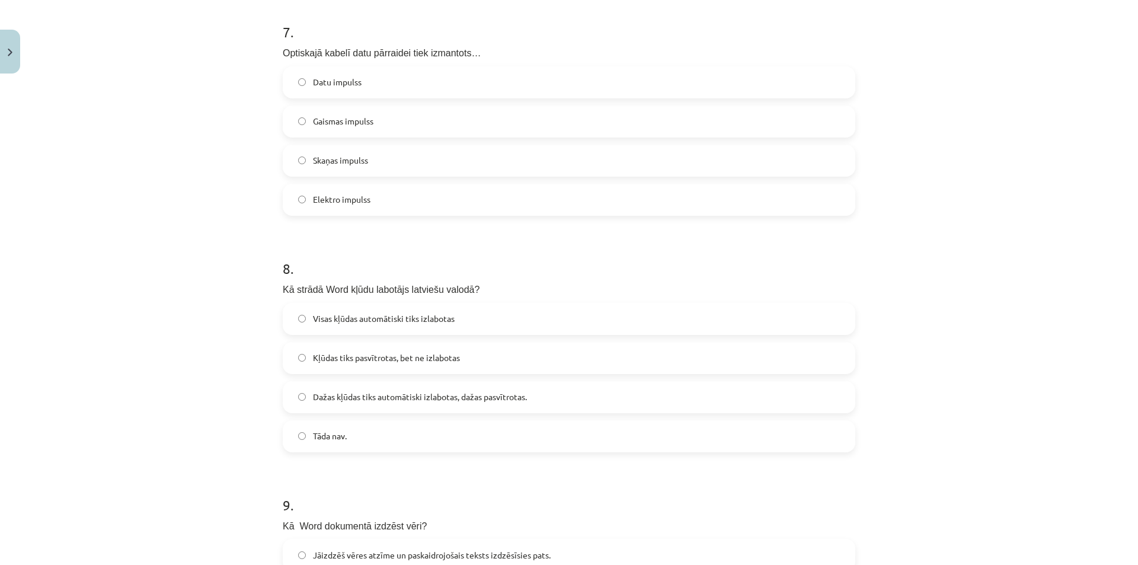
scroll to position [1573, 0]
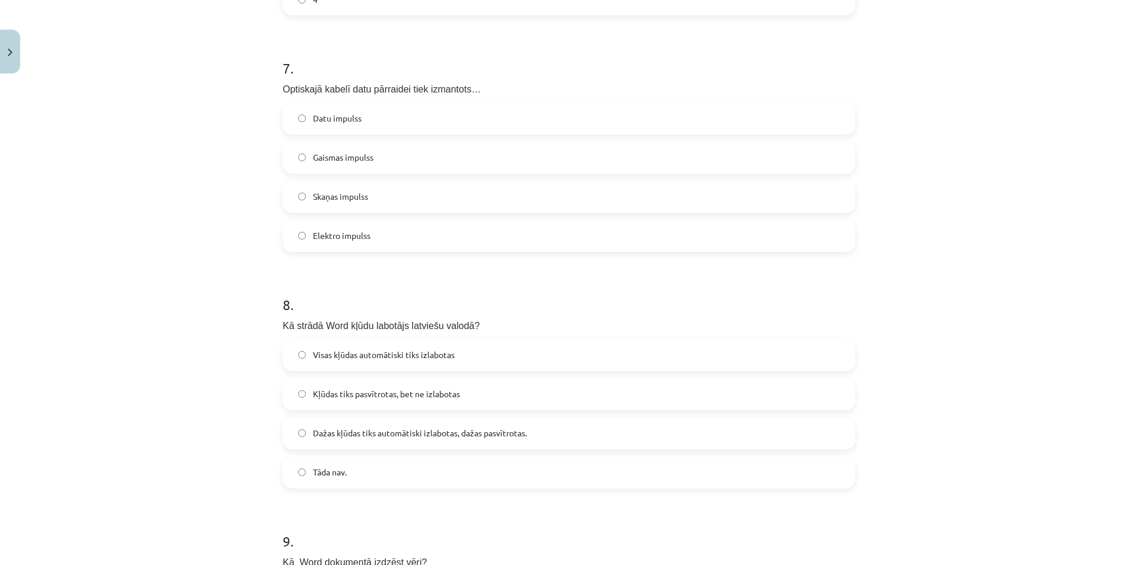
click at [485, 393] on label "Kļūdas tiks pasvītrotas, bet ne izlabotas" at bounding box center [569, 394] width 570 height 30
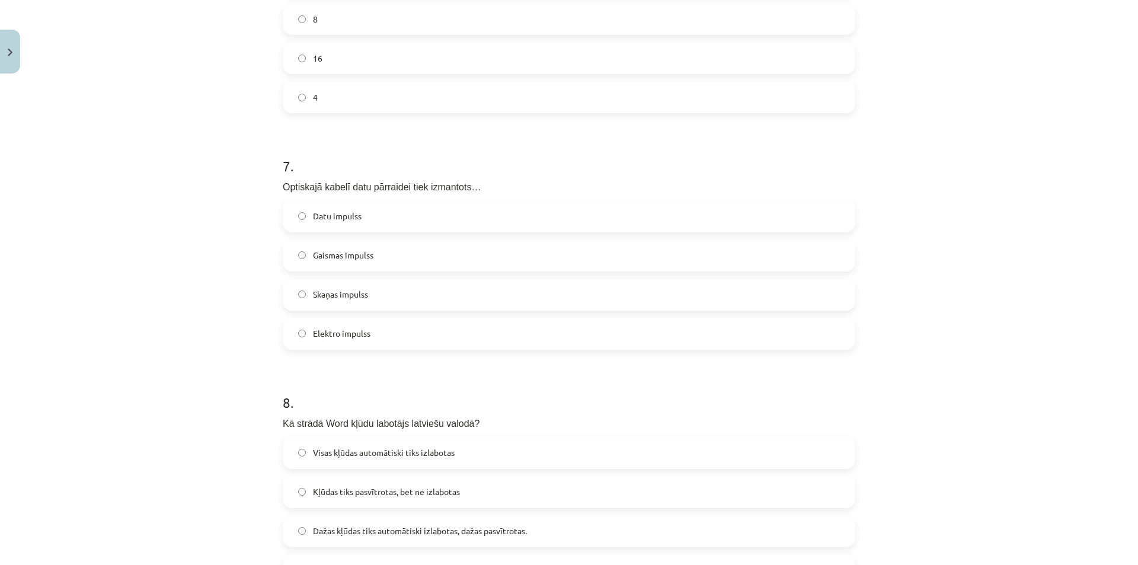
scroll to position [1455, 0]
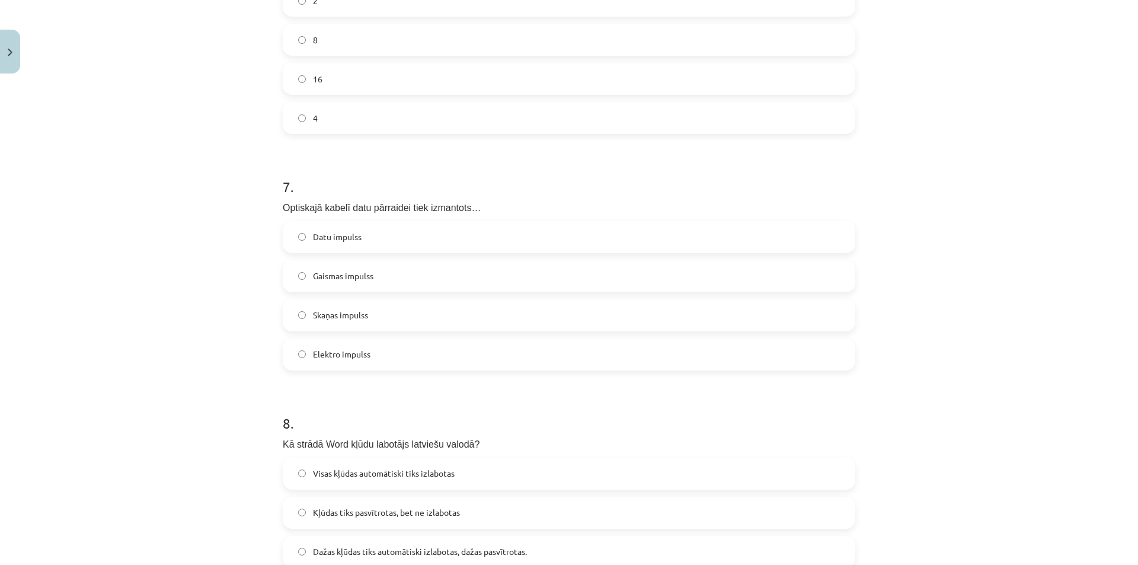
drag, startPoint x: 361, startPoint y: 249, endPoint x: 343, endPoint y: 249, distance: 18.4
click at [359, 249] on label "Datu impulss" at bounding box center [569, 237] width 570 height 30
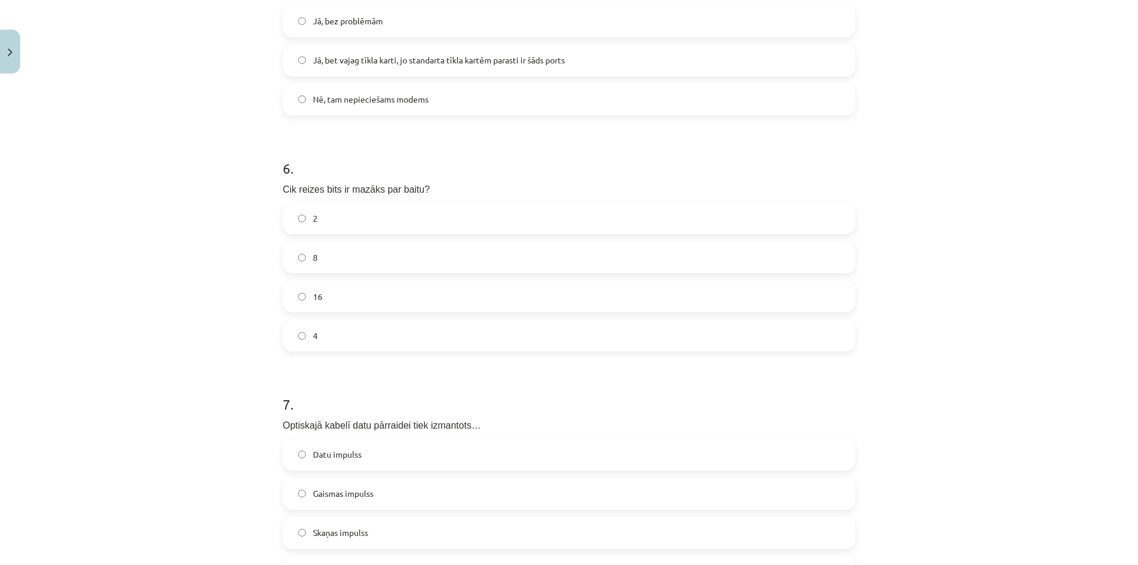
scroll to position [1218, 0]
